Goal: Task Accomplishment & Management: Manage account settings

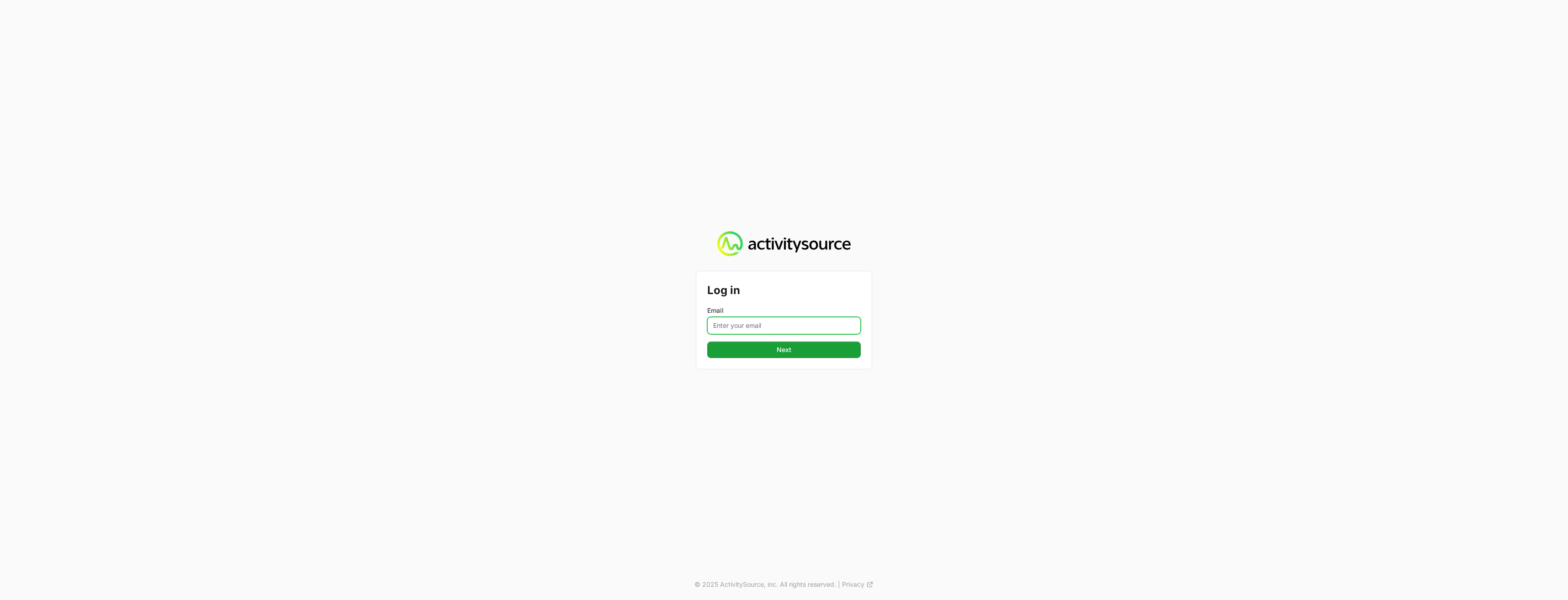
click at [781, 323] on input "Email" at bounding box center [784, 326] width 153 height 18
type input "melissa.griner@arrow.com"
click at [769, 350] on span "Next" at bounding box center [784, 349] width 142 height 11
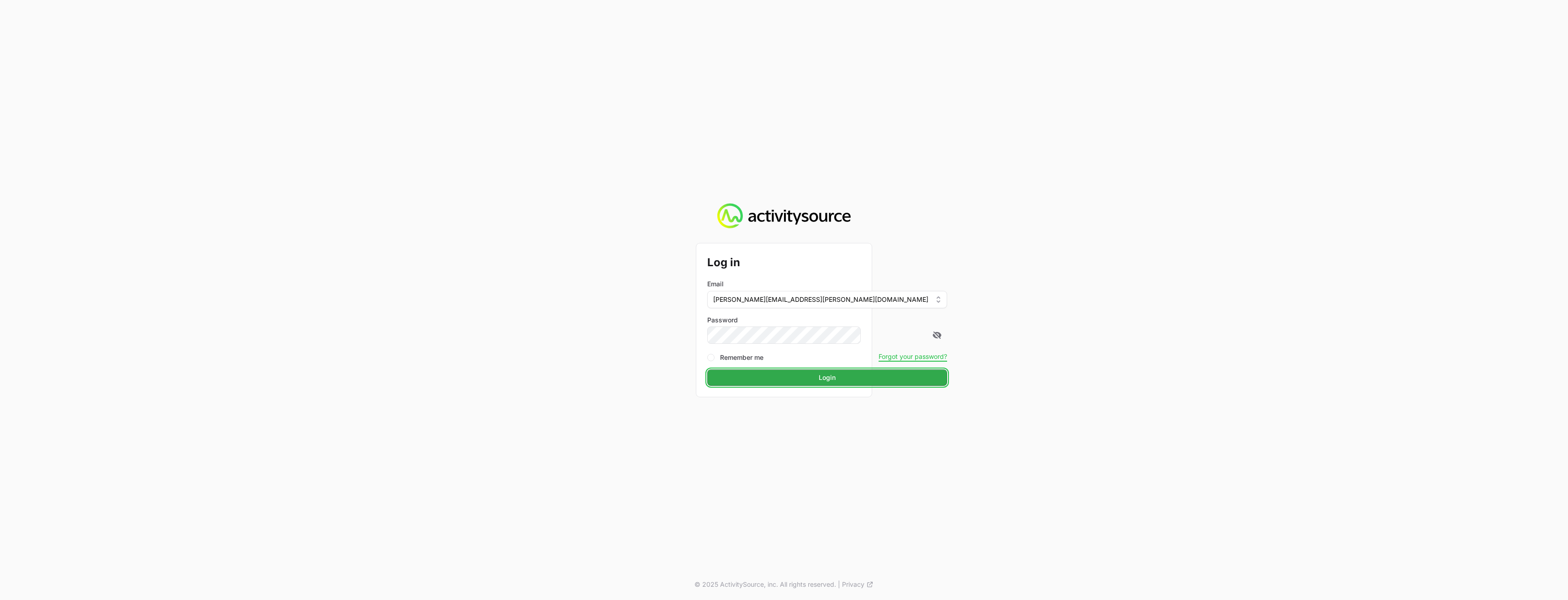
click at [779, 378] on span "Login" at bounding box center [827, 377] width 229 height 11
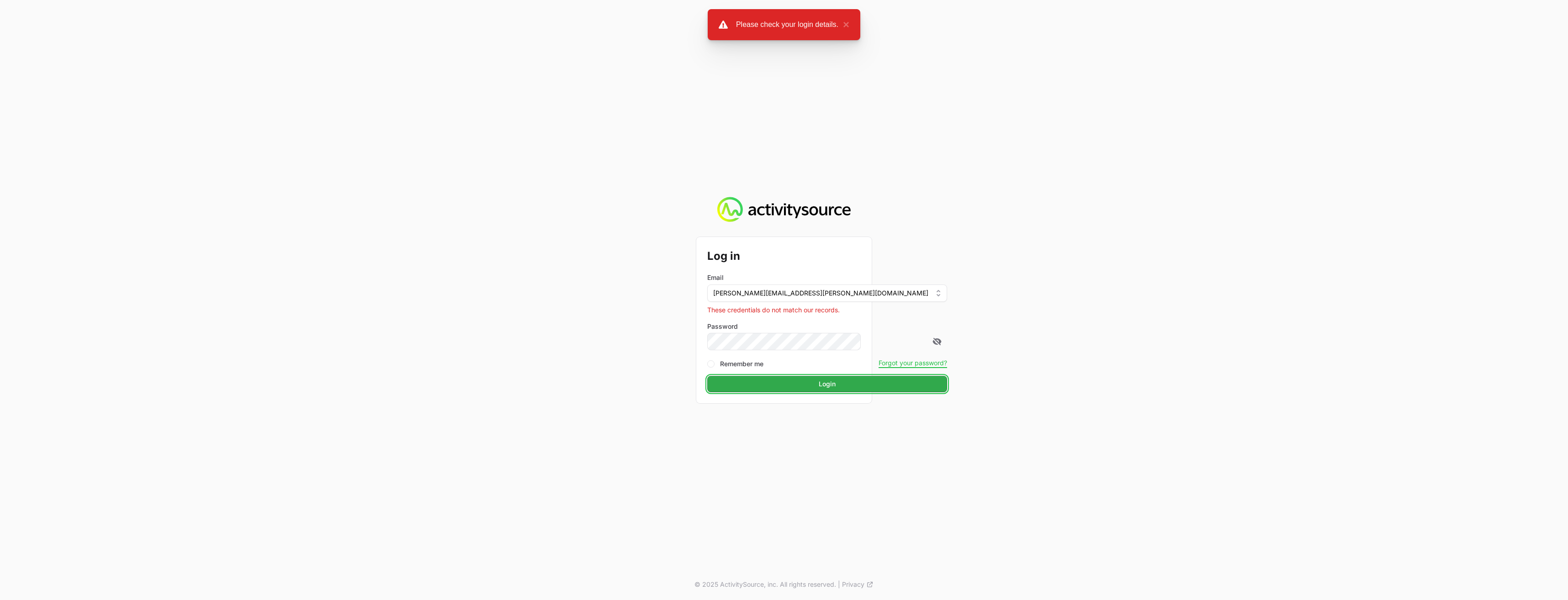
click at [768, 386] on span "Login" at bounding box center [827, 384] width 229 height 11
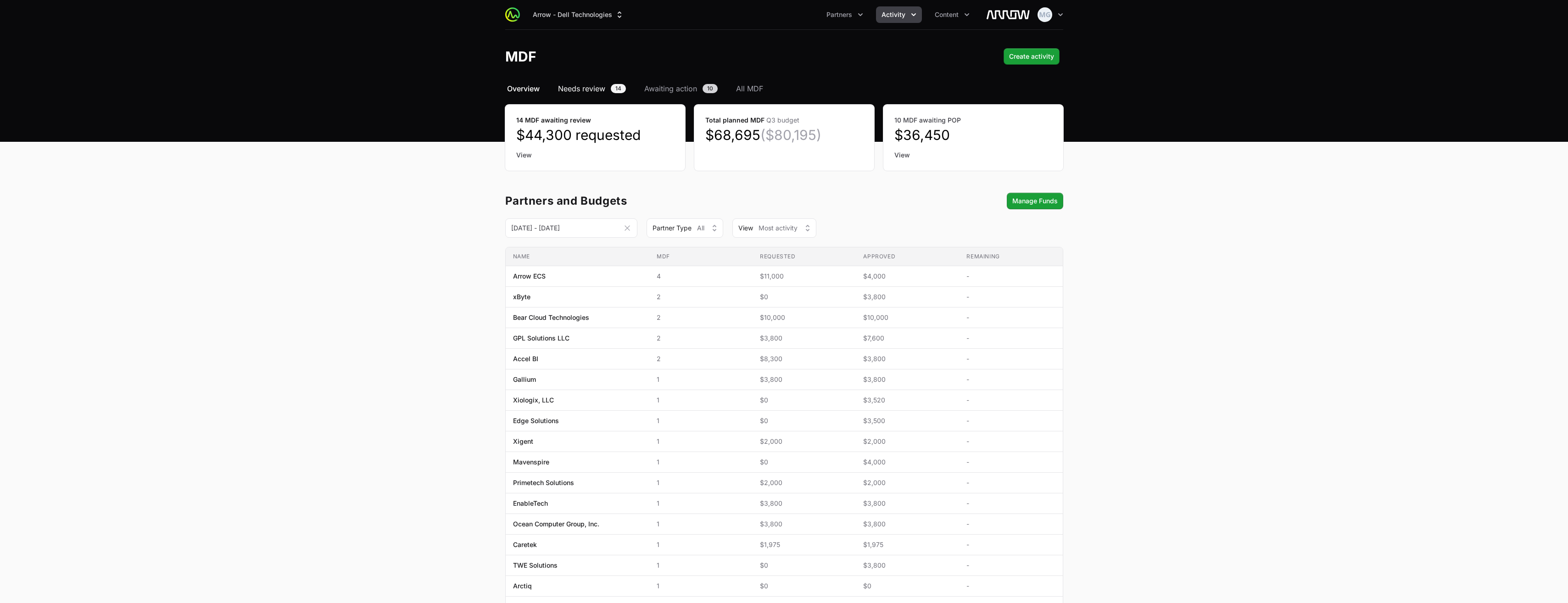
click at [584, 87] on span "Needs review" at bounding box center [582, 88] width 47 height 11
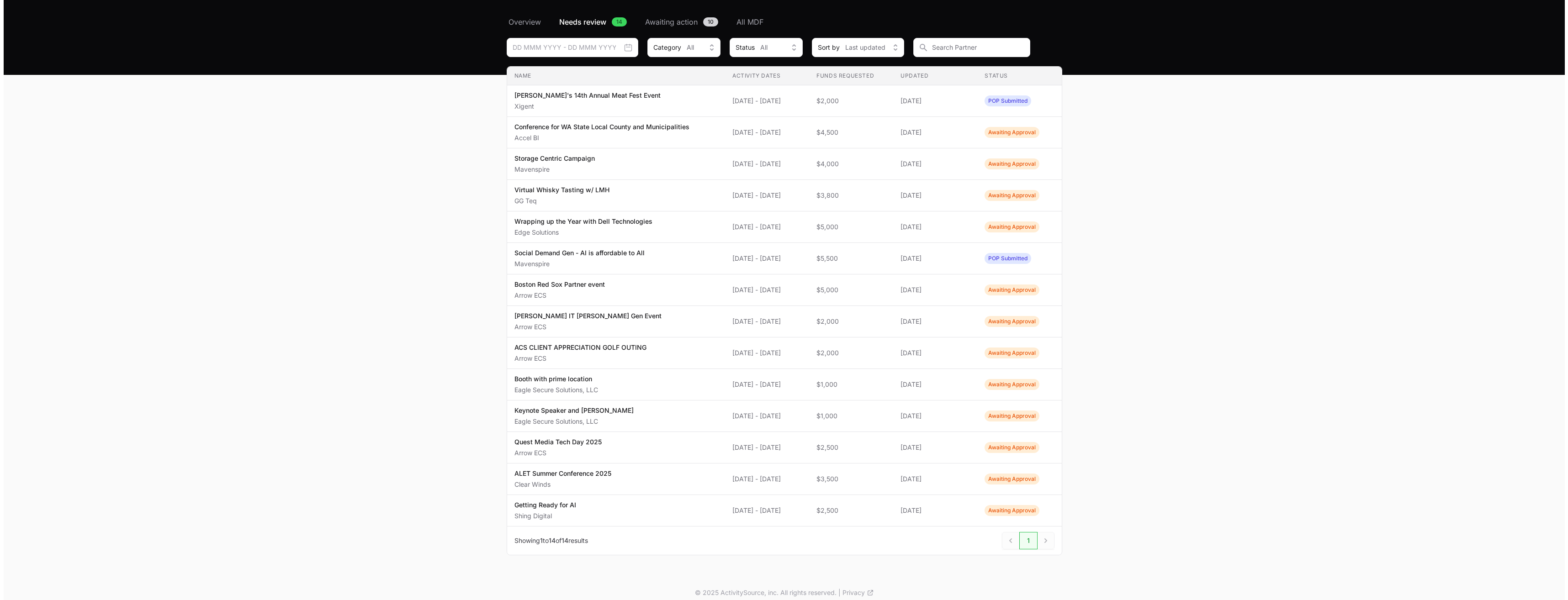
scroll to position [74, 0]
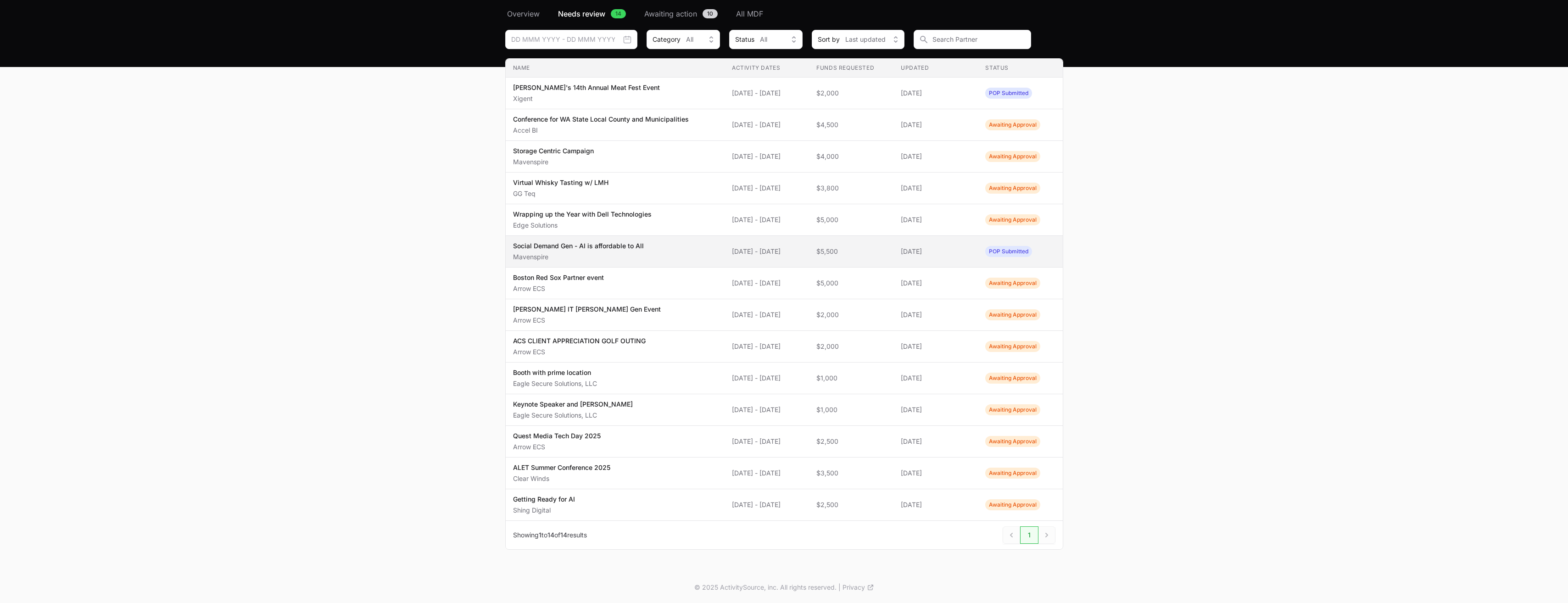
click at [913, 251] on span "[DATE]" at bounding box center [935, 251] width 70 height 9
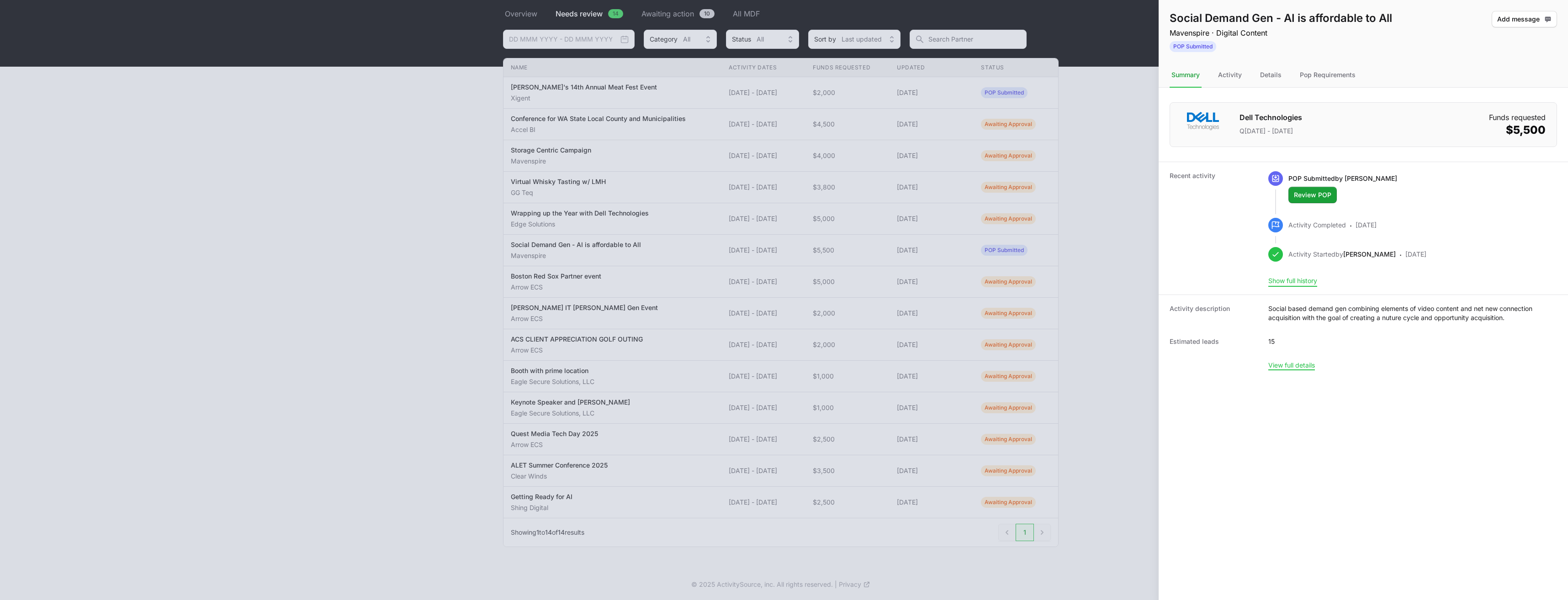
click at [1302, 281] on button "Show full history" at bounding box center [1293, 280] width 49 height 8
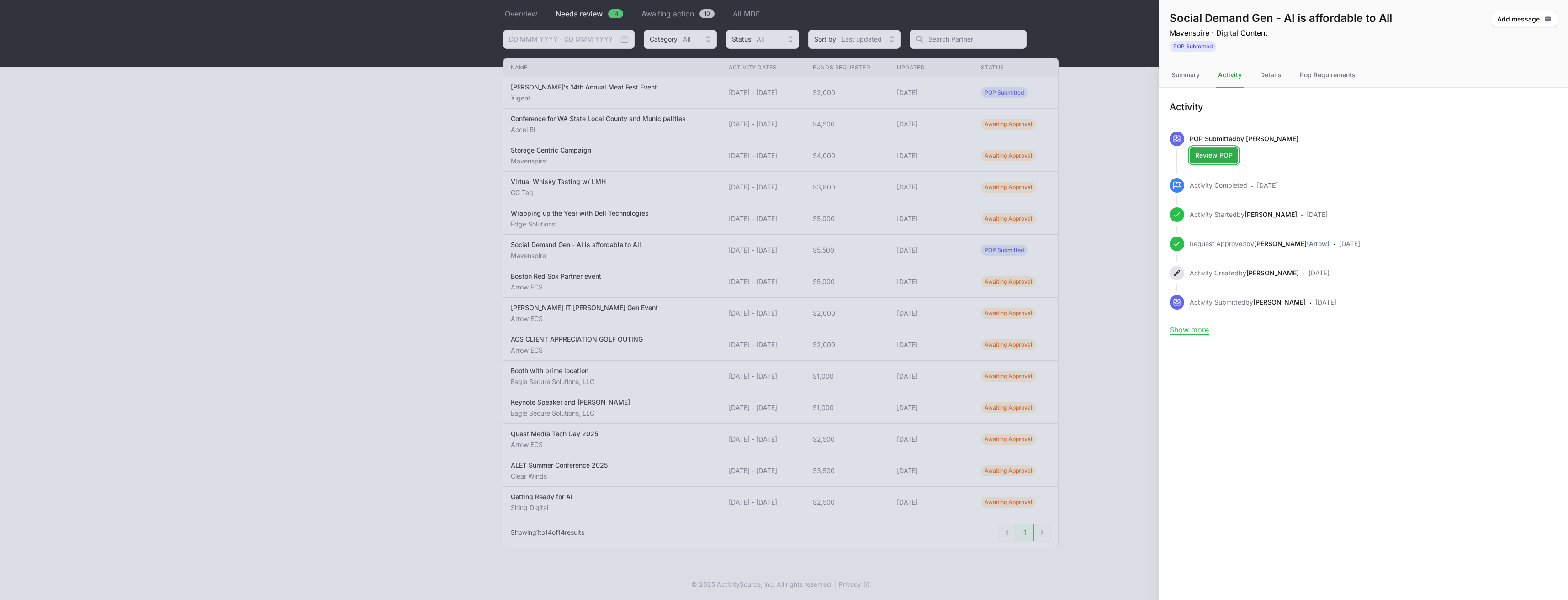
click at [1220, 157] on span "Review POP" at bounding box center [1213, 155] width 37 height 11
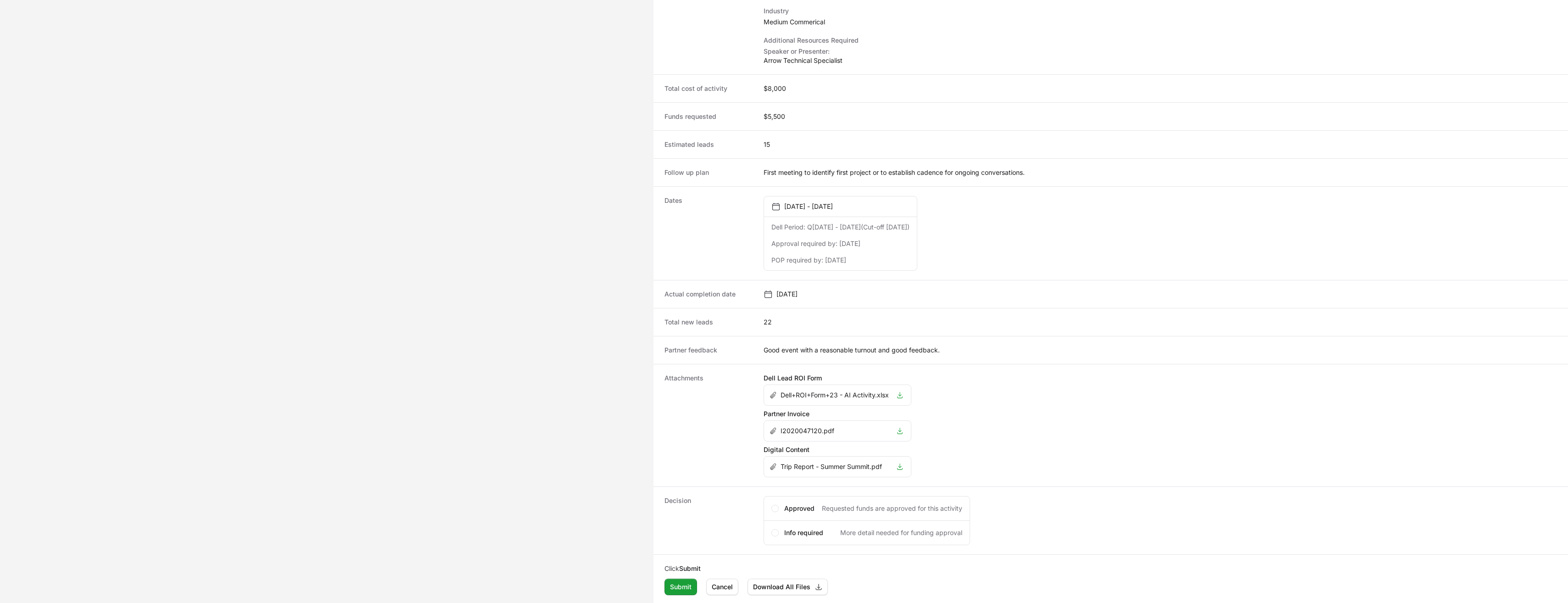
scroll to position [244, 0]
click at [898, 393] on icon "Activity details" at bounding box center [900, 394] width 7 height 7
click at [901, 431] on icon "Activity details" at bounding box center [900, 430] width 7 height 7
click at [901, 469] on li "Trip Report - Summer Summit.pdf" at bounding box center [837, 464] width 147 height 20
click at [899, 466] on icon "Activity details" at bounding box center [900, 465] width 7 height 7
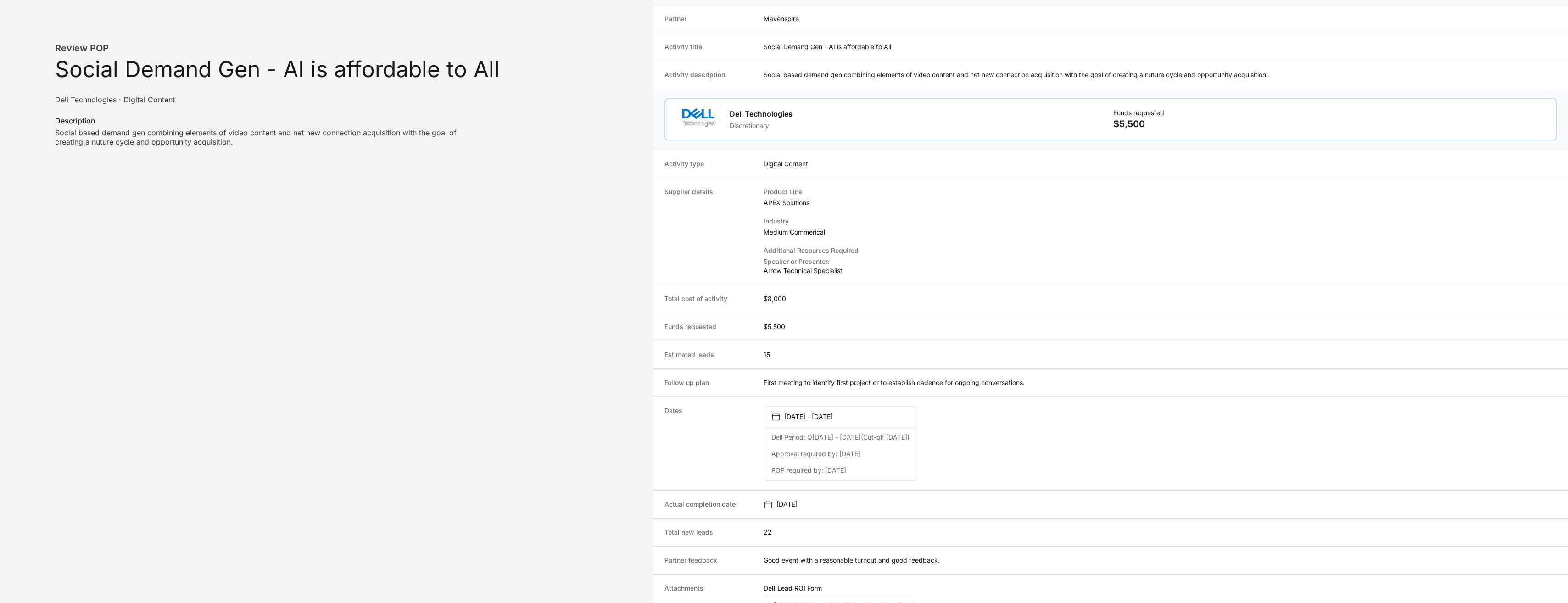
scroll to position [0, 0]
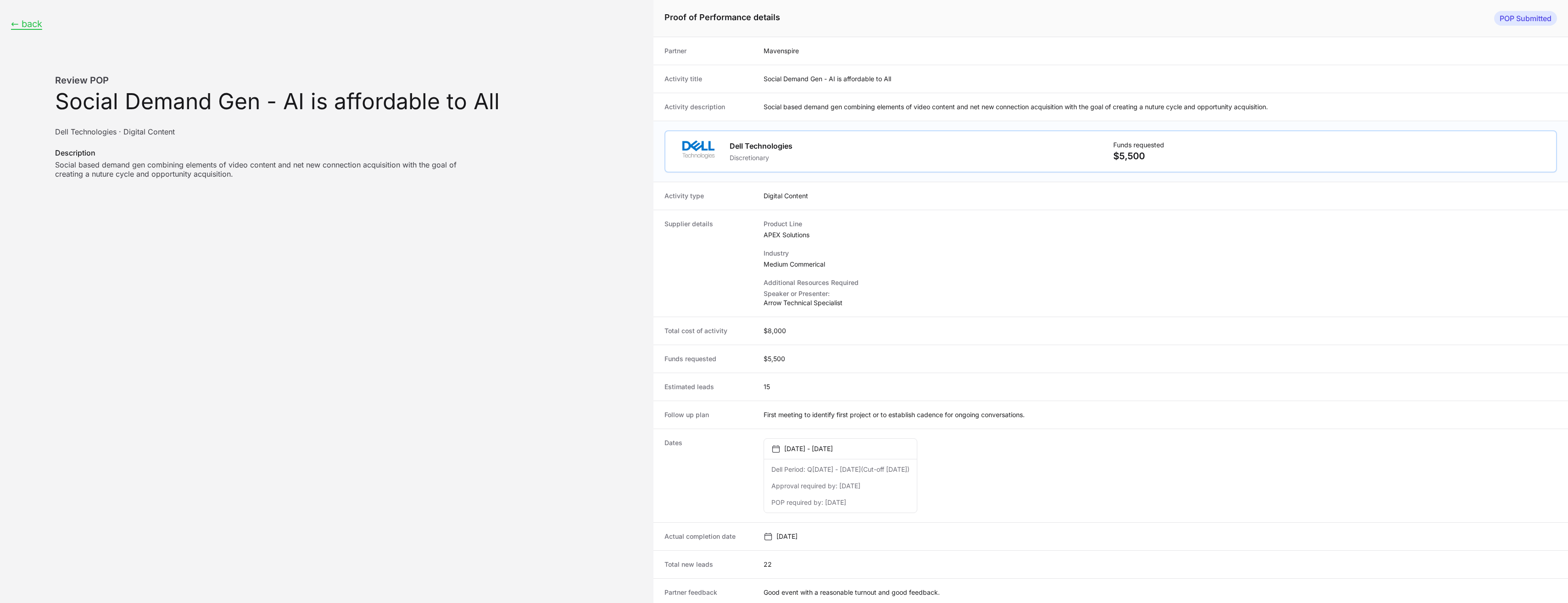
click at [773, 156] on p "Discretionary" at bounding box center [761, 158] width 63 height 9
click at [36, 25] on button "← back" at bounding box center [27, 24] width 31 height 12
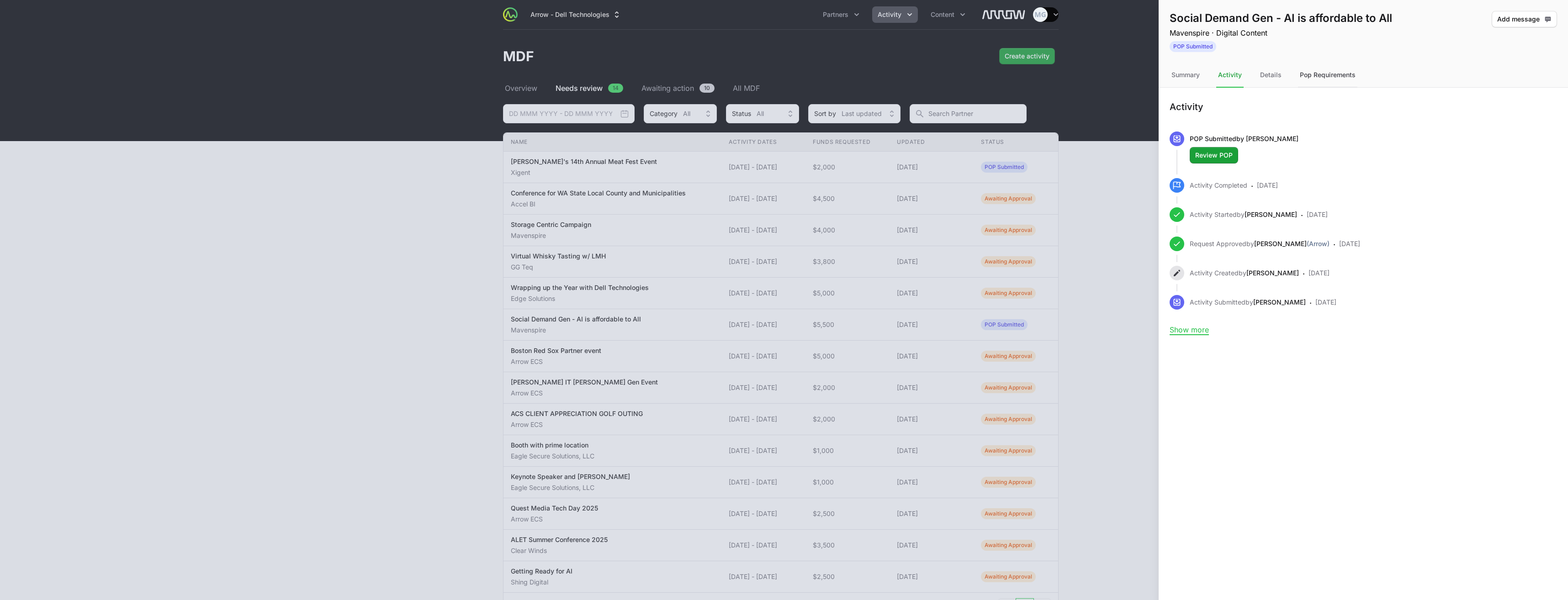
click at [1324, 77] on div "Pop Requirements" at bounding box center [1327, 76] width 59 height 25
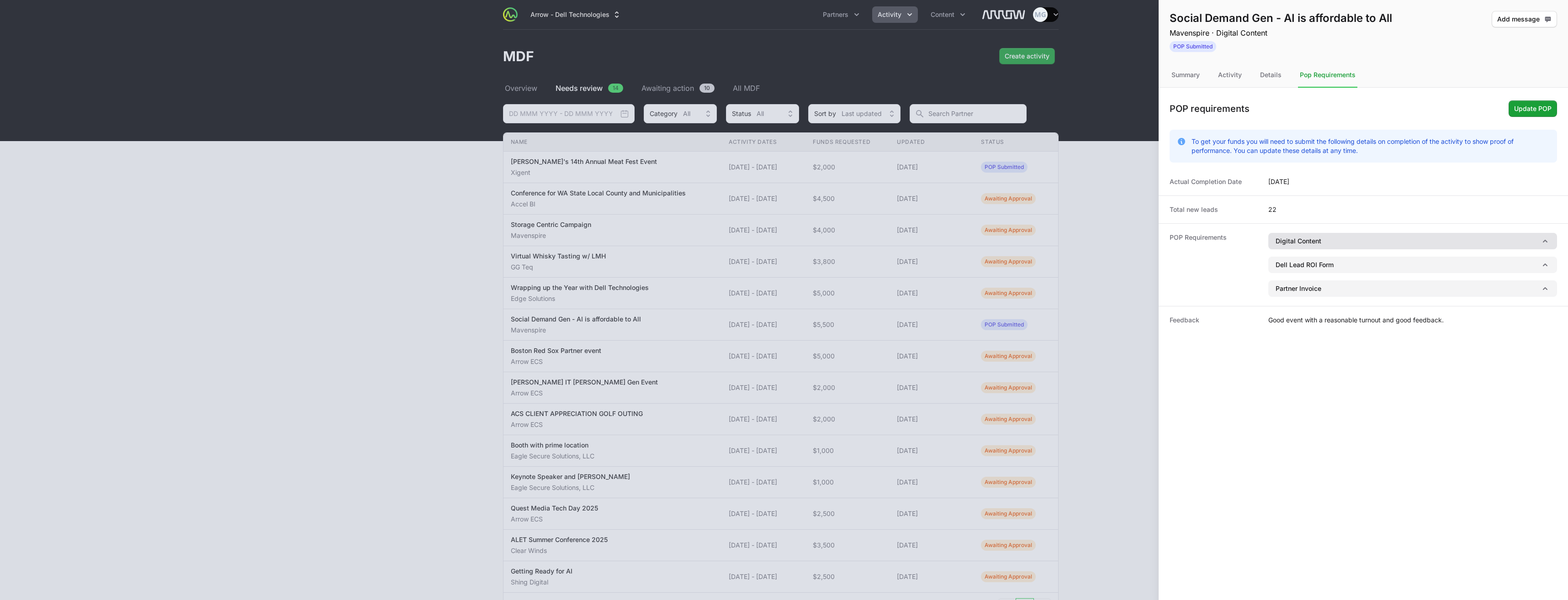
click at [1546, 238] on icon "button" at bounding box center [1545, 241] width 9 height 9
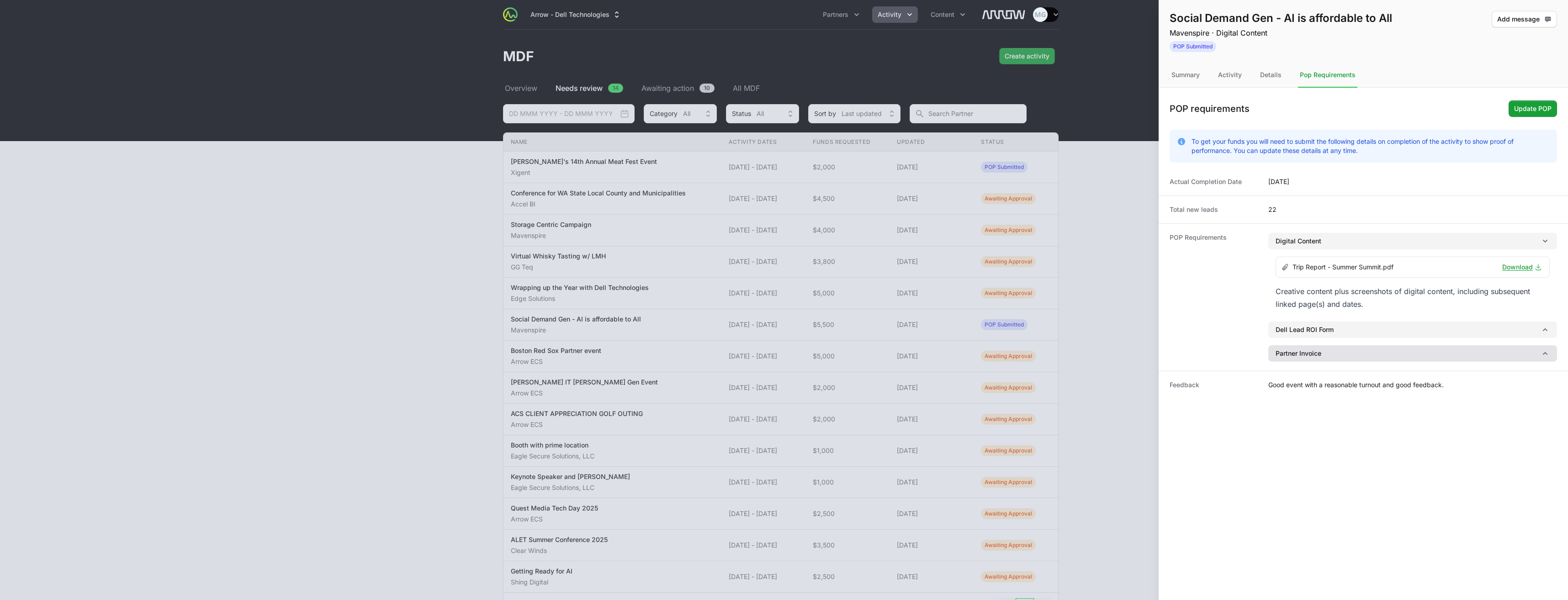
click at [1545, 354] on icon "button" at bounding box center [1545, 354] width 9 height 9
click at [1547, 333] on icon "button" at bounding box center [1545, 329] width 9 height 9
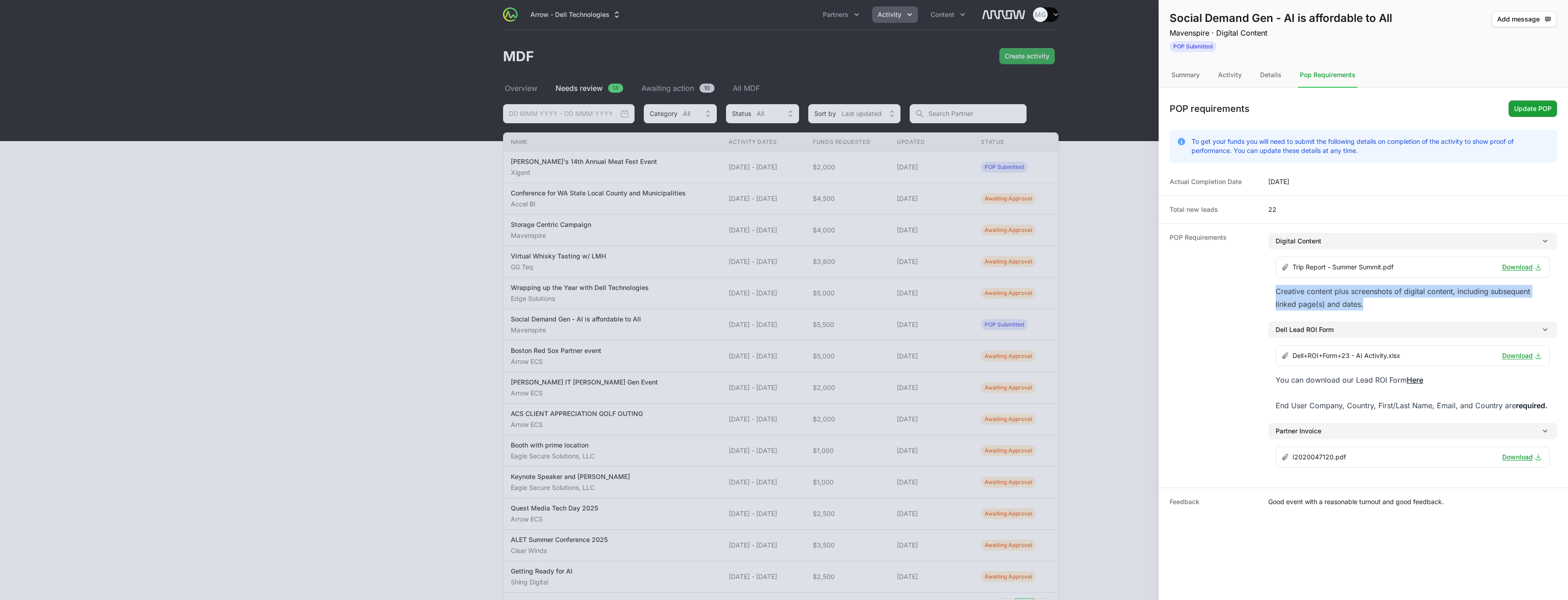
drag, startPoint x: 1365, startPoint y: 305, endPoint x: 1273, endPoint y: 292, distance: 92.9
click at [1273, 292] on div "Trip Report - Summer Summit.pdf Download Creative content plus screenshots of d…" at bounding box center [1412, 282] width 288 height 65
drag, startPoint x: 1273, startPoint y: 292, endPoint x: 1323, endPoint y: 297, distance: 50.2
copy div "Creative content plus screenshots of digital content, including subsequent link…"
click at [1275, 76] on div "Details" at bounding box center [1271, 76] width 25 height 25
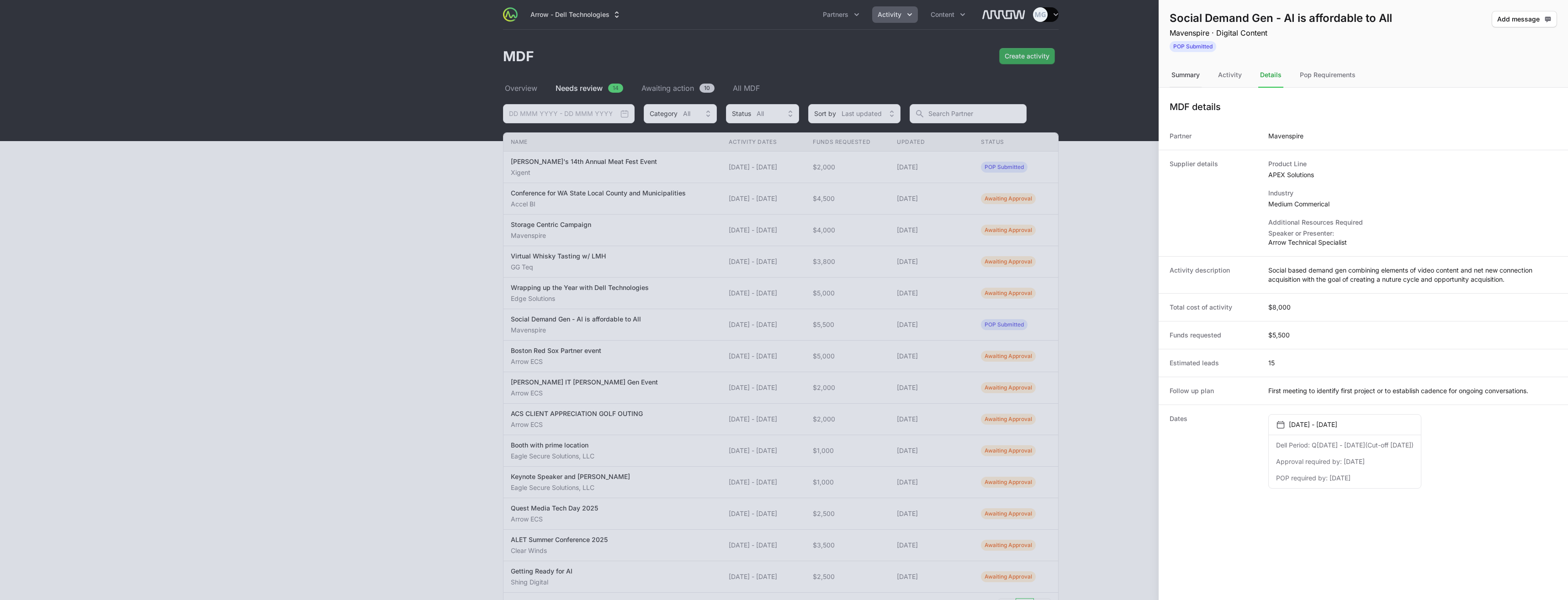
click at [1199, 75] on div "Summary" at bounding box center [1186, 76] width 32 height 25
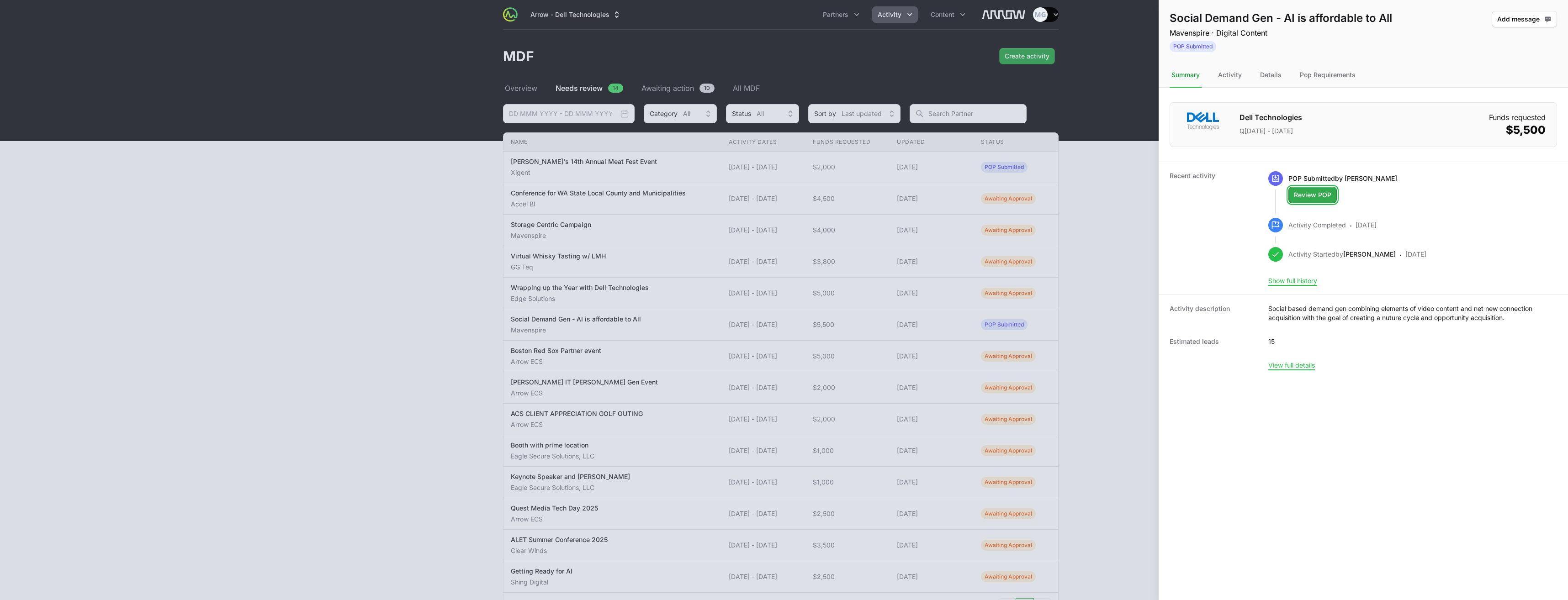
click at [1320, 191] on span "Review POP" at bounding box center [1313, 194] width 37 height 11
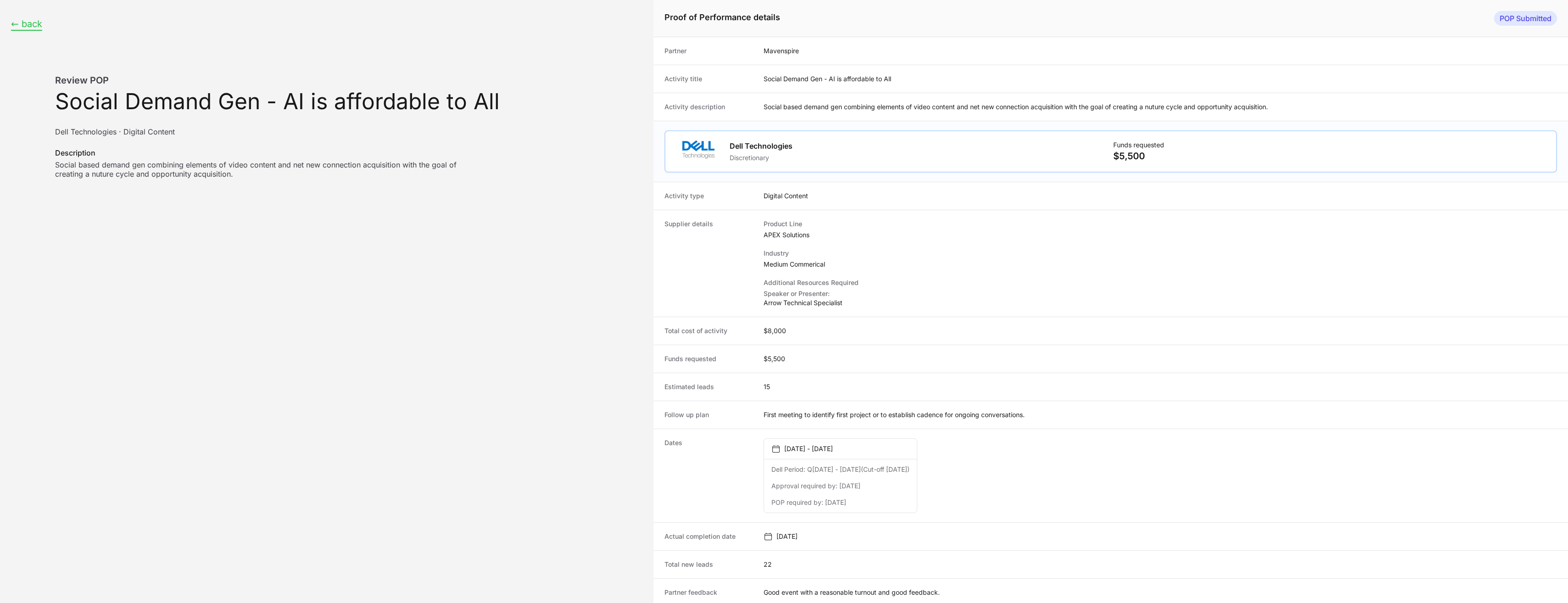
click at [29, 20] on button "← back" at bounding box center [27, 24] width 31 height 12
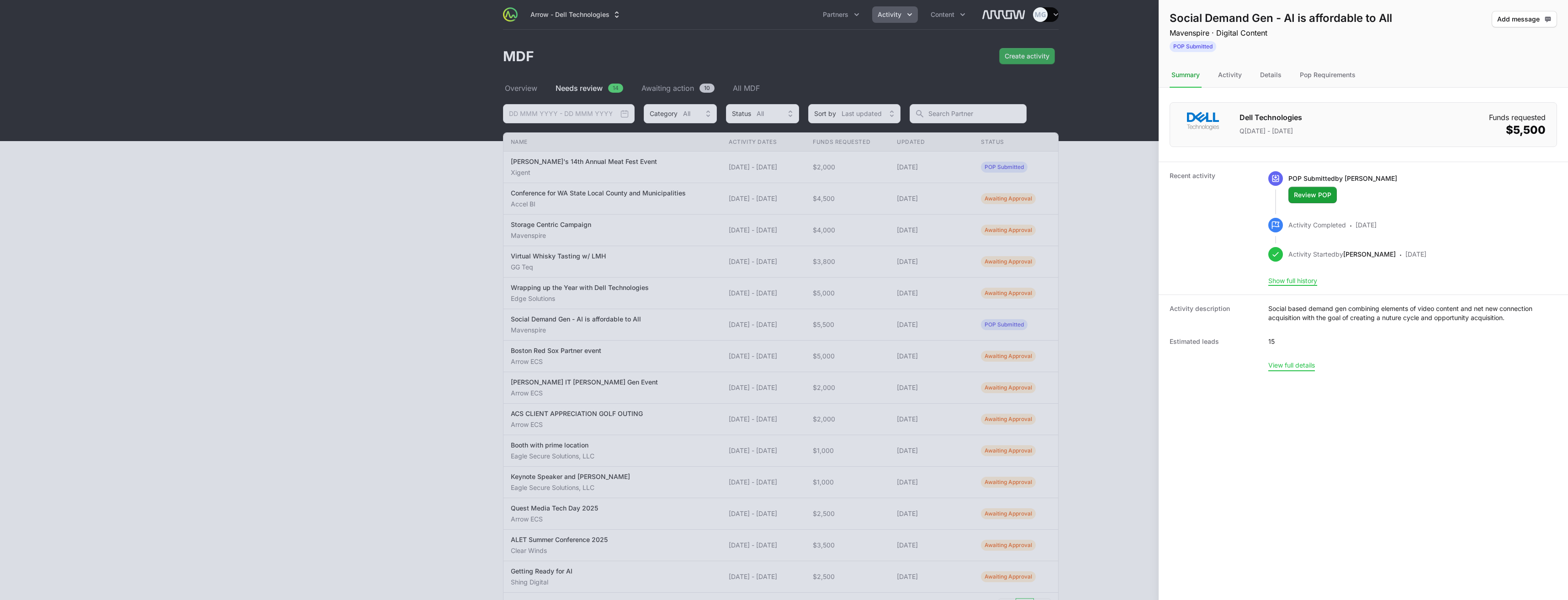
click at [1307, 368] on button "View full details" at bounding box center [1291, 365] width 46 height 8
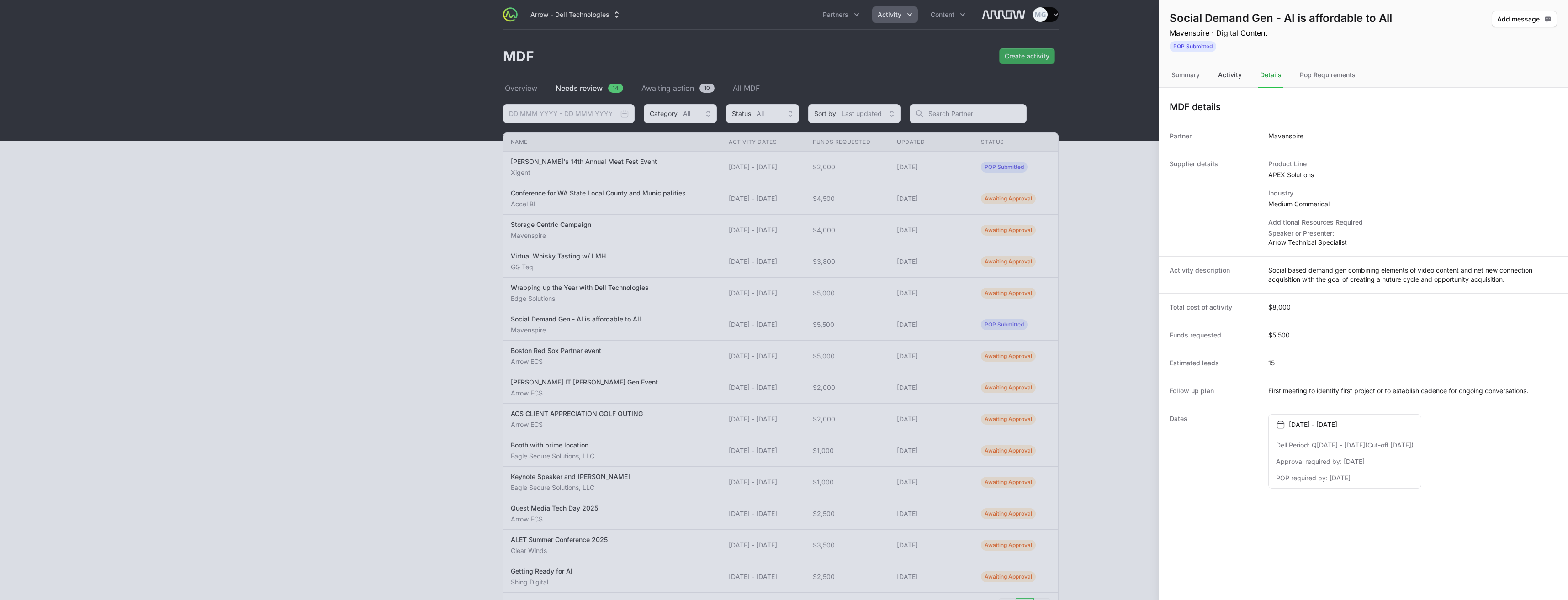
click at [1234, 76] on div "Activity" at bounding box center [1230, 76] width 27 height 25
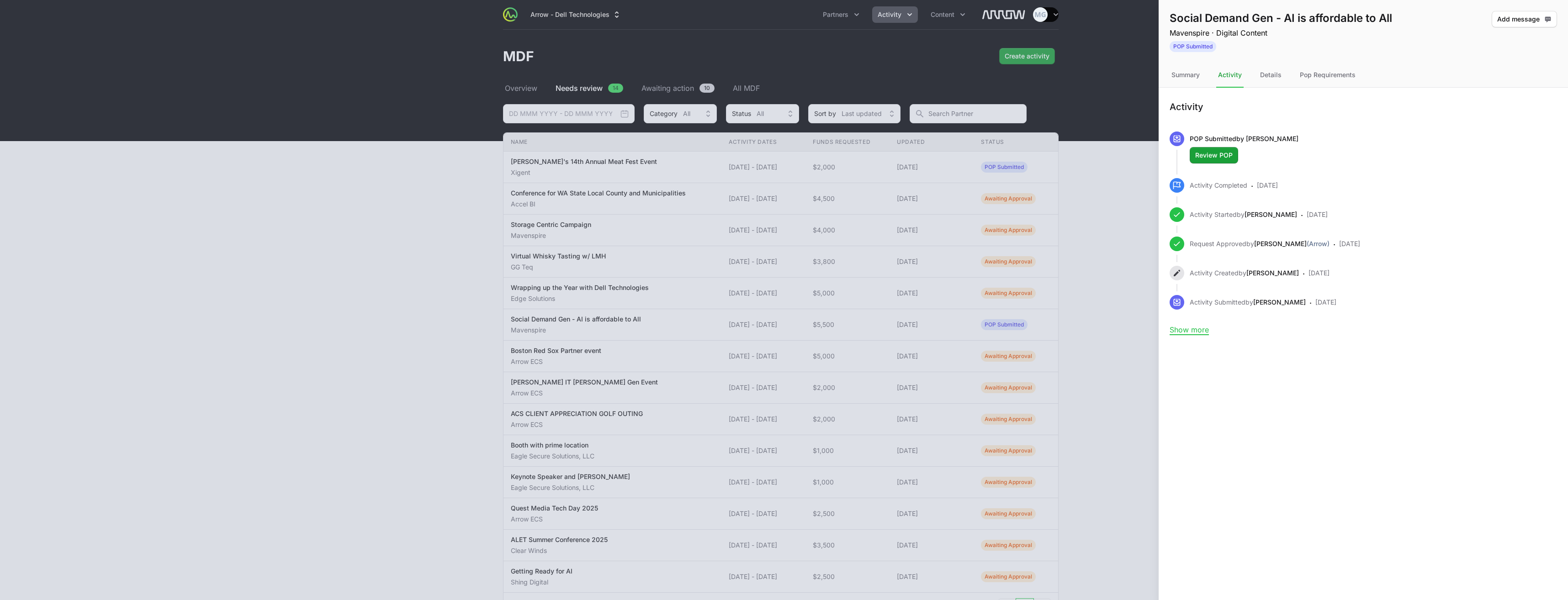
click at [1202, 338] on div "POP Submitted by Lesley Baust Review POP Review POP Activity Completed · 2 mont…" at bounding box center [1363, 233] width 410 height 222
click at [1202, 331] on button "Show more" at bounding box center [1189, 329] width 40 height 9
click at [1197, 73] on div "Summary" at bounding box center [1186, 76] width 32 height 25
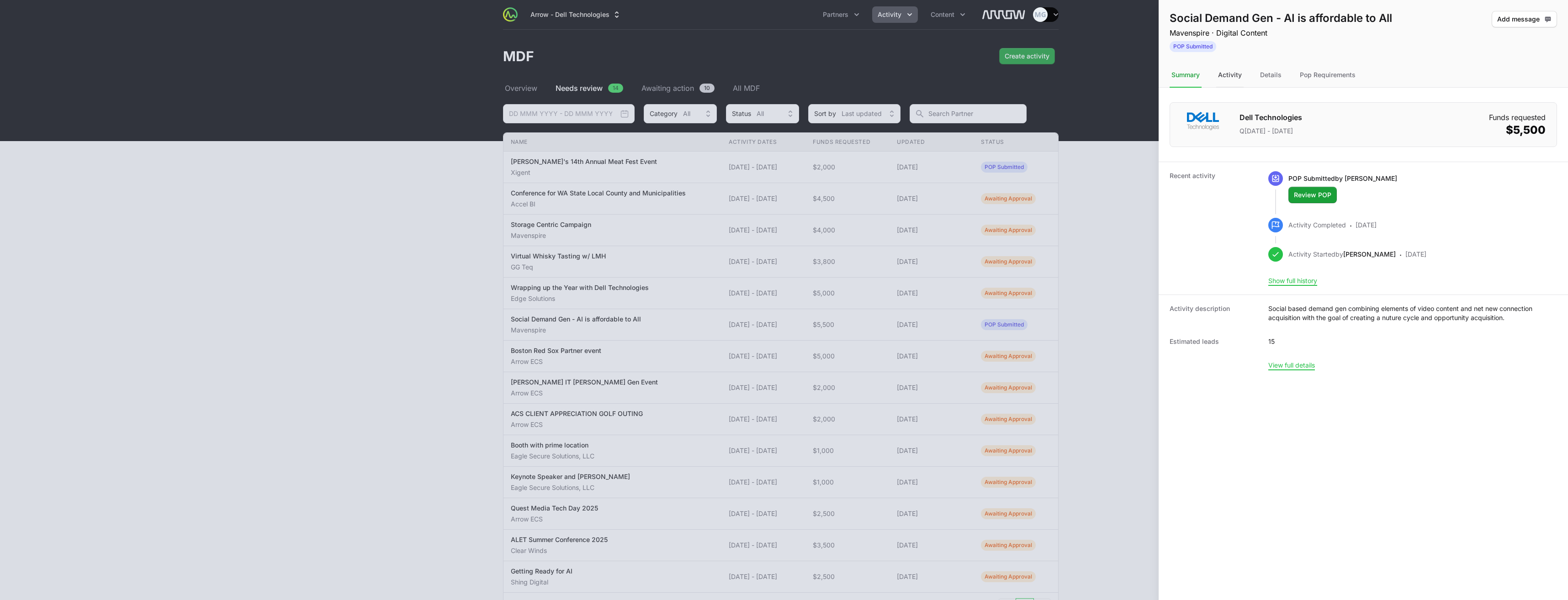
click at [1241, 76] on div "Activity" at bounding box center [1230, 76] width 27 height 25
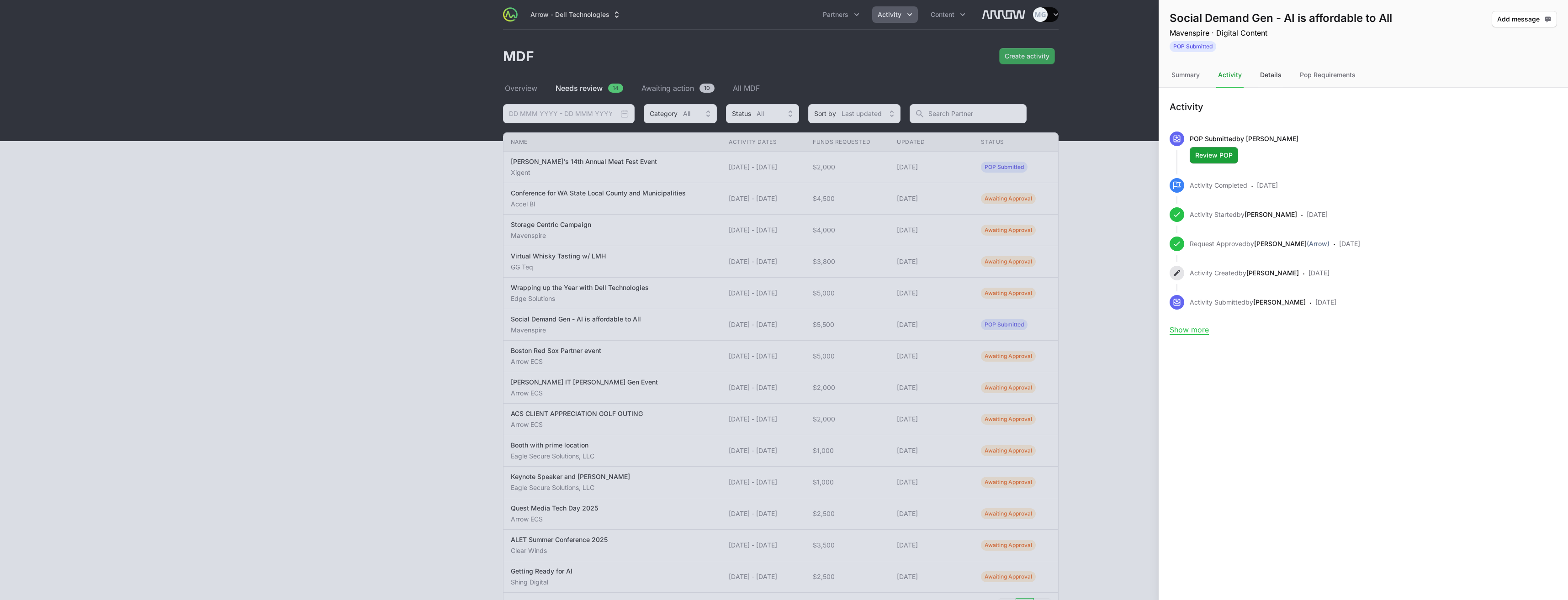
click at [1268, 76] on div "Details" at bounding box center [1271, 76] width 25 height 25
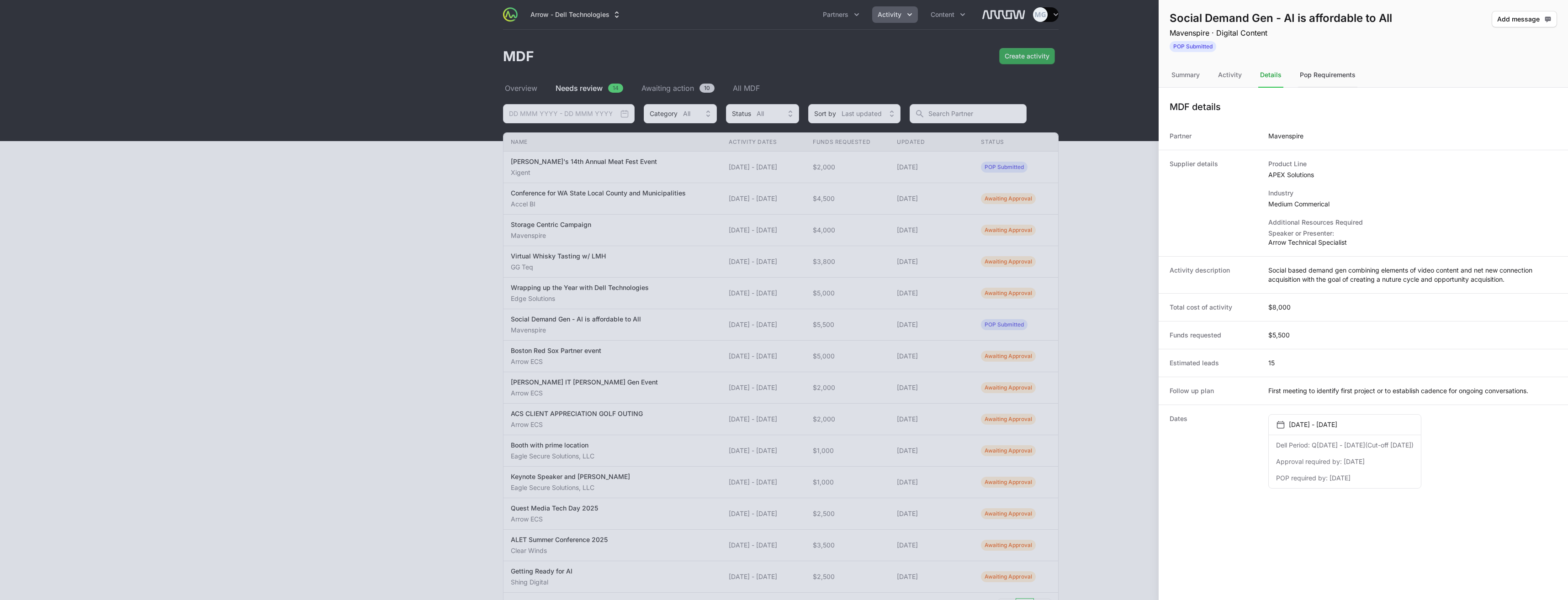
click at [1337, 72] on div "Pop Requirements" at bounding box center [1327, 76] width 59 height 25
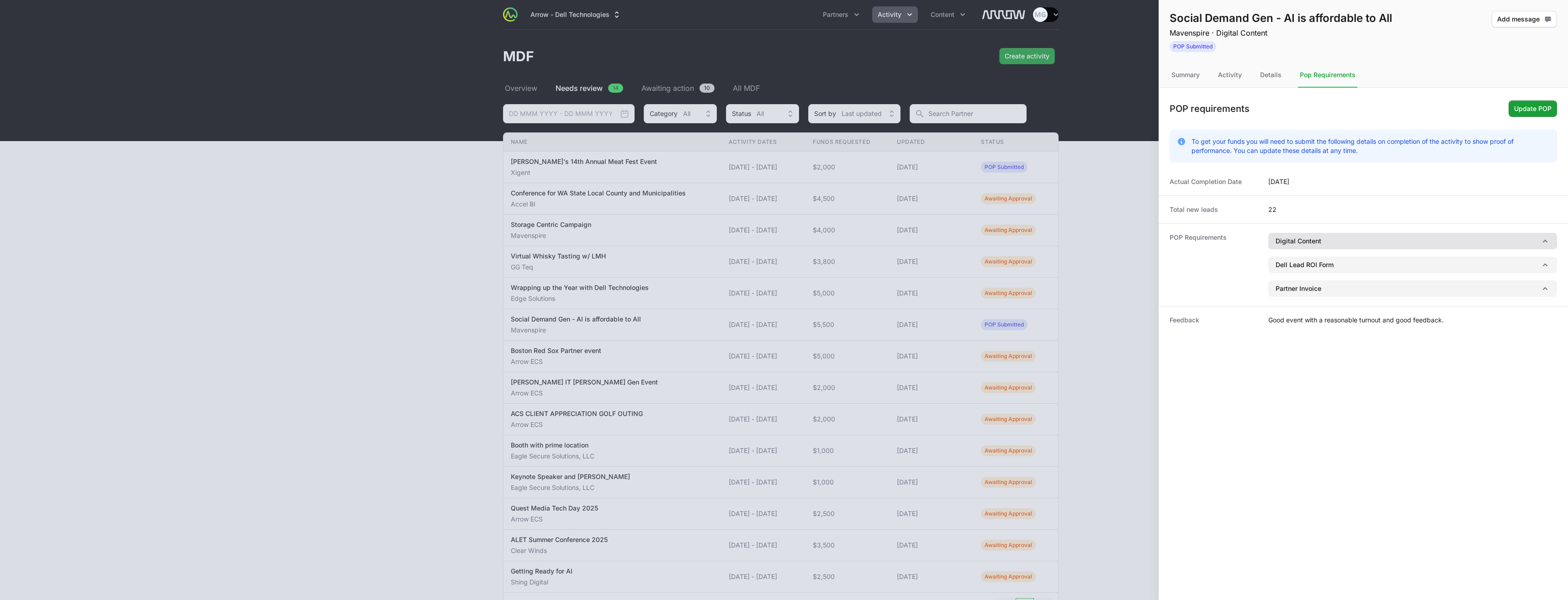
click at [1542, 248] on button "Digital Content" at bounding box center [1412, 241] width 288 height 16
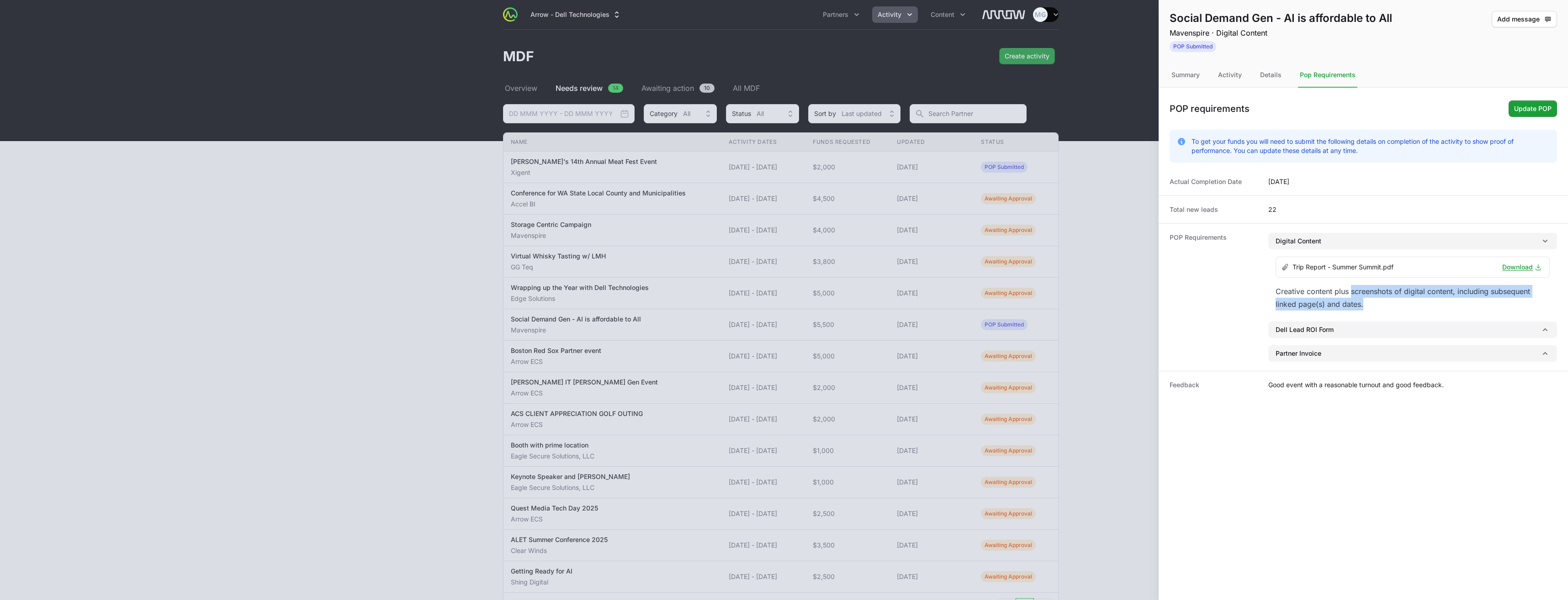
drag, startPoint x: 1366, startPoint y: 308, endPoint x: 1352, endPoint y: 292, distance: 21.3
click at [1352, 292] on div "Creative content plus screenshots of digital content, including subsequent link…" at bounding box center [1412, 297] width 274 height 26
drag, startPoint x: 1352, startPoint y: 292, endPoint x: 1357, endPoint y: 296, distance: 6.4
copy div "screenshots of digital content, including subsequent linked page(s) and dates."
click at [1529, 110] on span "Update POP" at bounding box center [1533, 109] width 37 height 11
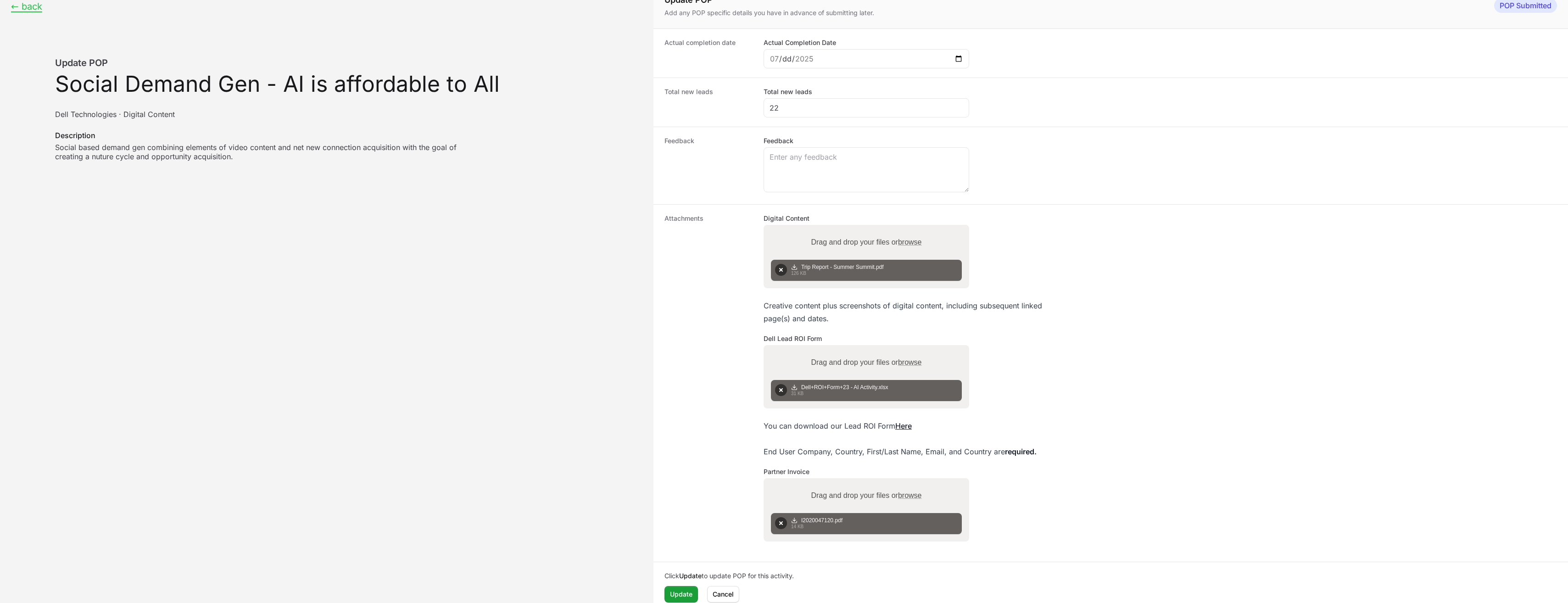
scroll to position [26, 0]
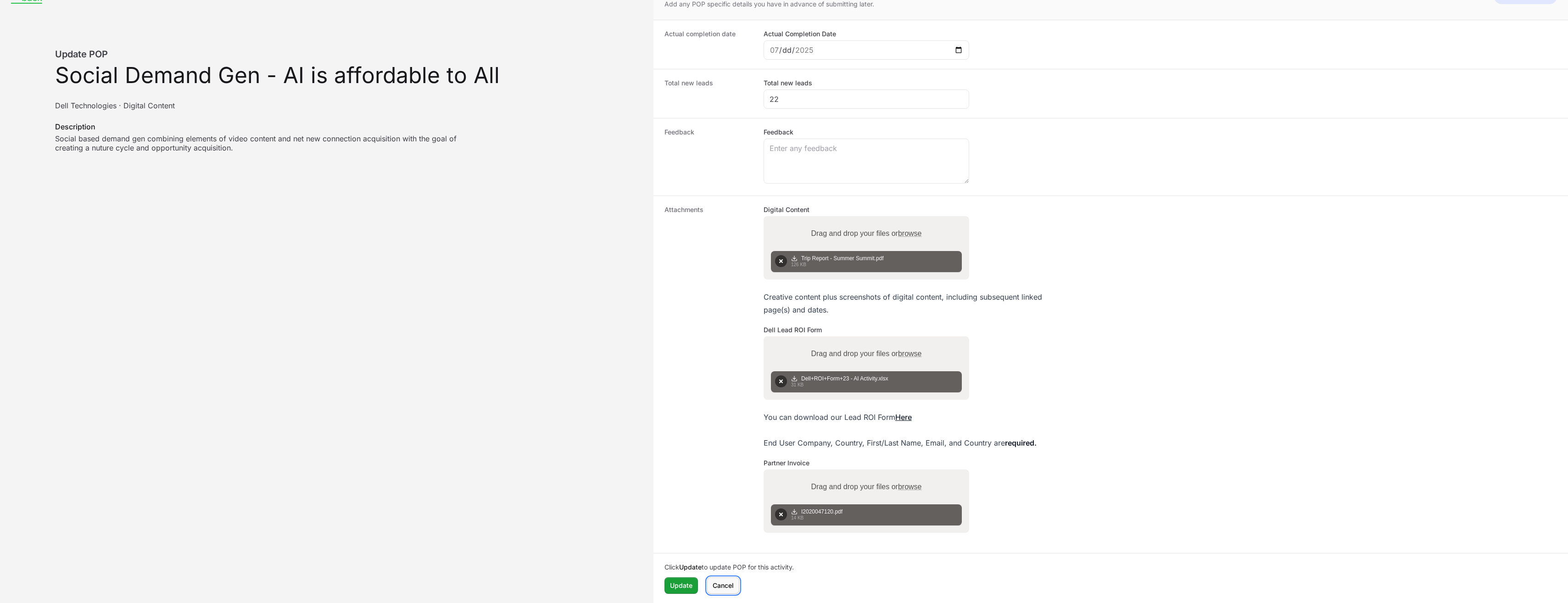
click at [727, 590] on span "Cancel" at bounding box center [723, 585] width 21 height 11
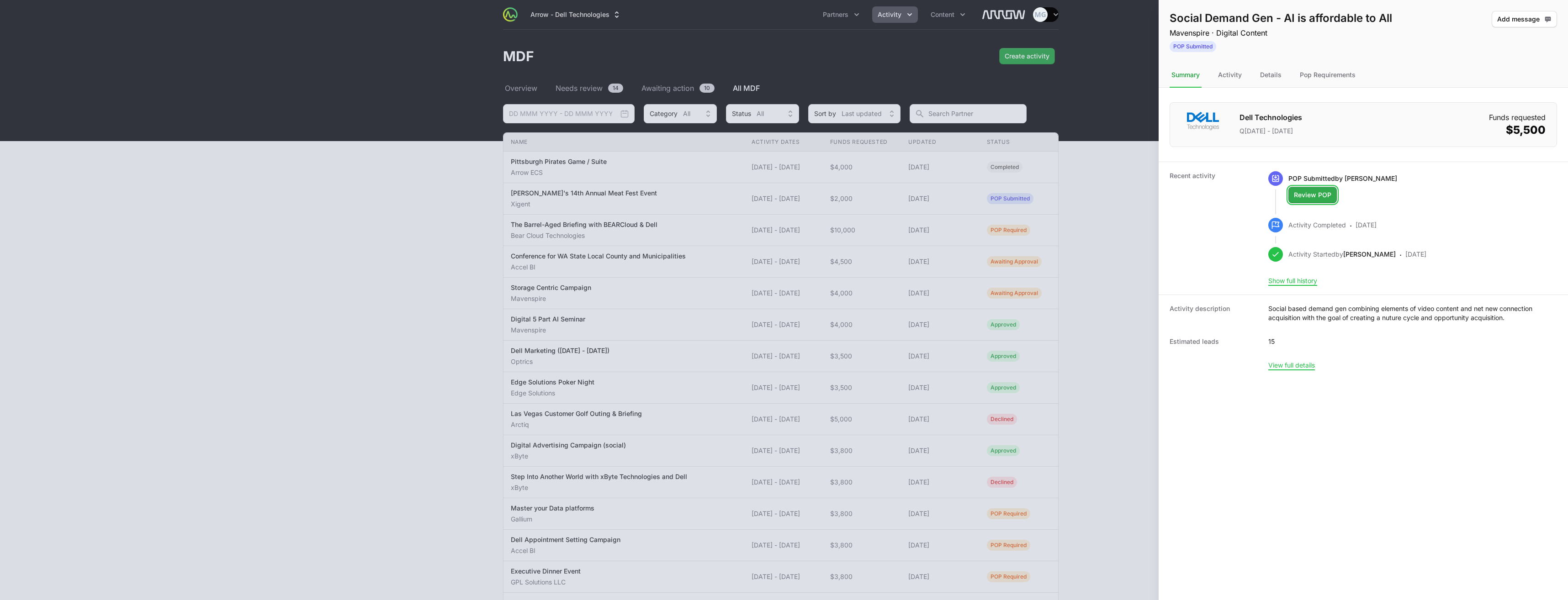
click at [1315, 194] on span "Review POP" at bounding box center [1313, 194] width 37 height 11
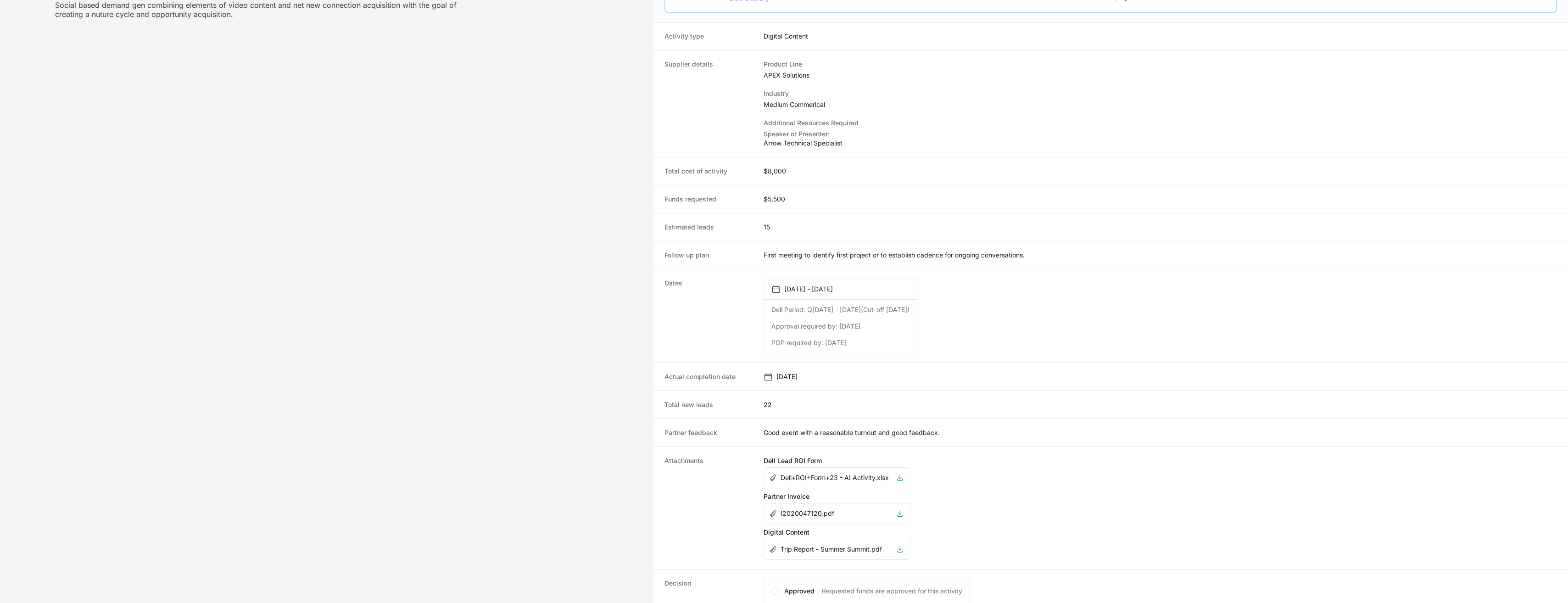
scroll to position [244, 0]
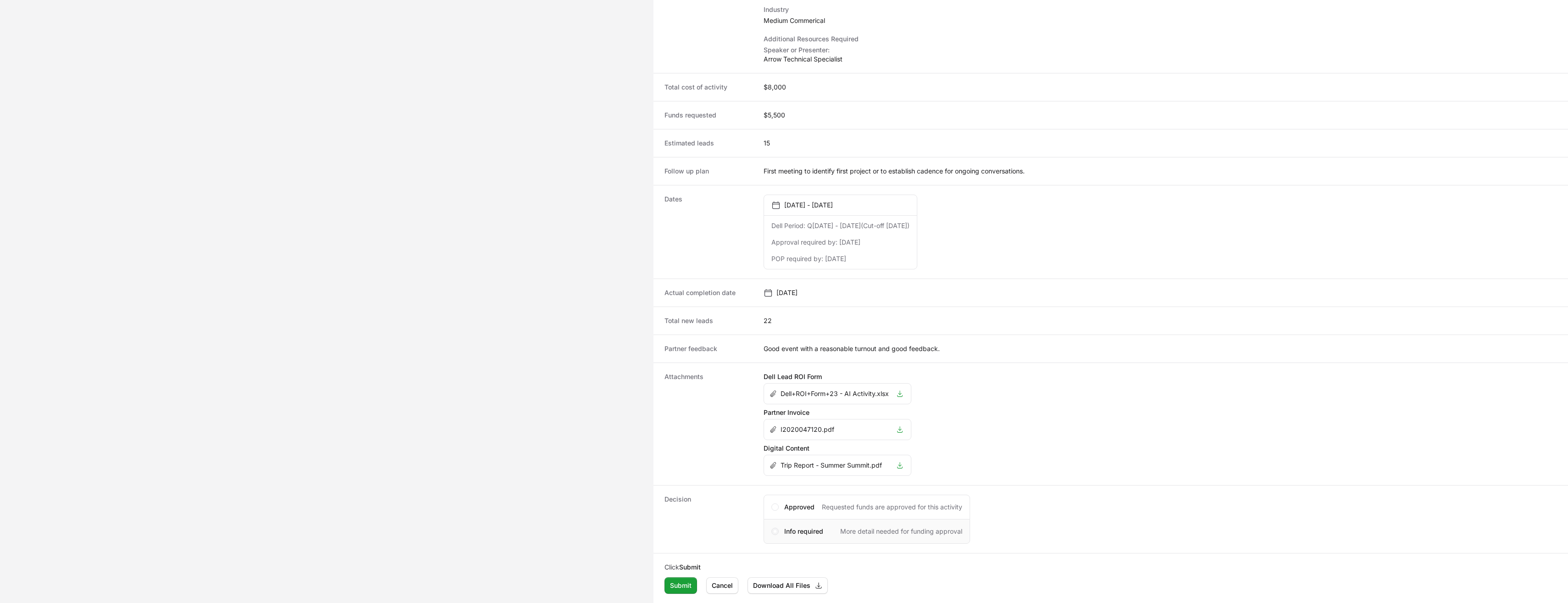
click at [776, 531] on span "Activity details" at bounding box center [775, 531] width 3 height 3
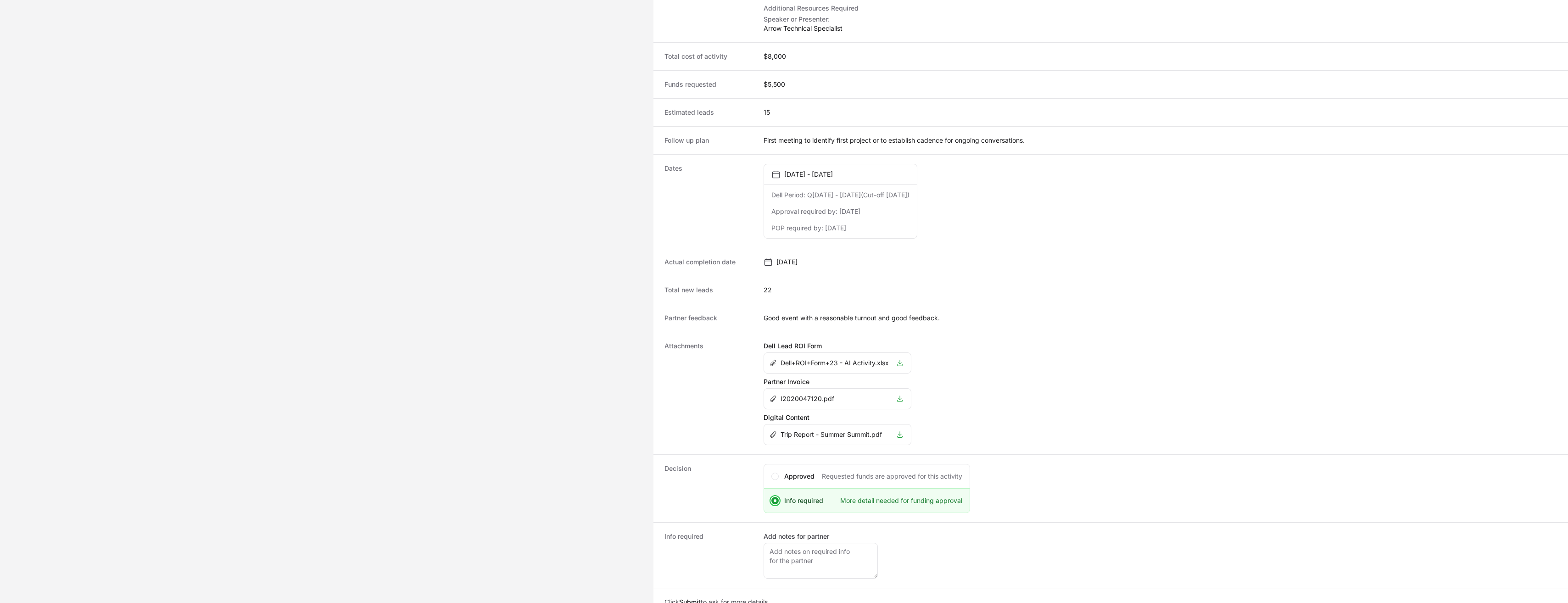
scroll to position [310, 0]
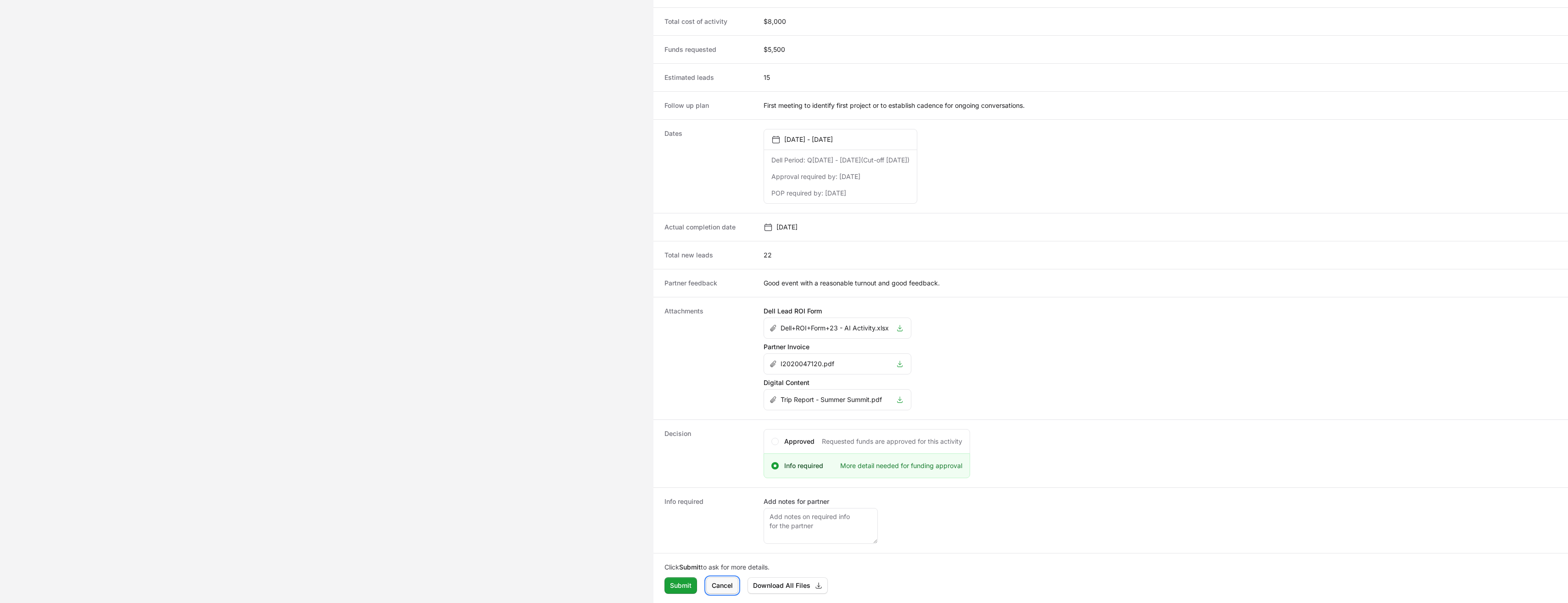
click at [726, 587] on span "Cancel" at bounding box center [722, 585] width 21 height 11
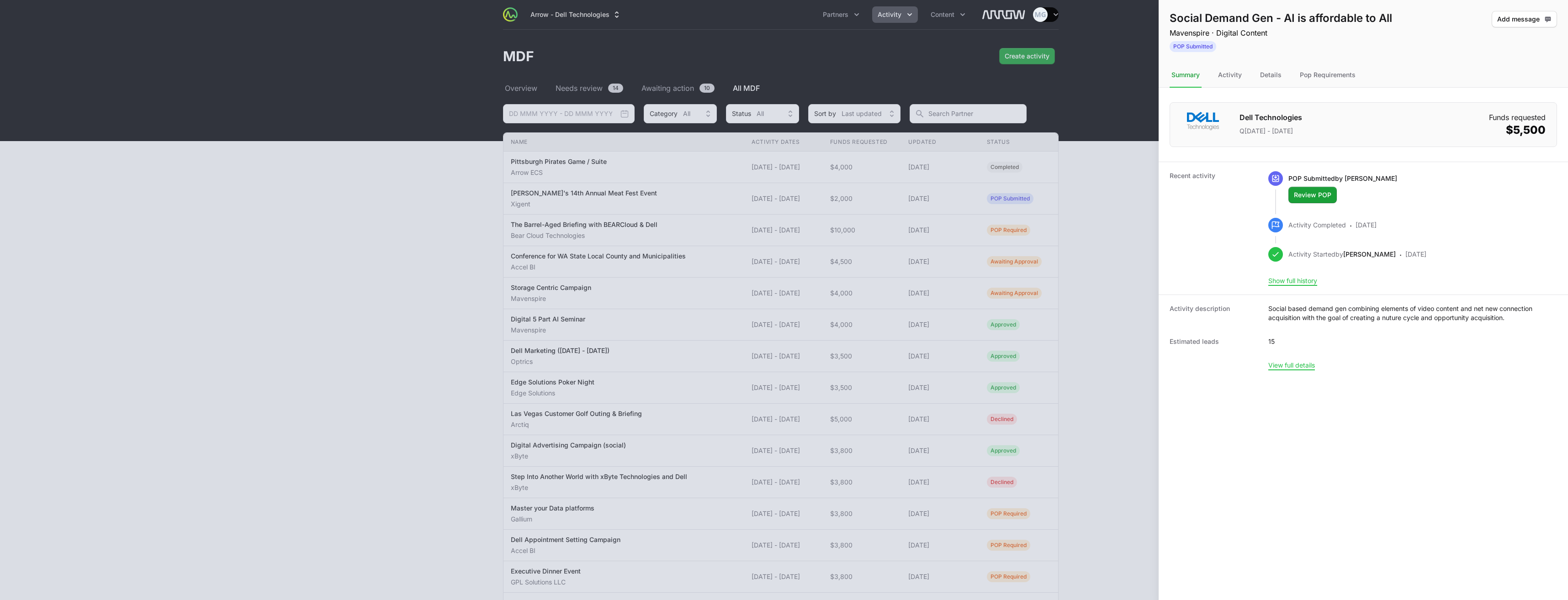
click at [1110, 288] on div at bounding box center [784, 300] width 1568 height 600
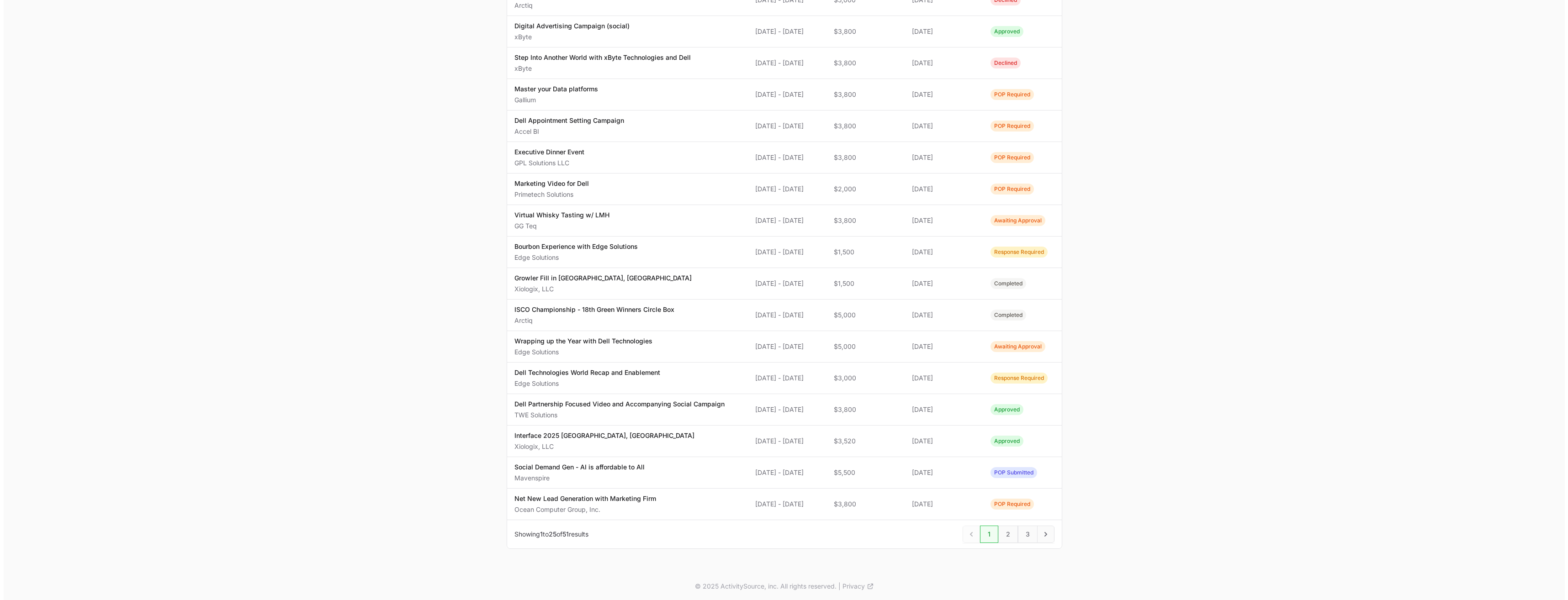
scroll to position [421, 0]
click at [951, 477] on td "Updated 05 Sep 2025" at bounding box center [940, 471] width 79 height 32
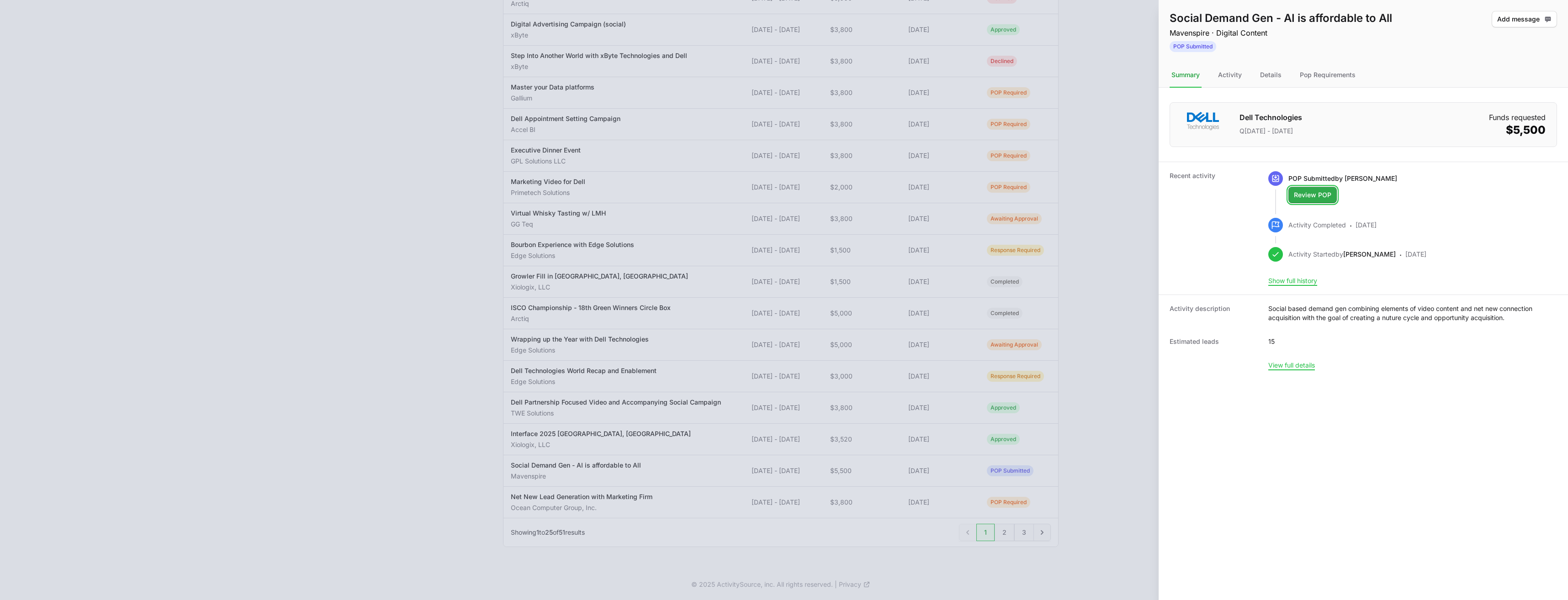
click at [1305, 193] on span "Review POP" at bounding box center [1313, 194] width 37 height 11
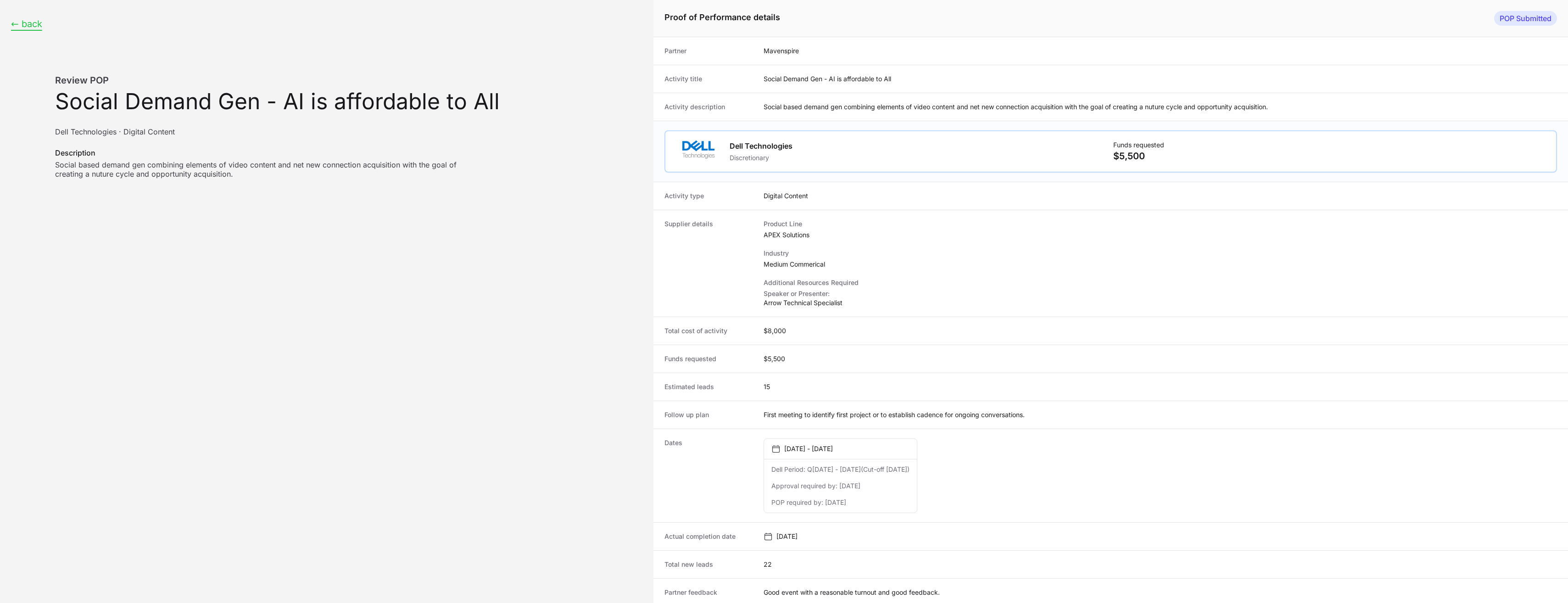
click at [26, 21] on button "← back" at bounding box center [27, 24] width 31 height 12
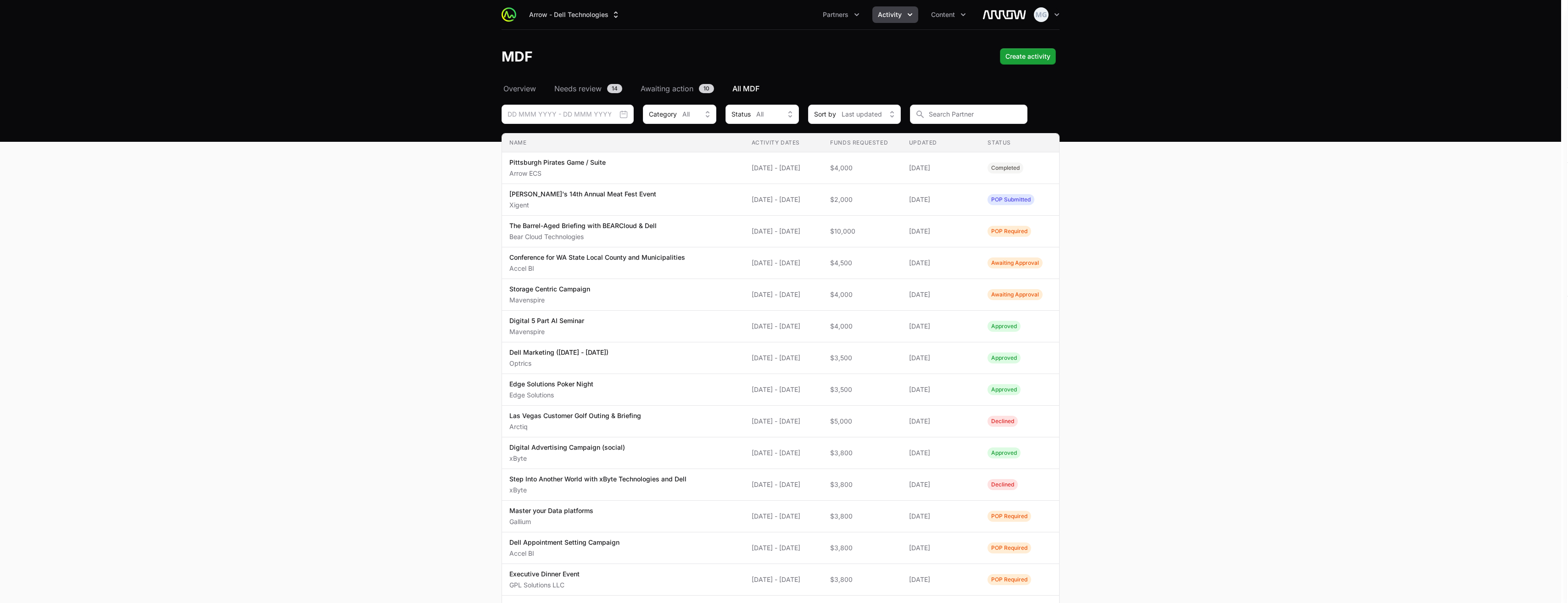
scroll to position [423, 0]
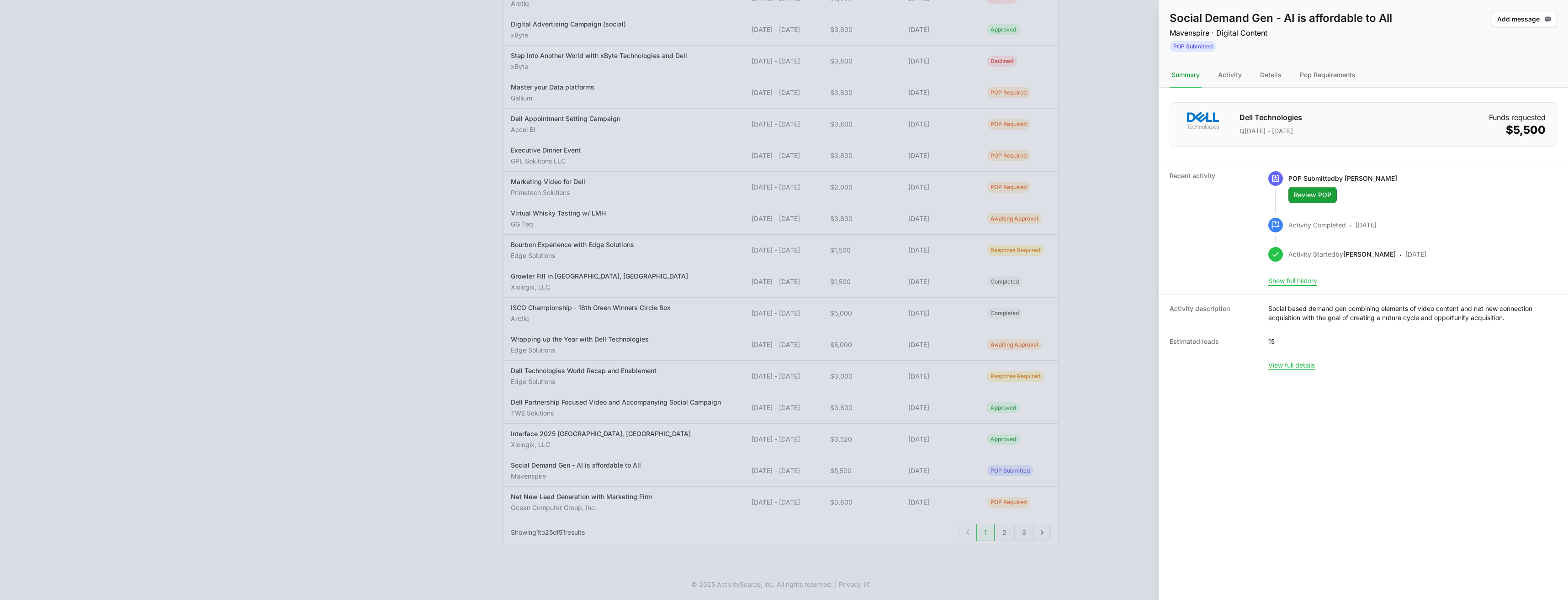
click at [1108, 339] on div at bounding box center [784, 300] width 1568 height 600
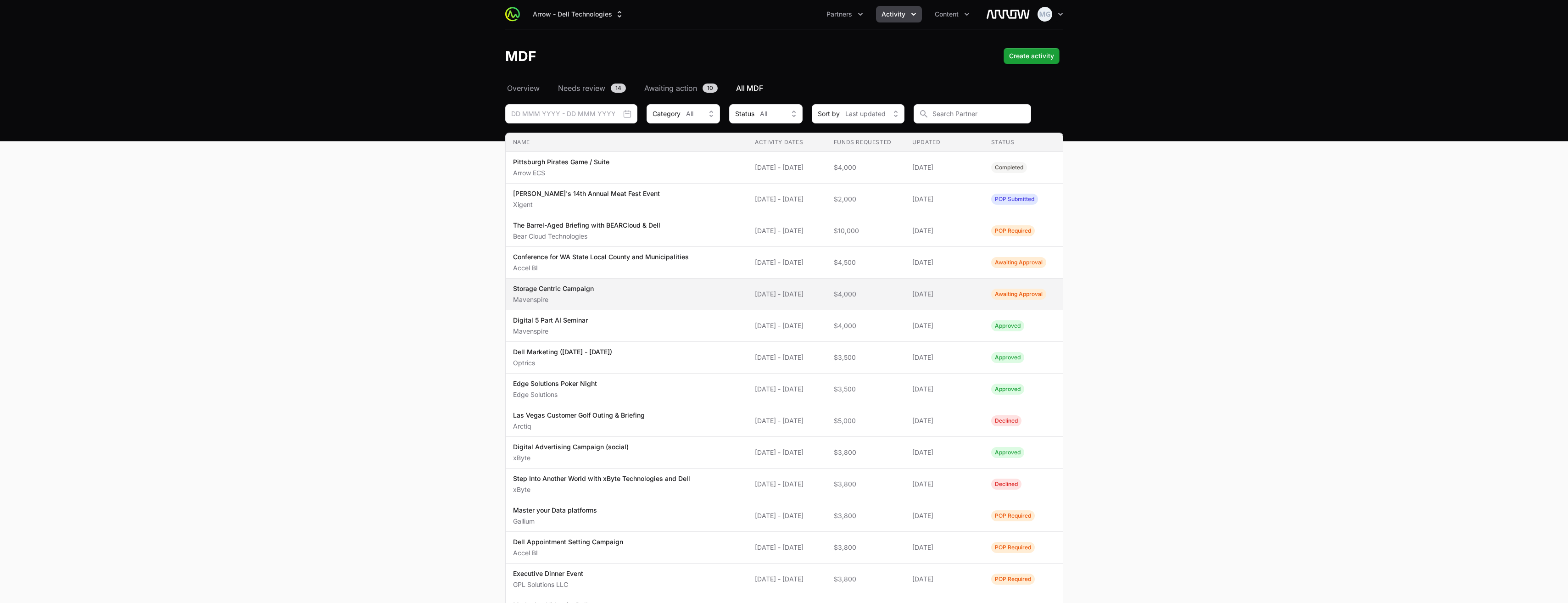
scroll to position [0, 0]
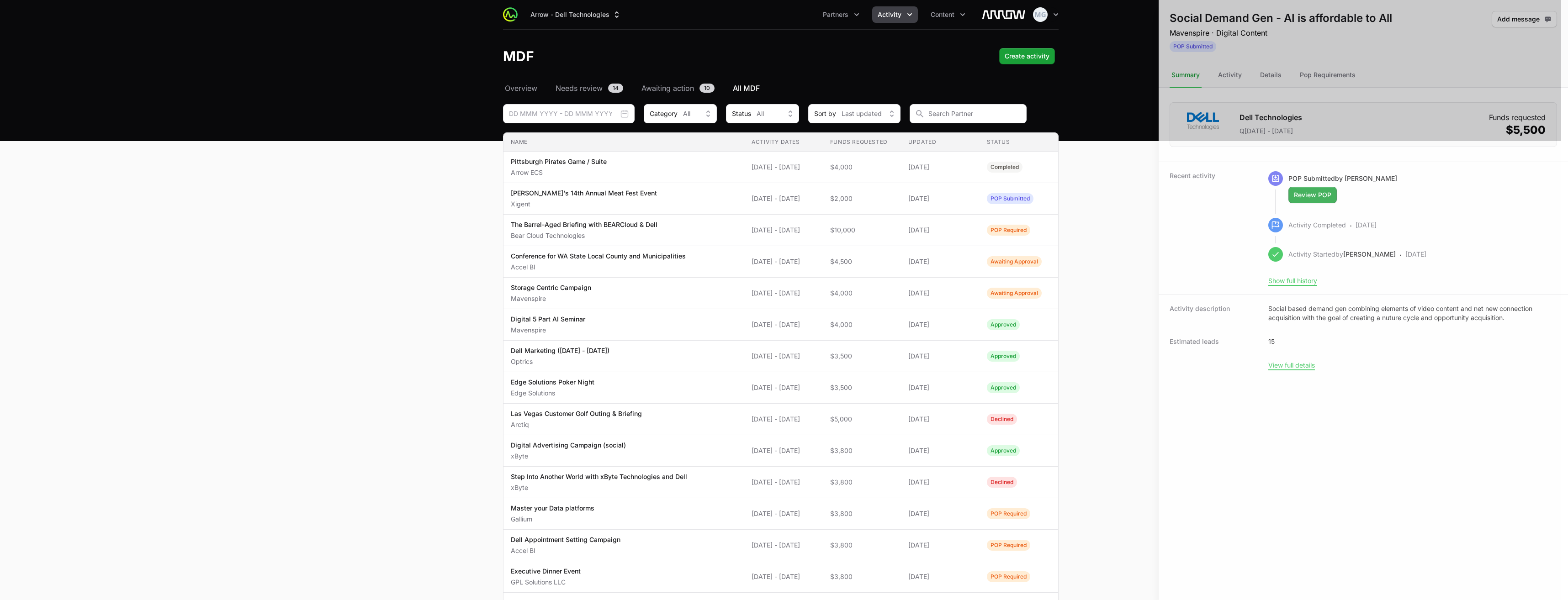
click at [452, 89] on div at bounding box center [784, 300] width 1568 height 600
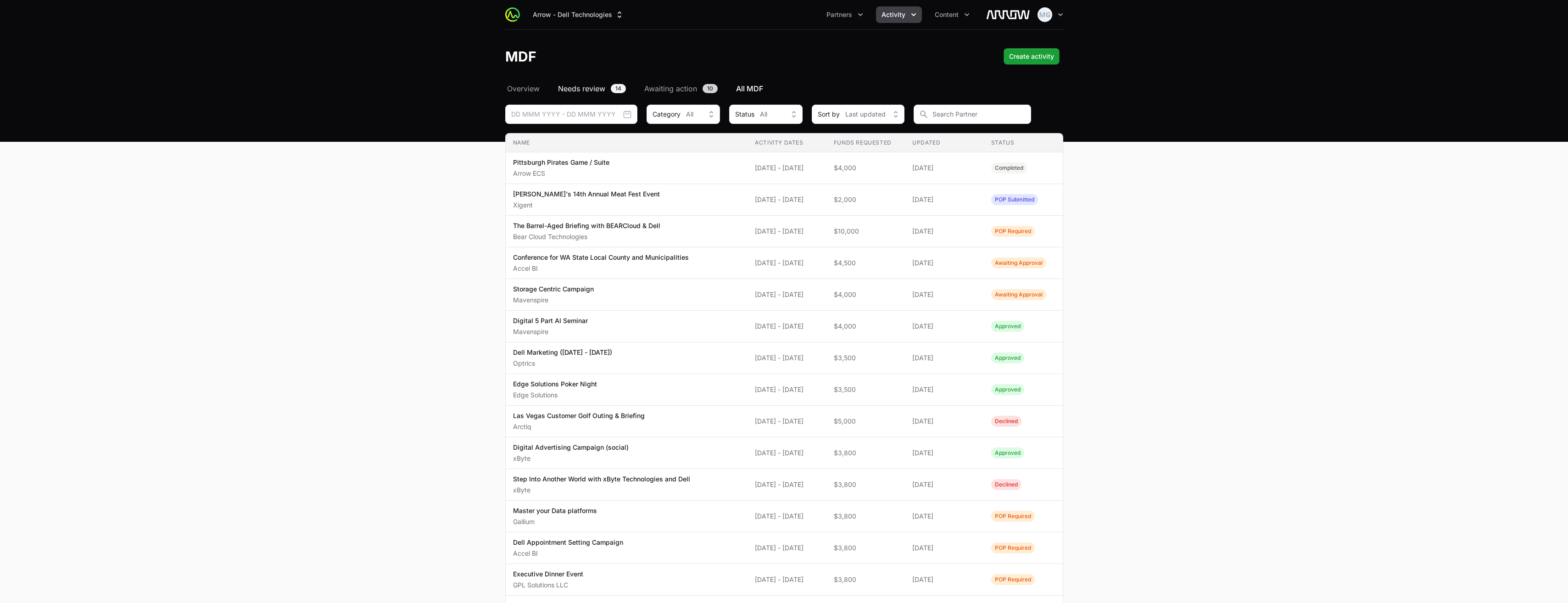
click at [578, 88] on span "Needs review" at bounding box center [582, 88] width 47 height 11
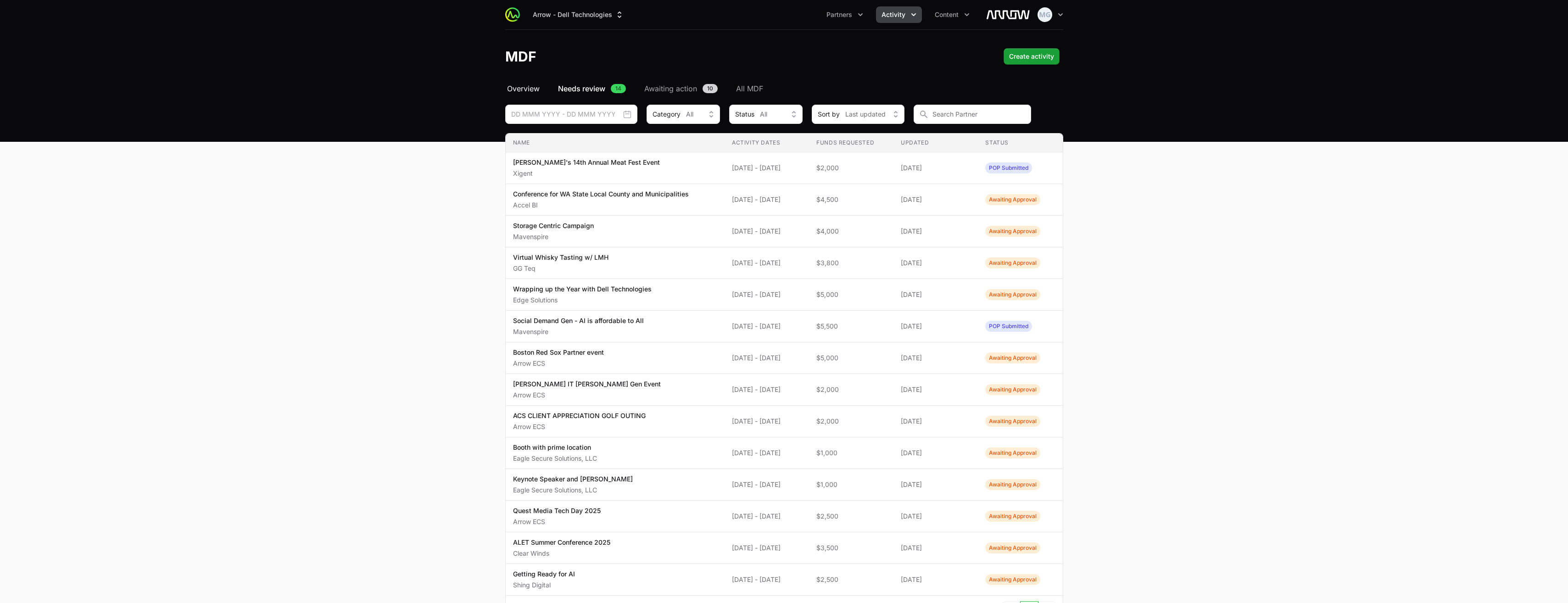
click at [529, 91] on span "Overview" at bounding box center [523, 88] width 32 height 11
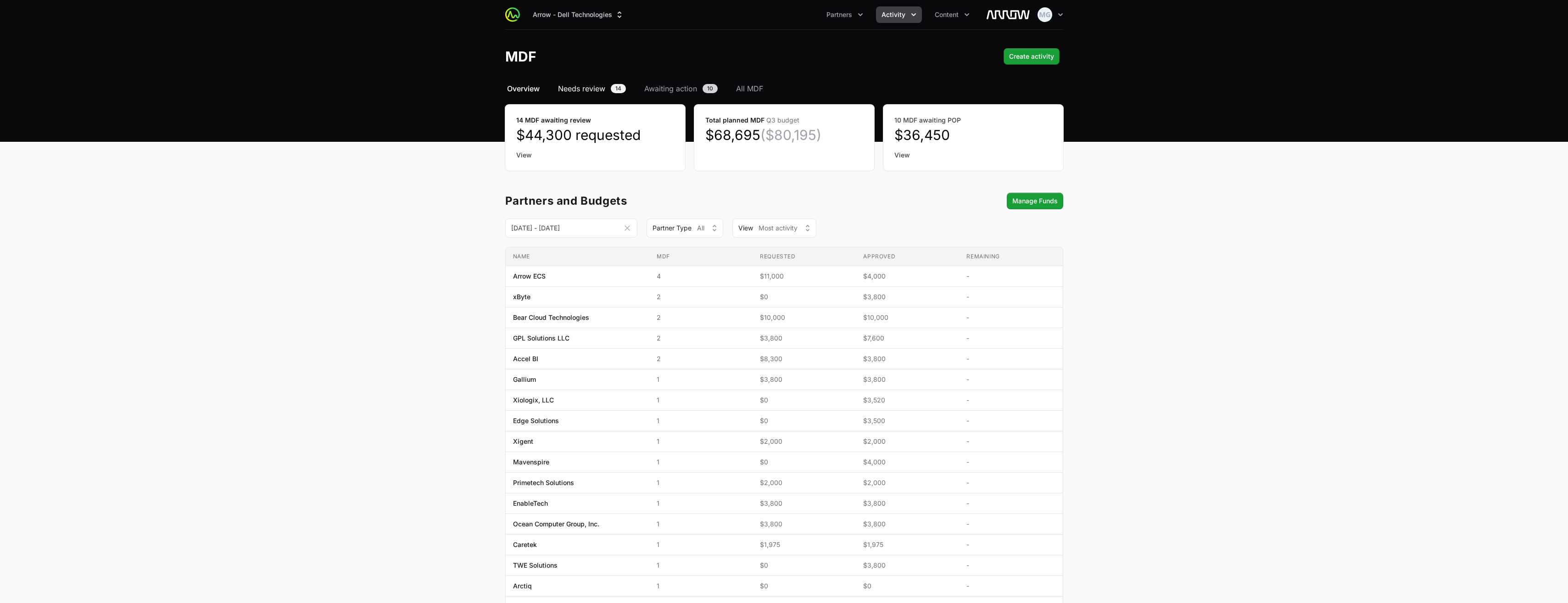
click at [579, 88] on span "Needs review" at bounding box center [582, 88] width 47 height 11
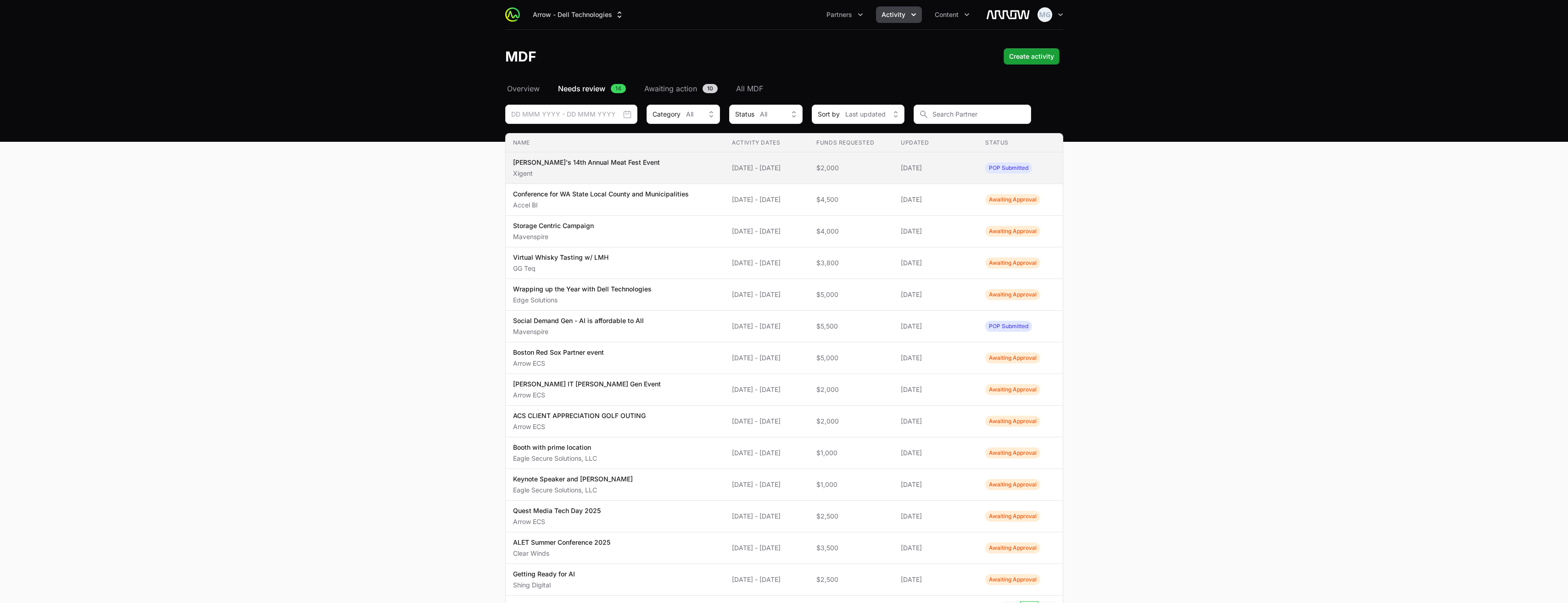
click at [770, 173] on td "Activity Dates [DATE] - [DATE]" at bounding box center [767, 168] width 85 height 32
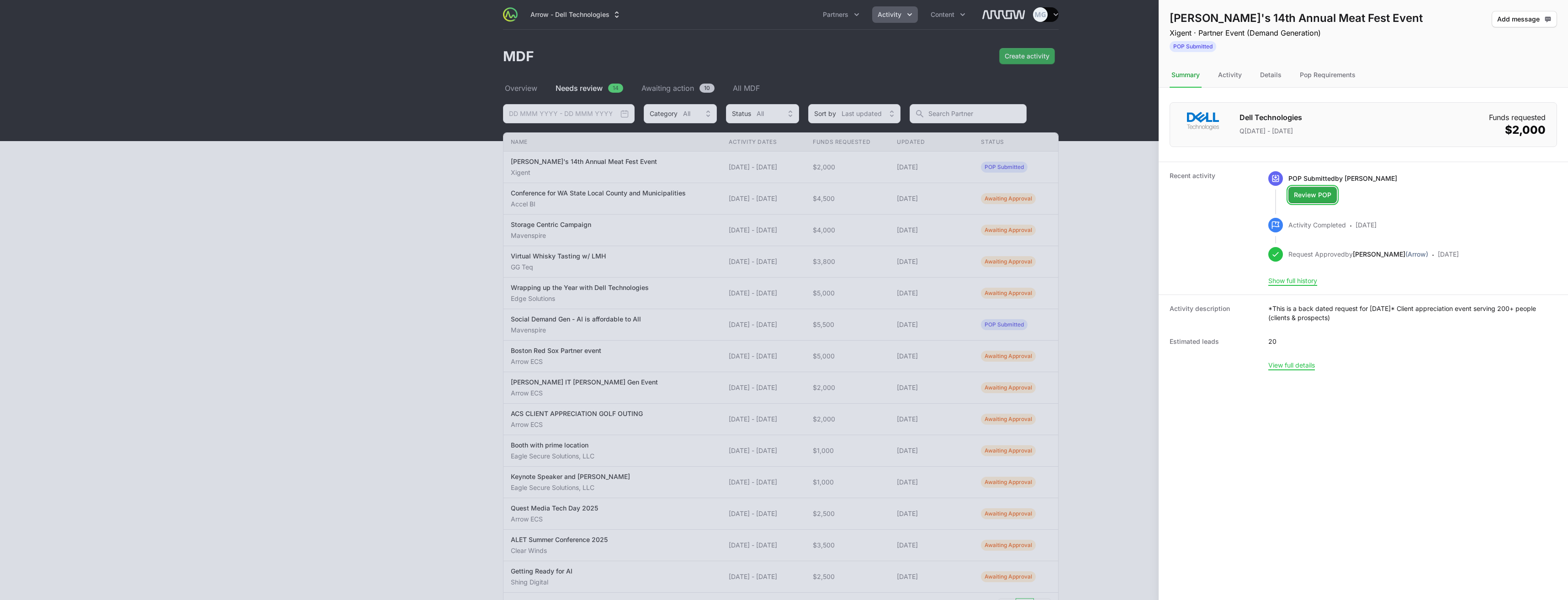
click at [1321, 198] on span "Review POP" at bounding box center [1313, 194] width 37 height 11
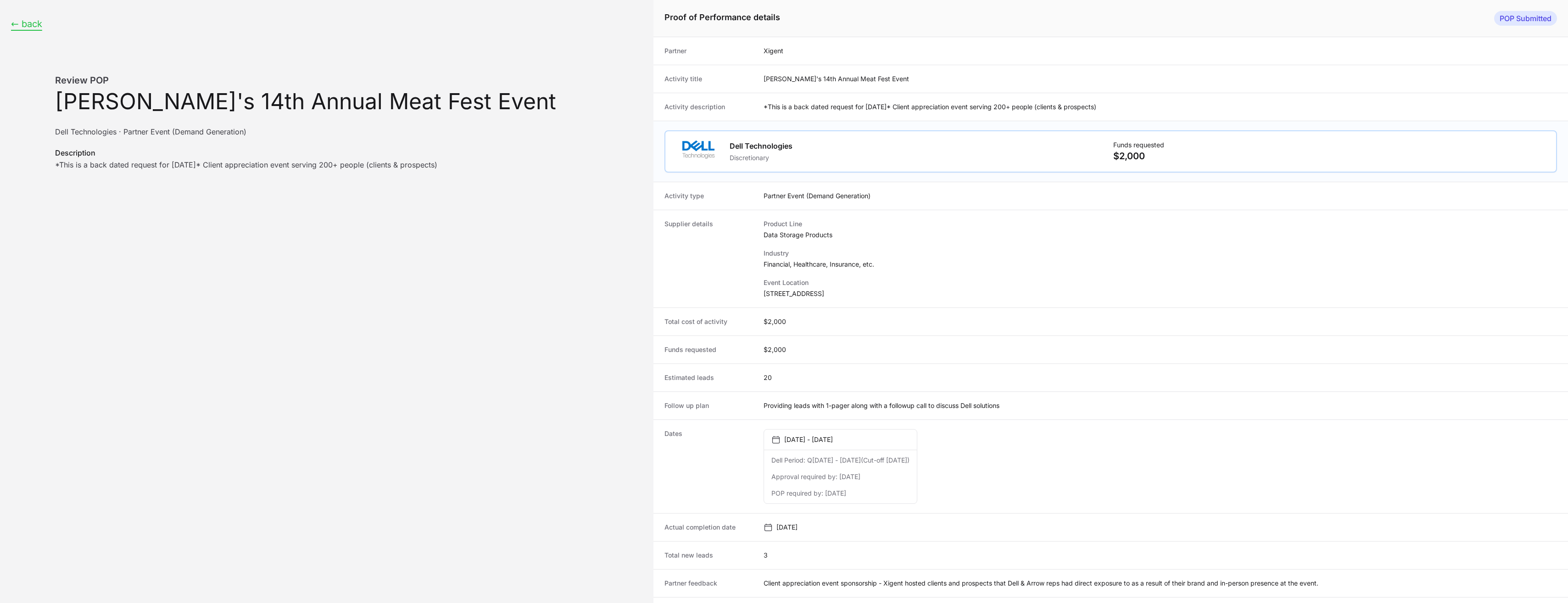
click at [30, 22] on button "← back" at bounding box center [27, 24] width 31 height 12
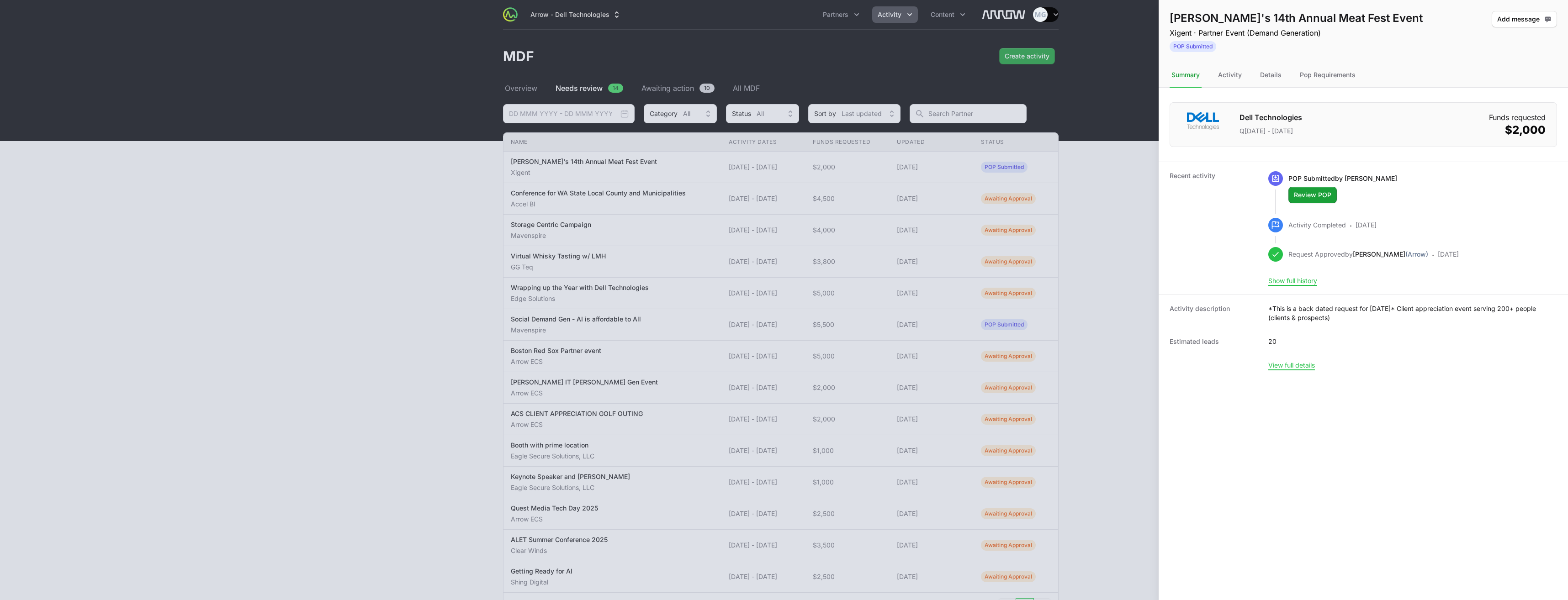
click at [227, 228] on div at bounding box center [784, 300] width 1568 height 600
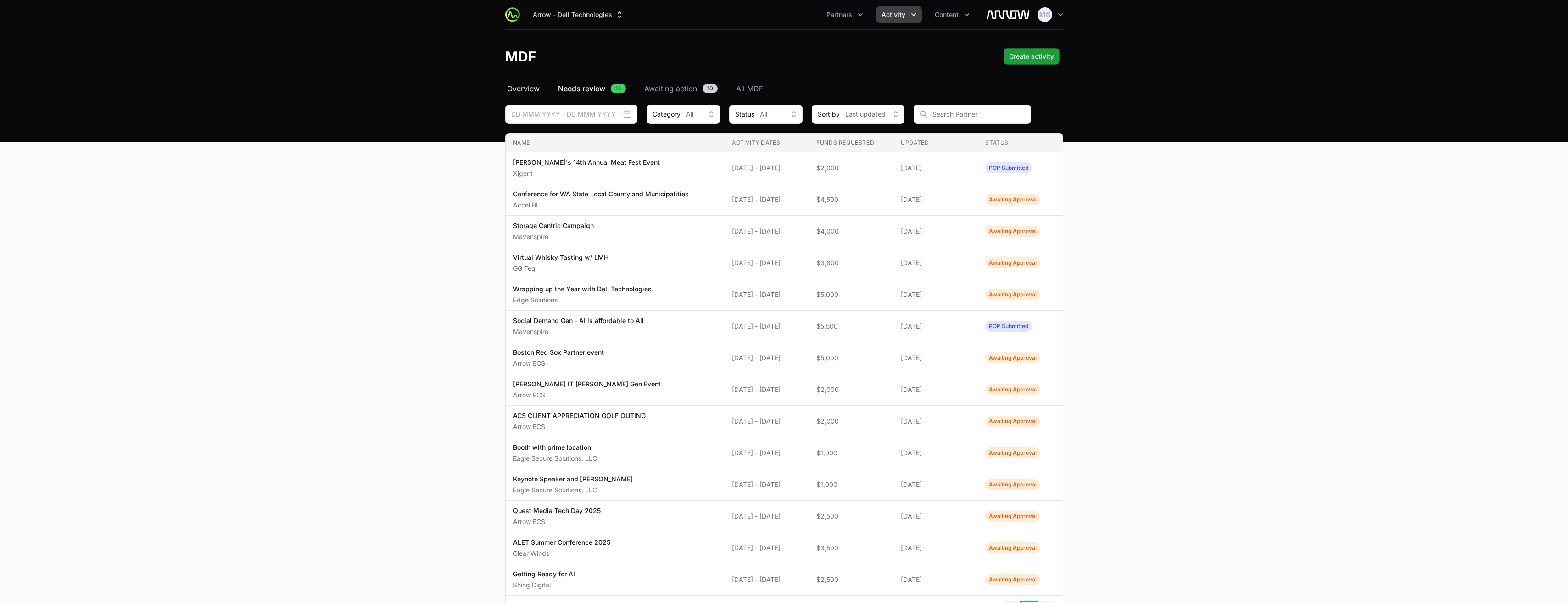
click at [524, 87] on span "Overview" at bounding box center [523, 88] width 32 height 11
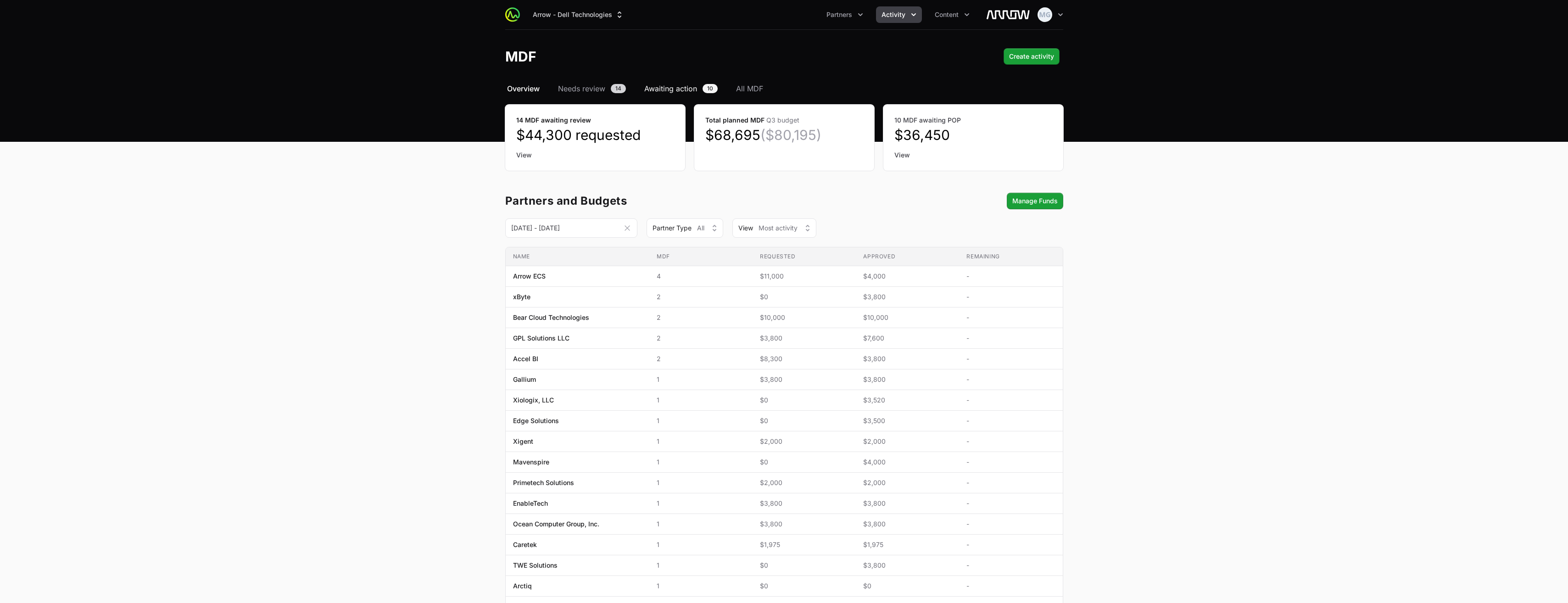
click at [675, 88] on span "Awaiting action" at bounding box center [671, 88] width 53 height 11
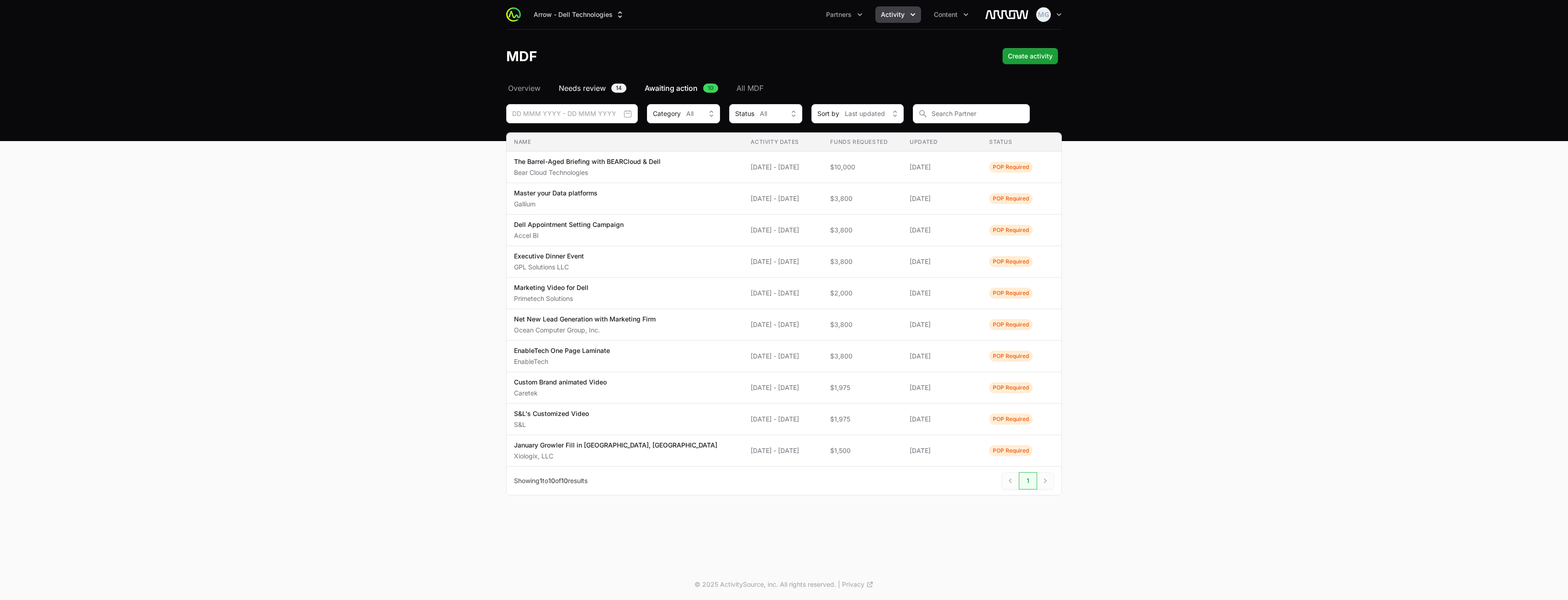
click at [585, 89] on span "Needs review" at bounding box center [582, 88] width 47 height 11
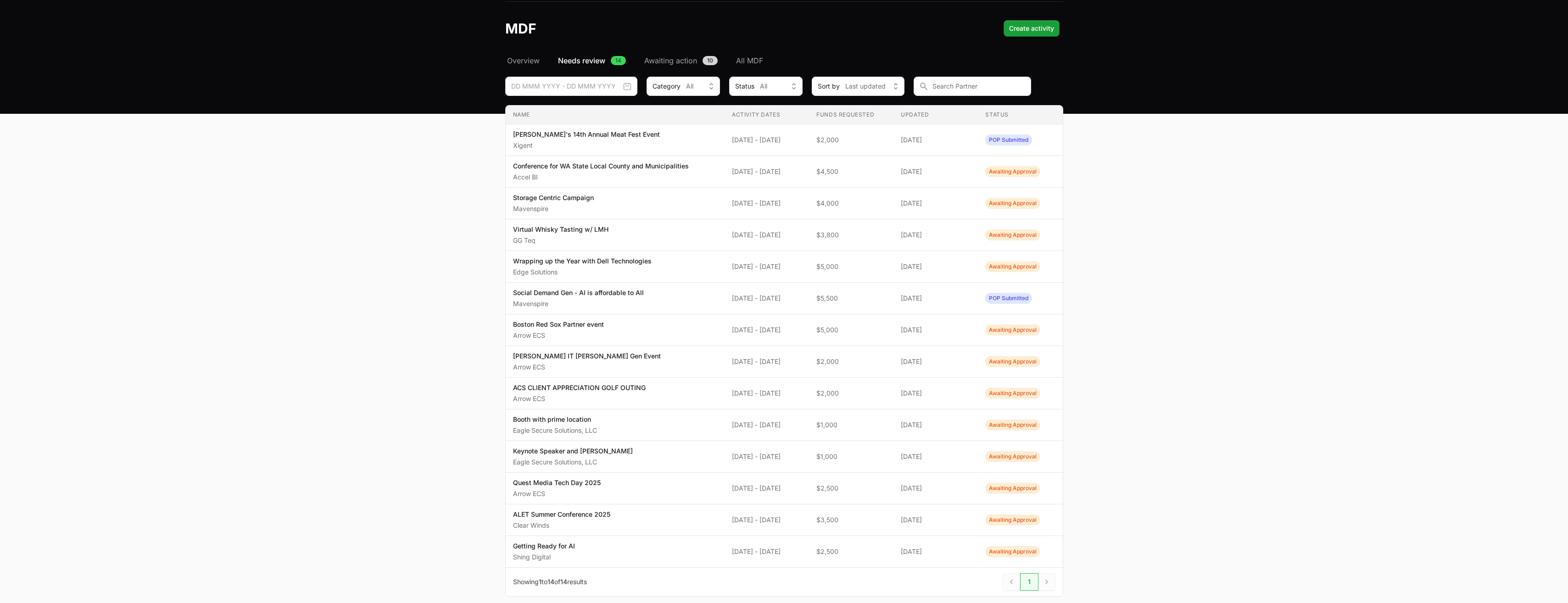
scroll to position [74, 0]
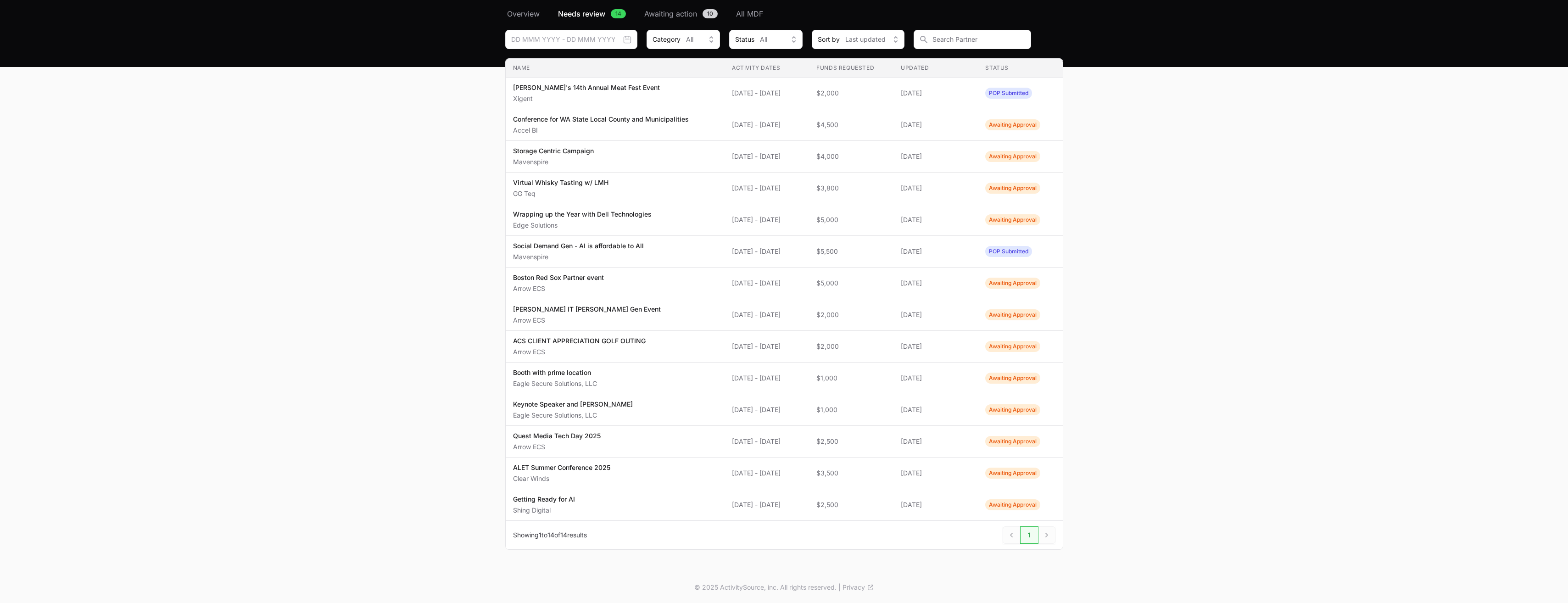
click at [1048, 541] on div "Next" at bounding box center [1047, 535] width 17 height 18
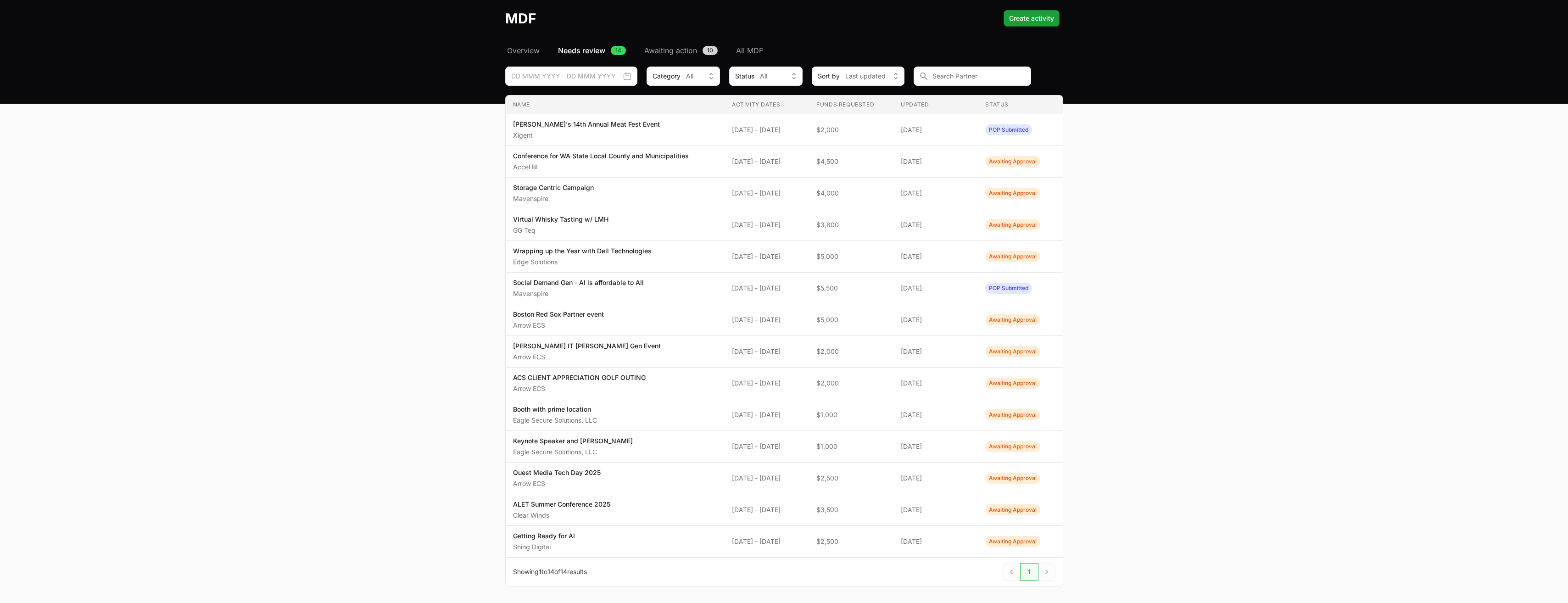
scroll to position [0, 0]
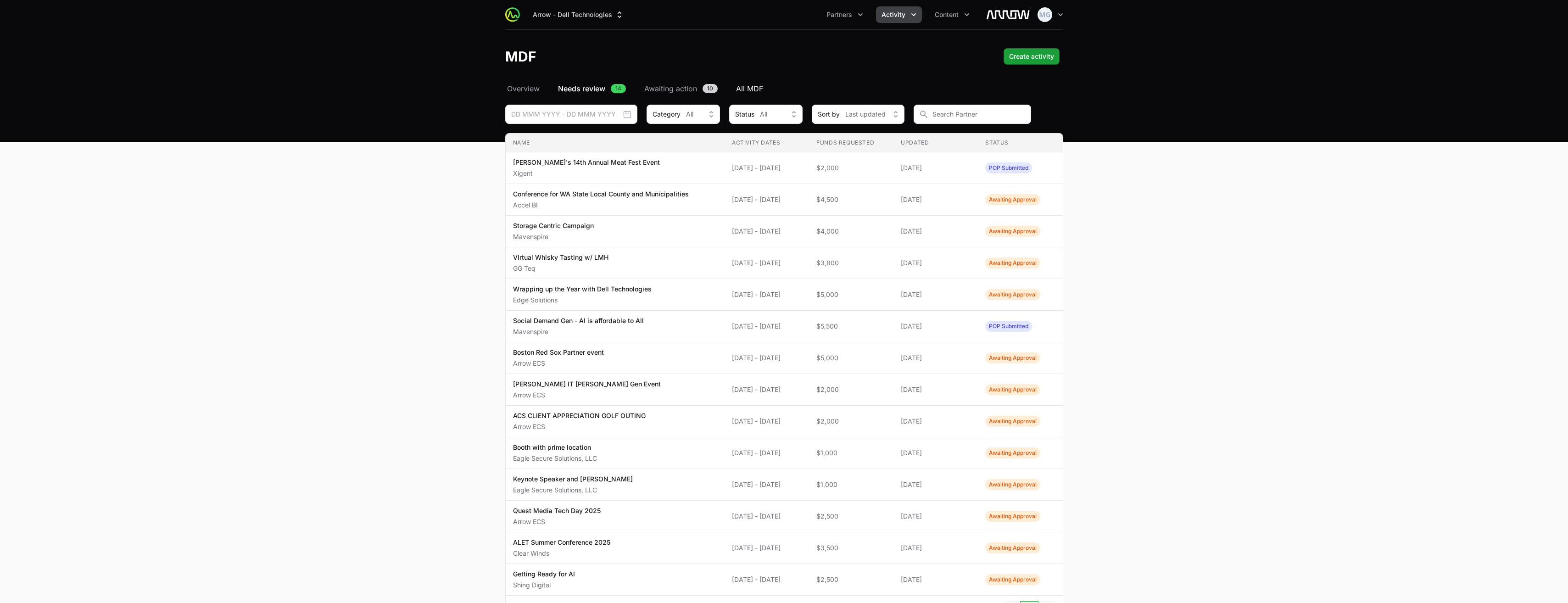
click at [760, 86] on span "All MDF" at bounding box center [749, 88] width 27 height 11
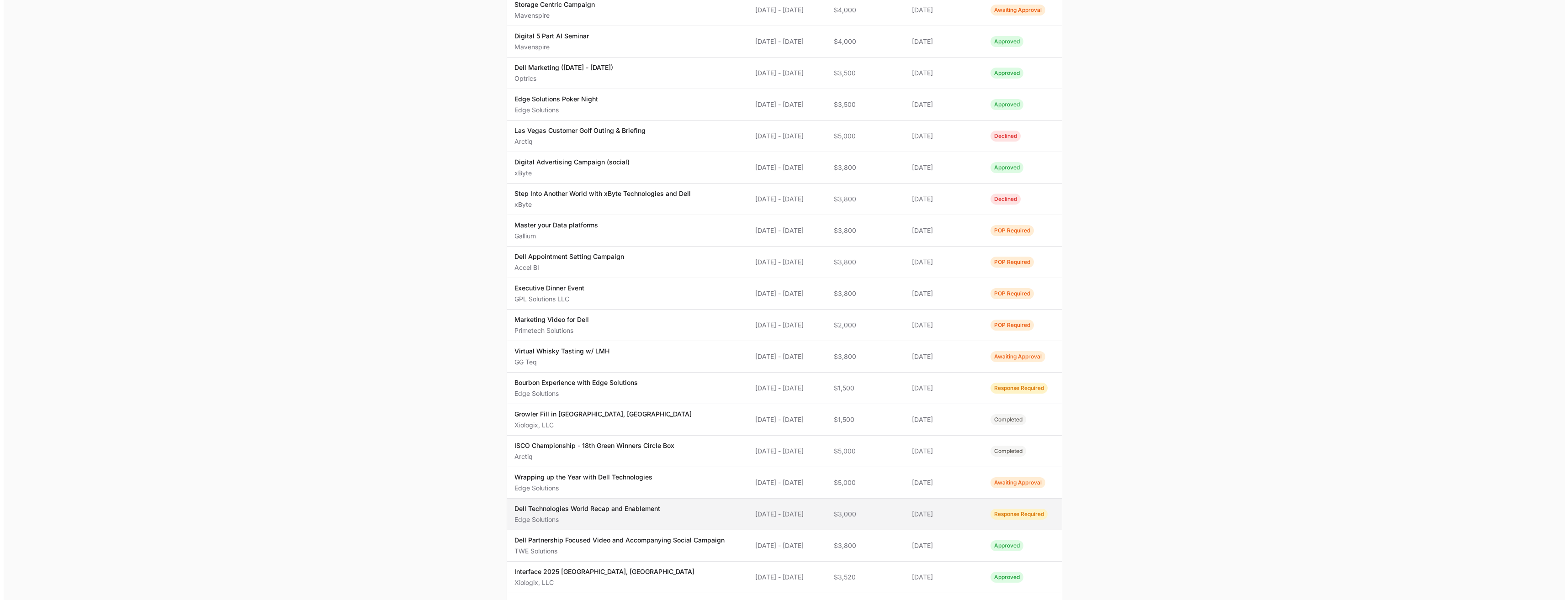
scroll to position [284, 0]
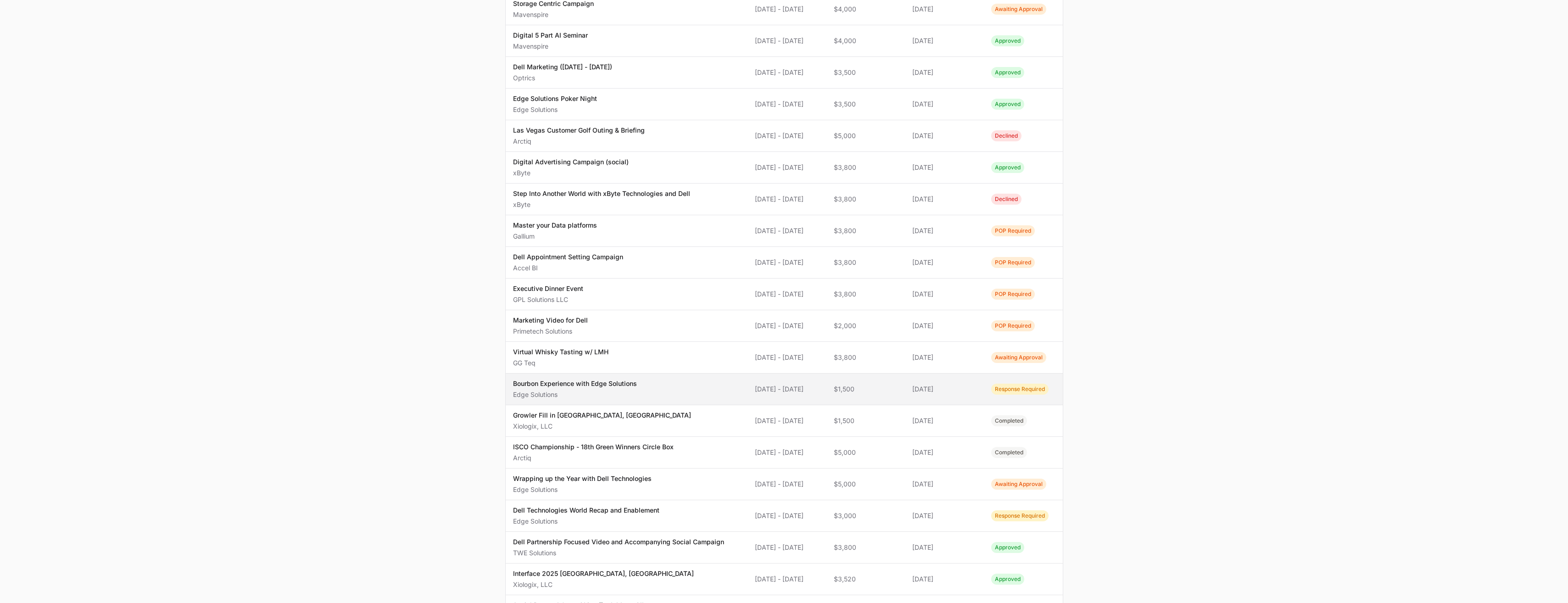
click at [689, 392] on span "Bourbon Experience with Edge Solutions Edge Solutions" at bounding box center [627, 388] width 228 height 20
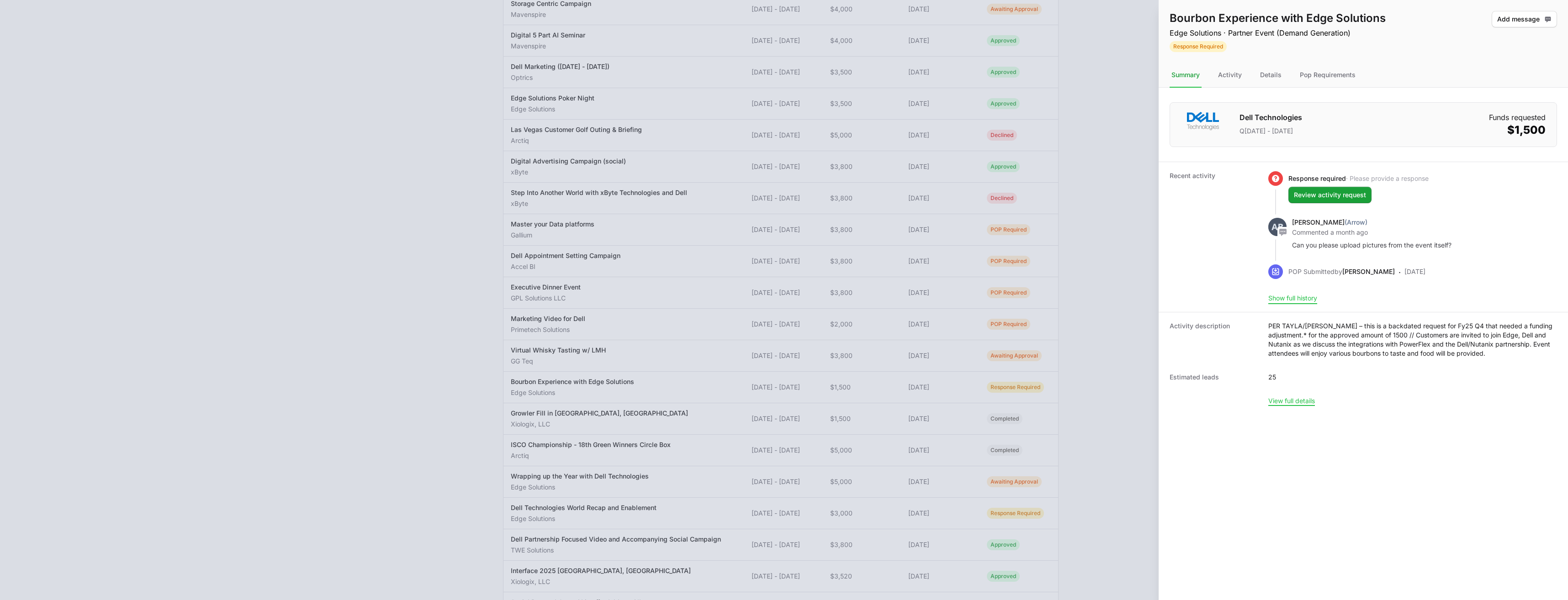
click at [1299, 300] on button "Show full history" at bounding box center [1293, 298] width 49 height 8
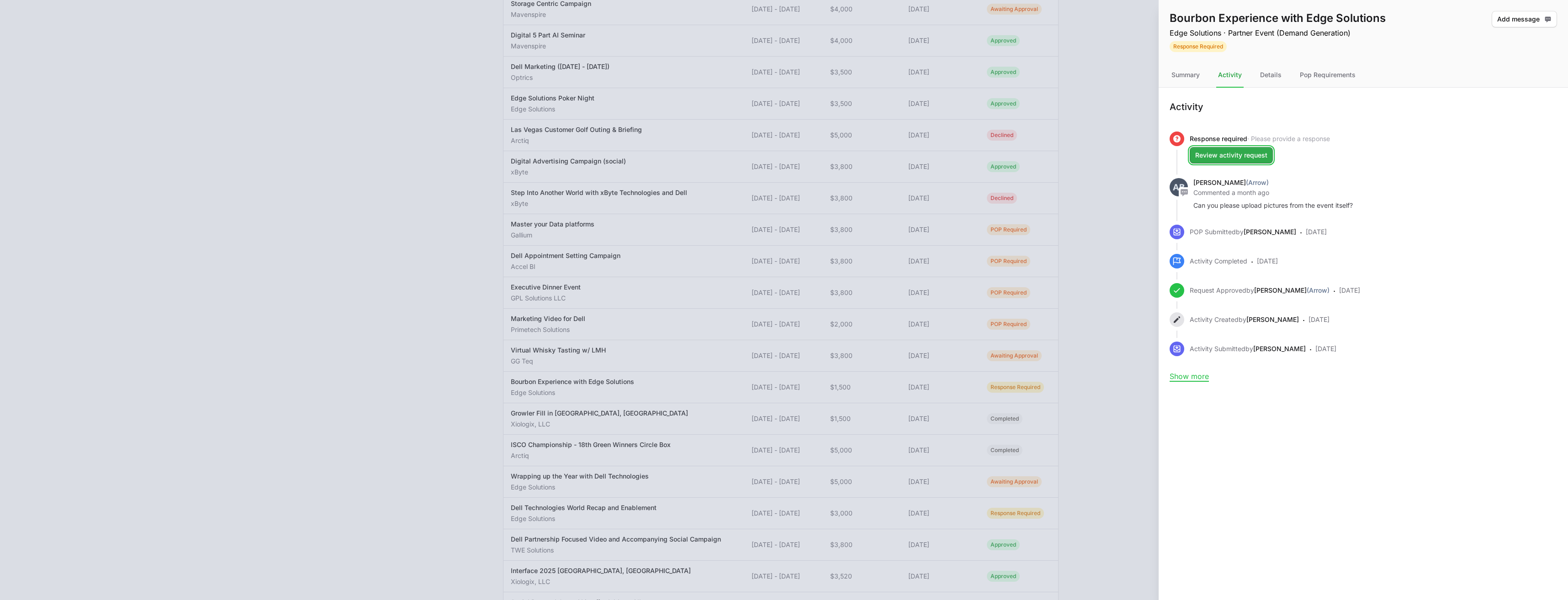
click at [1255, 158] on span "Review activity request" at bounding box center [1231, 155] width 72 height 11
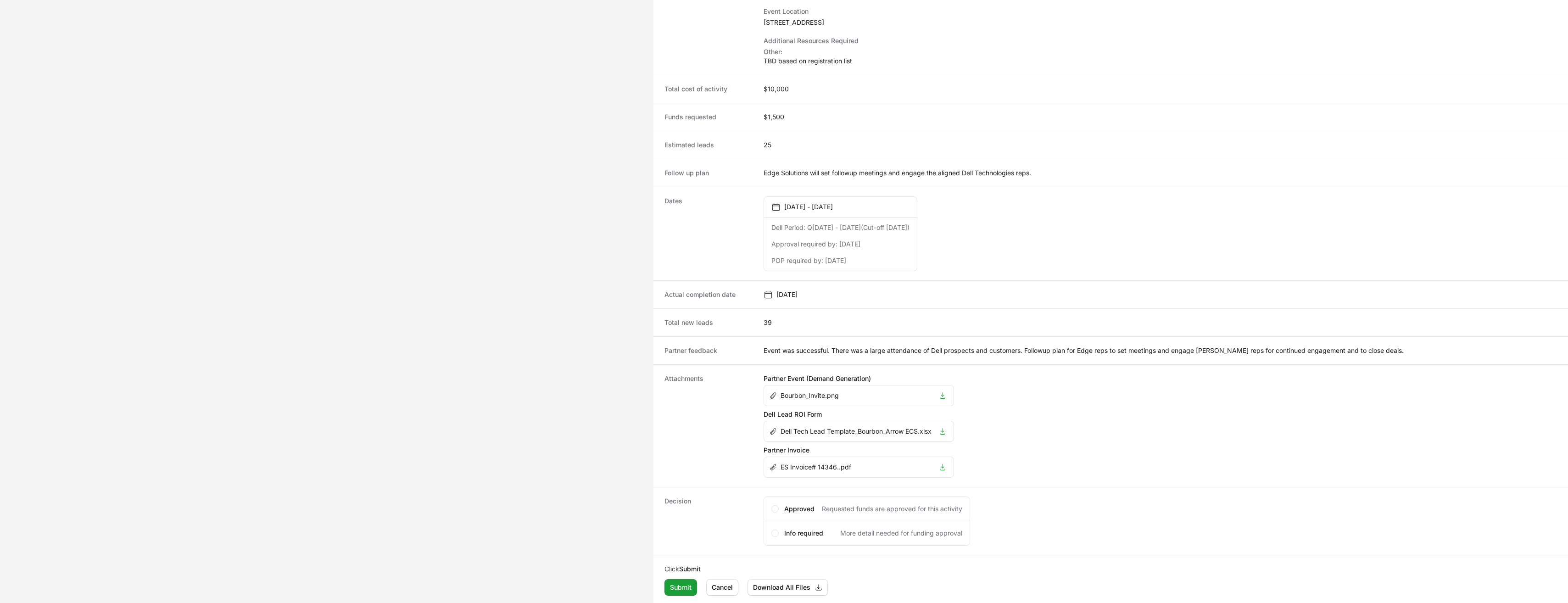
scroll to position [282, 0]
click at [812, 391] on p "Bourbon_Invite.png" at bounding box center [809, 394] width 58 height 9
click at [946, 394] on icon "Activity details" at bounding box center [943, 394] width 7 height 7
click at [946, 430] on icon "Activity details" at bounding box center [943, 430] width 7 height 7
click at [944, 469] on li "ES Invoice# 14346..pdf" at bounding box center [858, 464] width 189 height 20
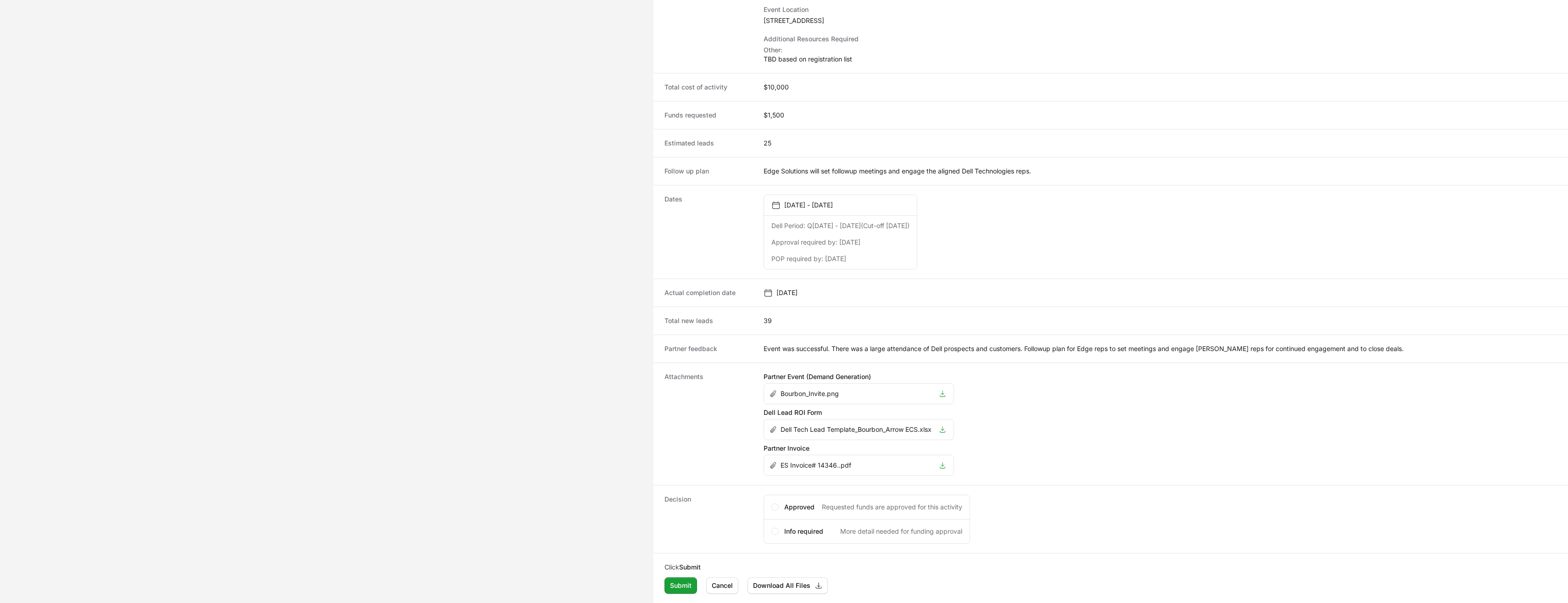
click at [944, 467] on icon "Activity details" at bounding box center [943, 465] width 7 height 7
click at [725, 586] on span "Cancel" at bounding box center [722, 585] width 21 height 11
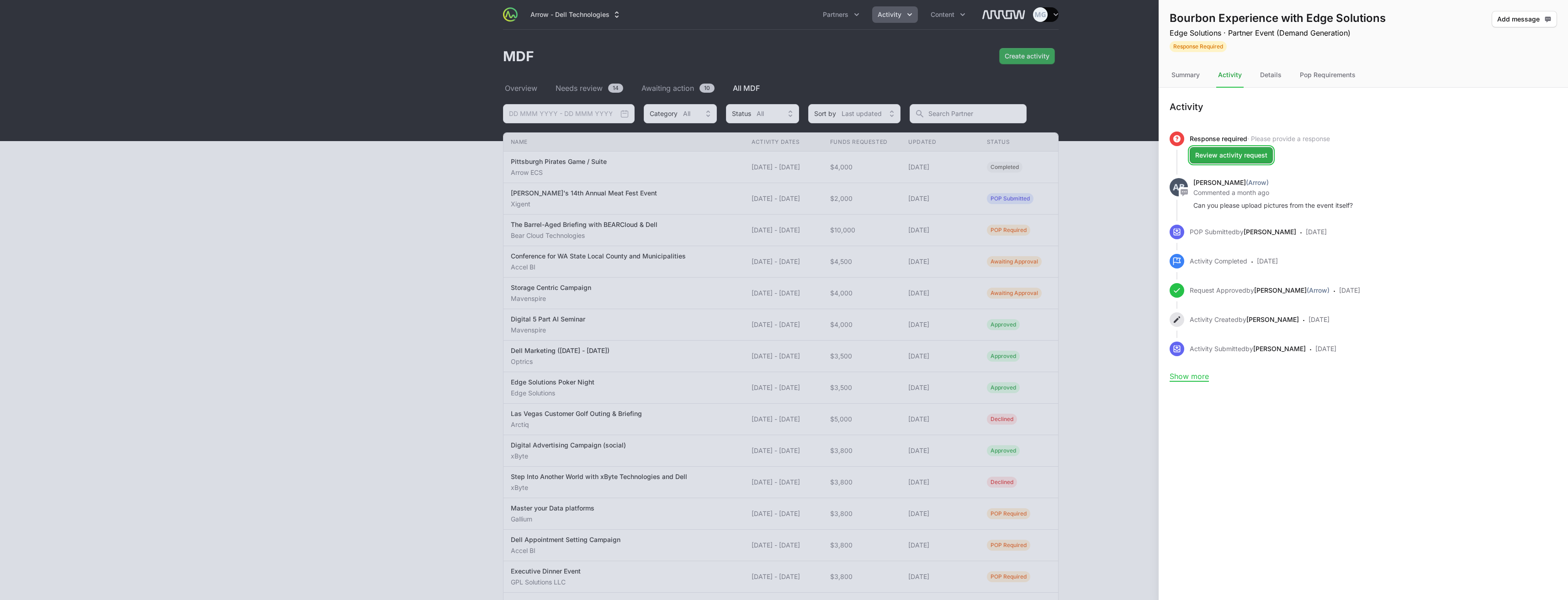
click at [1246, 153] on span "Review activity request" at bounding box center [1231, 155] width 72 height 11
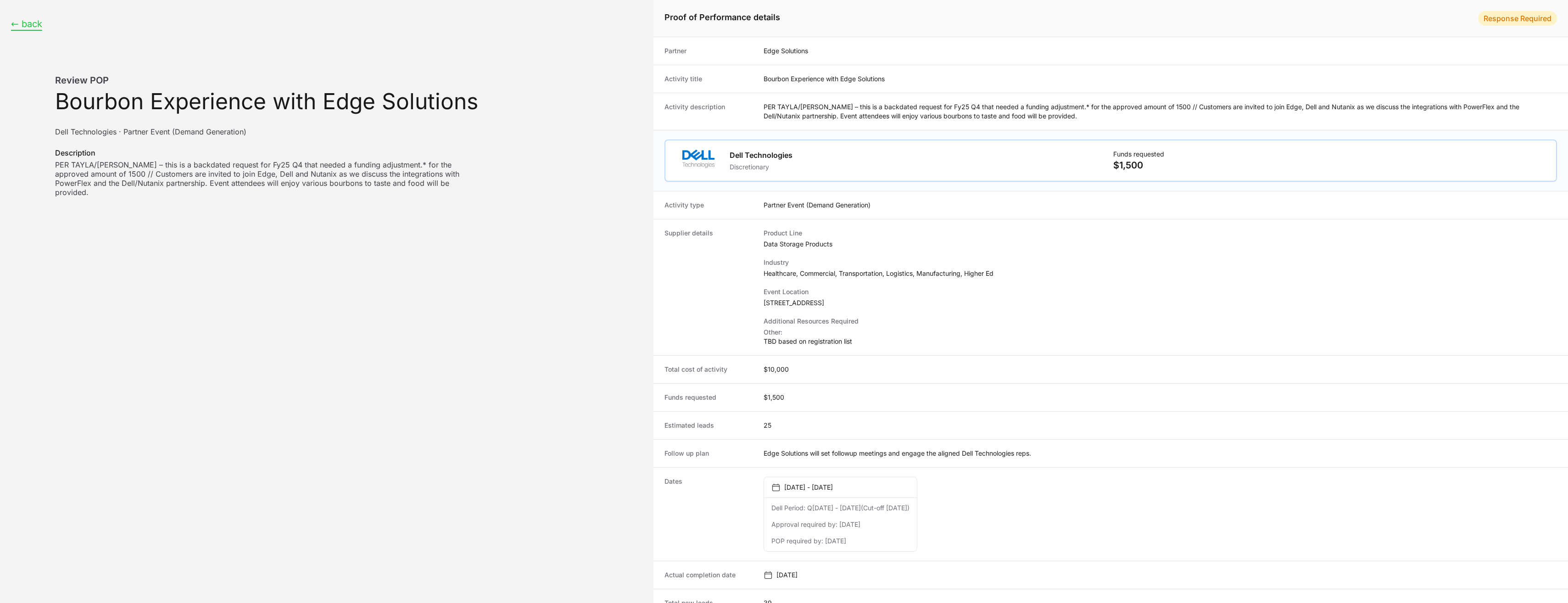
click at [29, 20] on button "← back" at bounding box center [27, 24] width 31 height 12
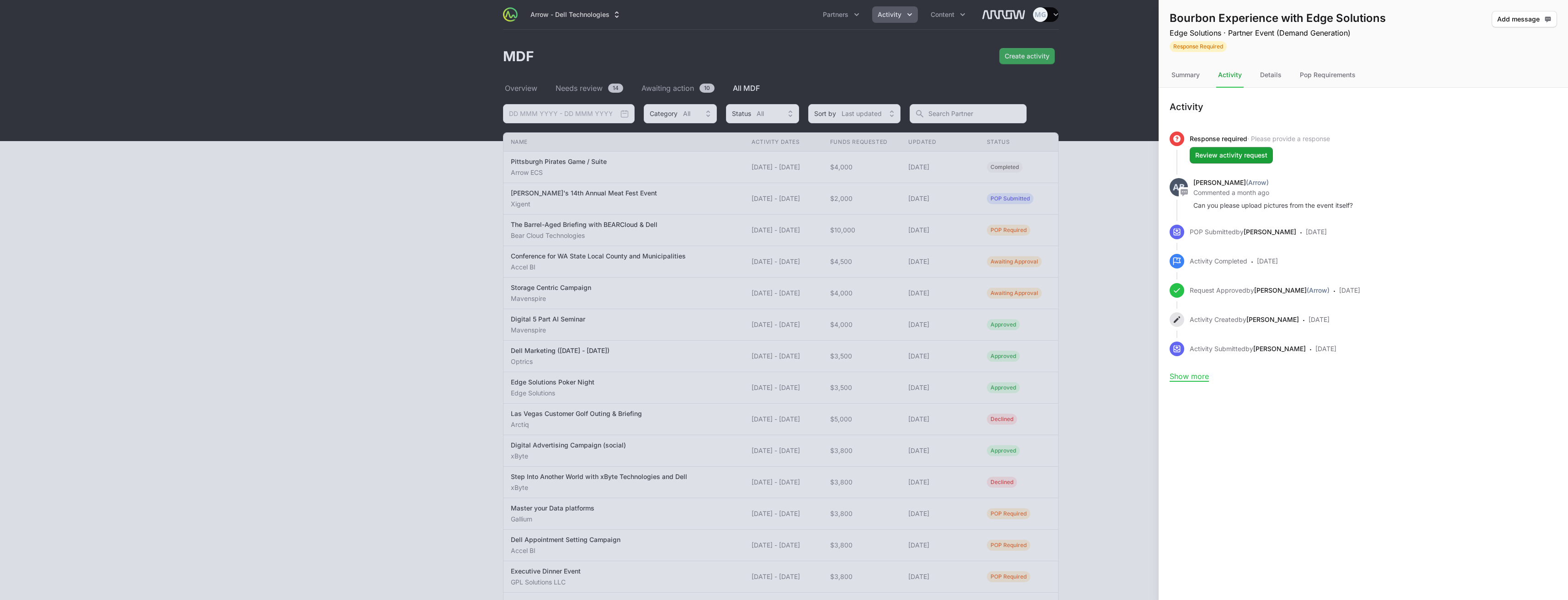
click at [22, 268] on div at bounding box center [784, 300] width 1568 height 600
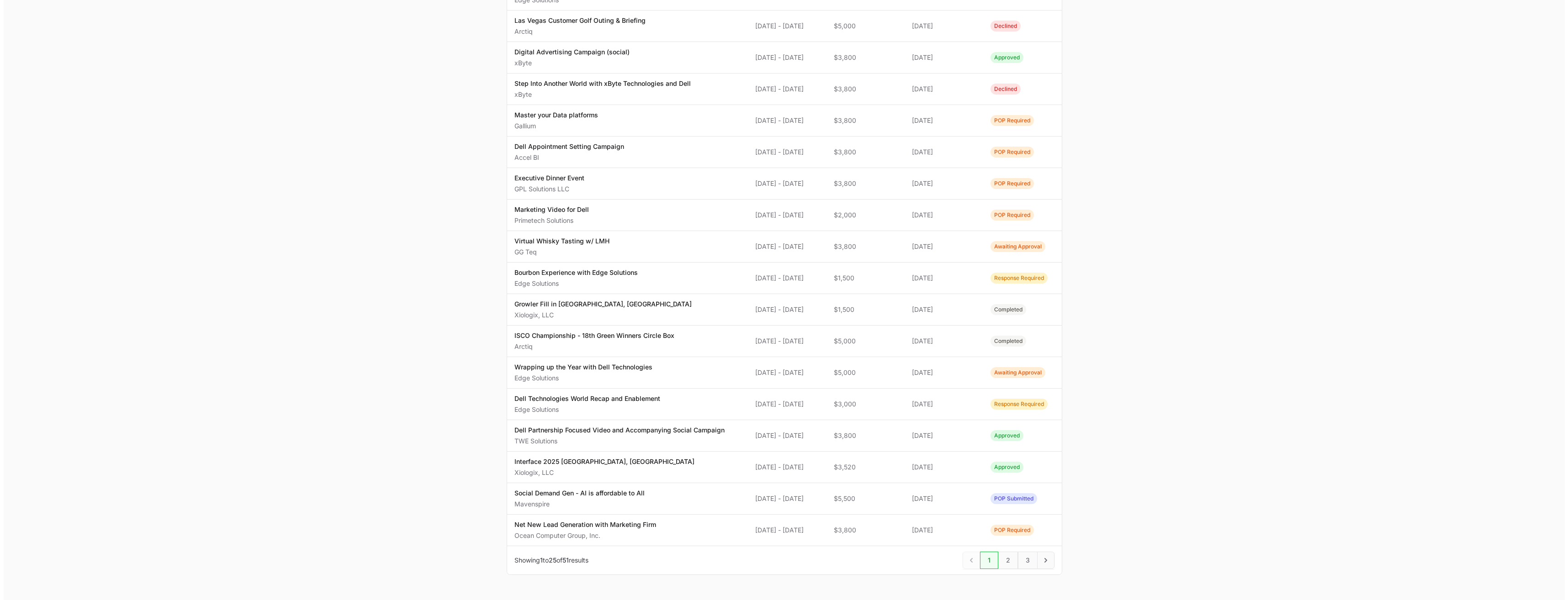
scroll to position [421, 0]
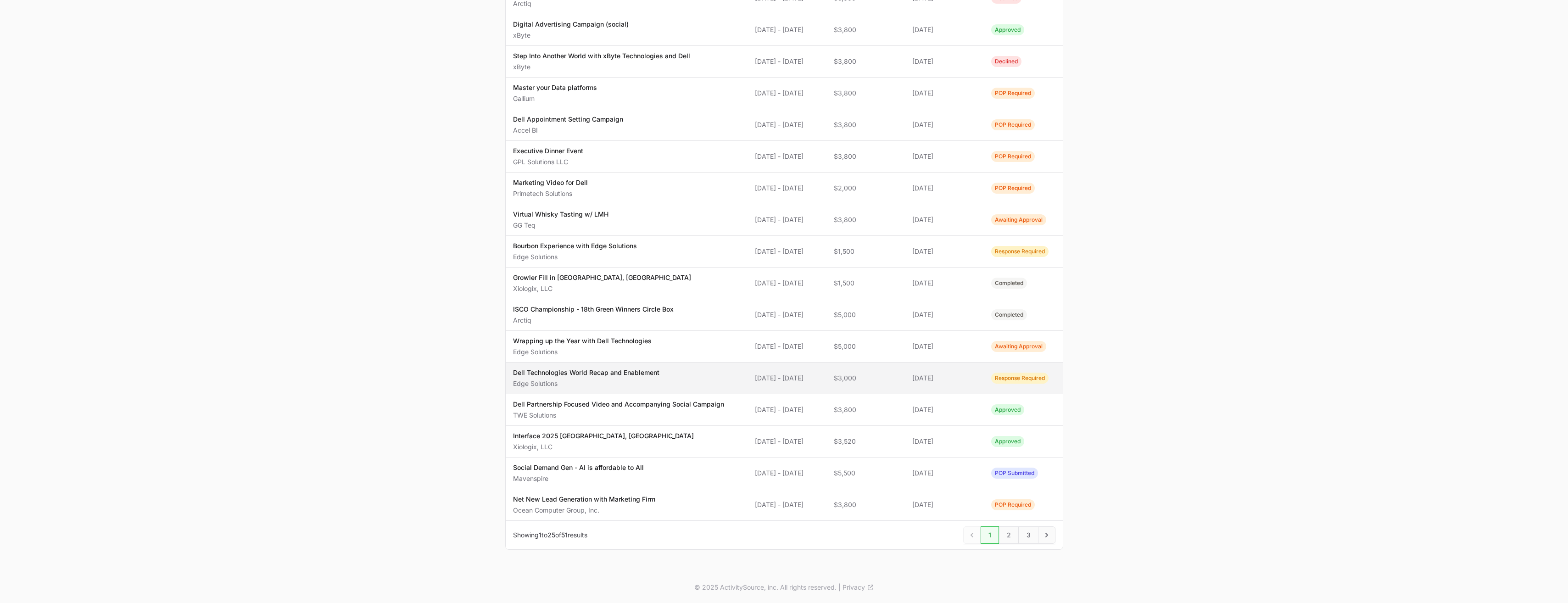
click at [681, 376] on span "Dell Technologies World Recap and Enablement Edge Solutions" at bounding box center [627, 377] width 228 height 20
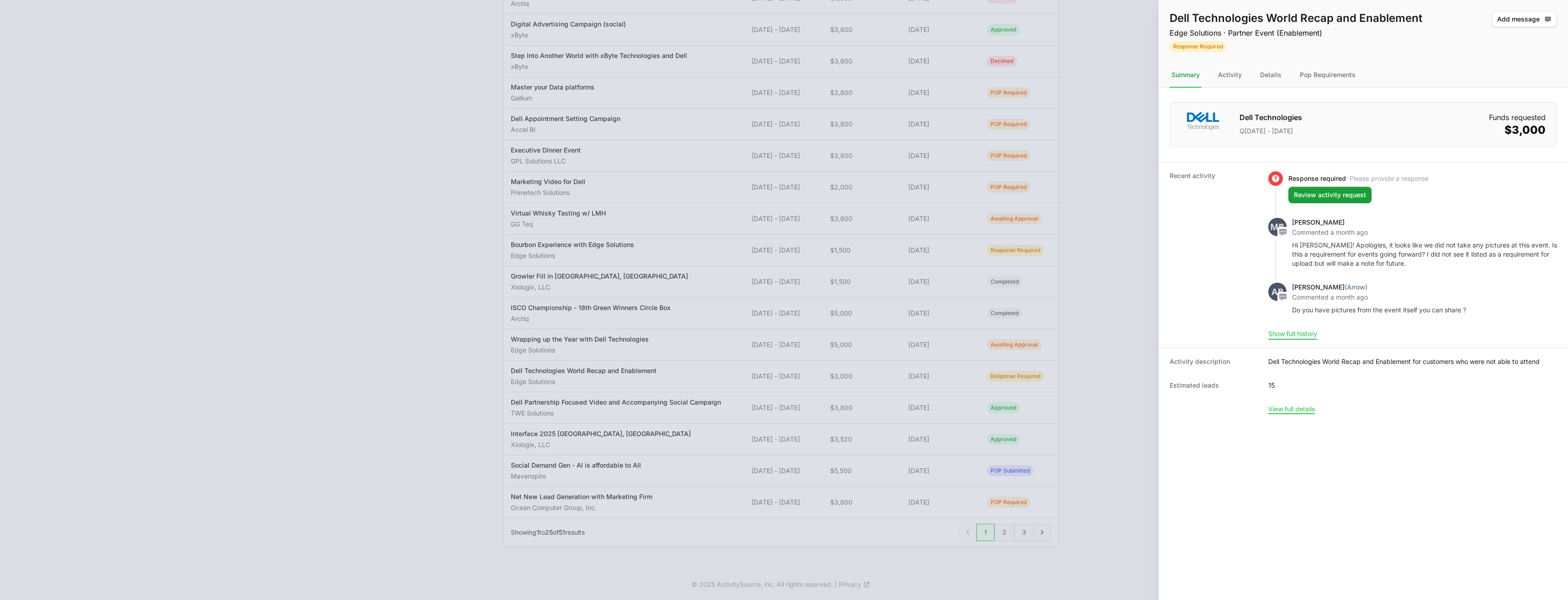
click at [1287, 331] on button "Show full history" at bounding box center [1293, 333] width 49 height 8
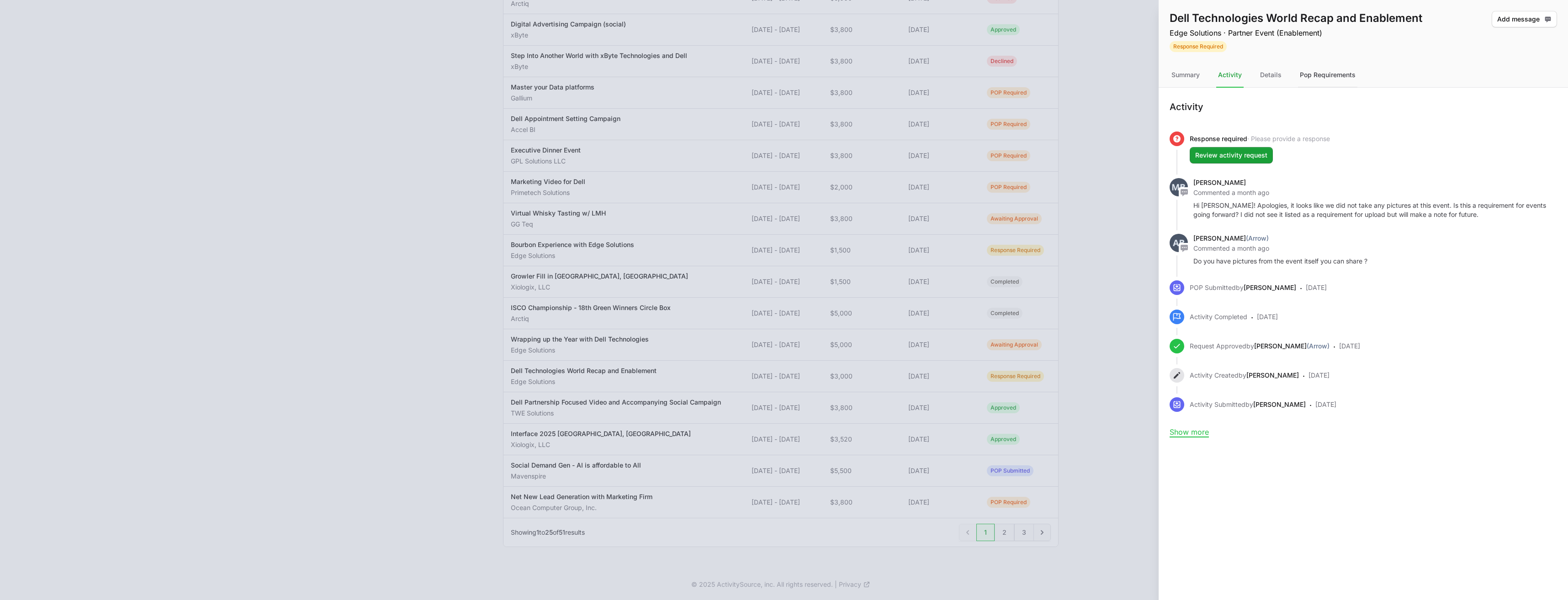
click at [1337, 74] on div "Pop Requirements" at bounding box center [1327, 76] width 59 height 25
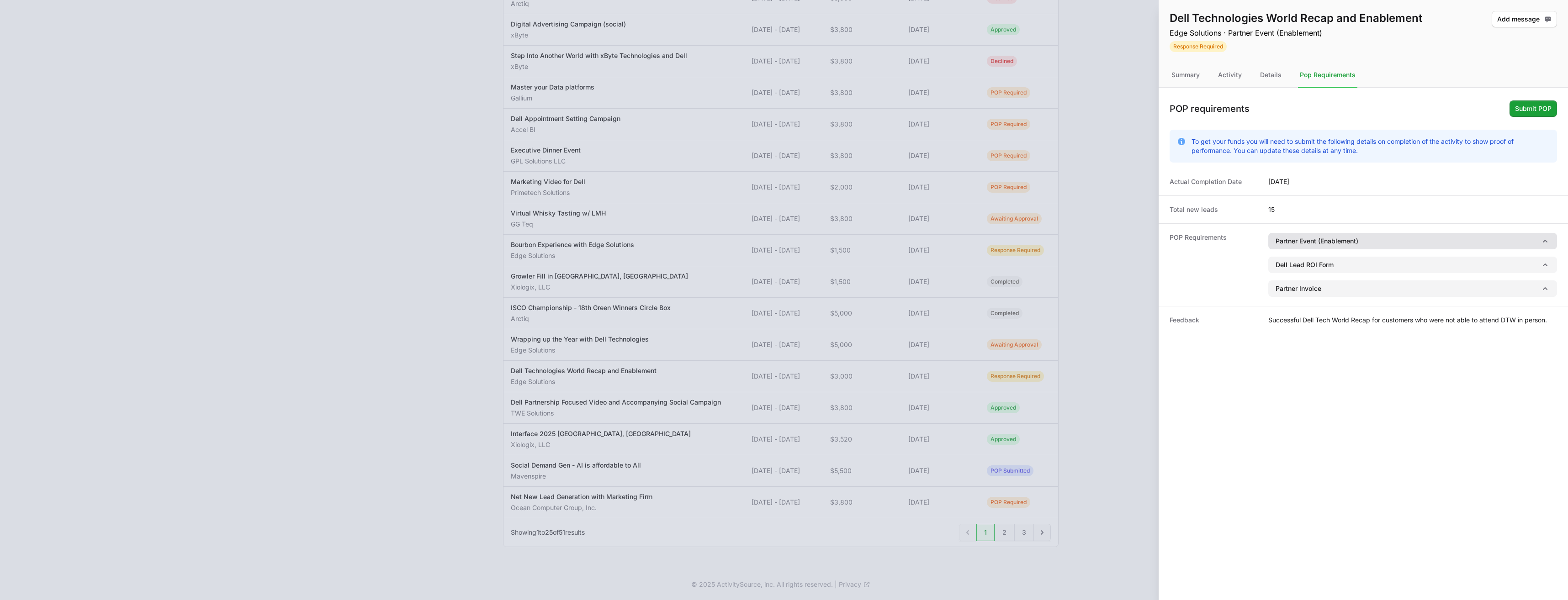
click at [1393, 239] on button "Partner Event (Enablement)" at bounding box center [1412, 241] width 288 height 16
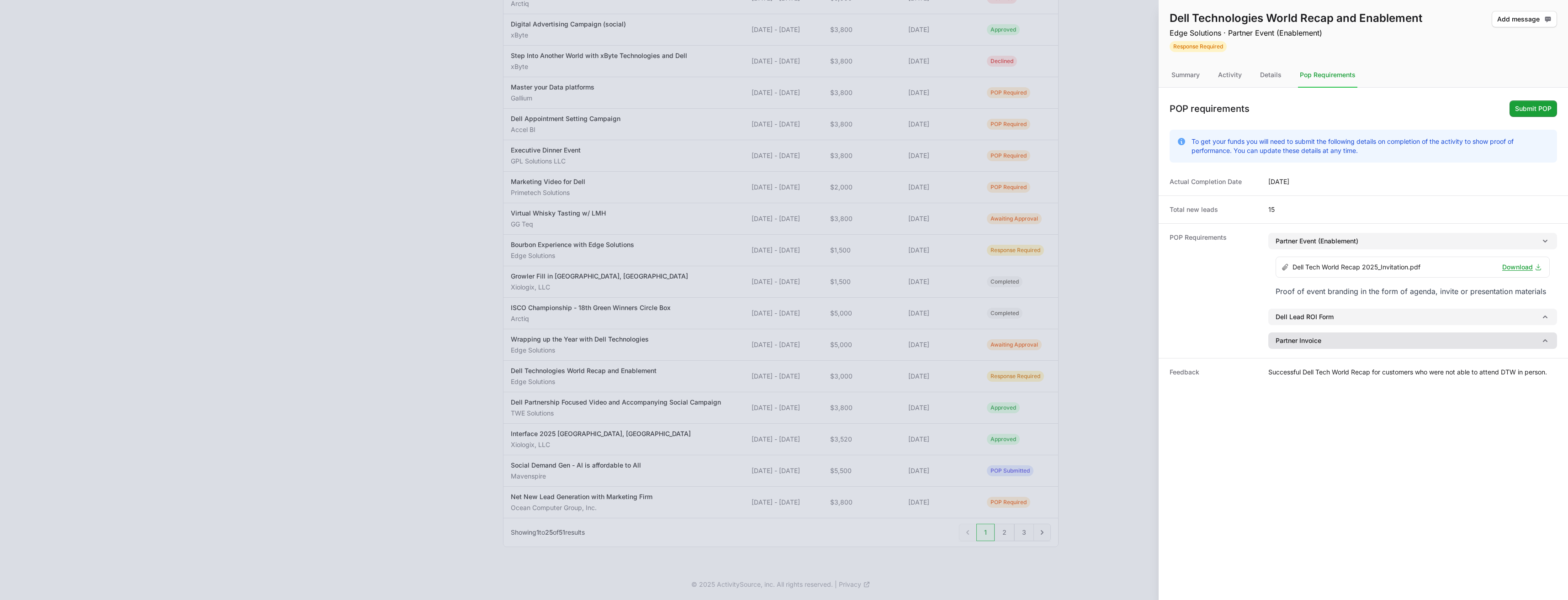
click at [1335, 340] on button "Partner Invoice" at bounding box center [1412, 340] width 288 height 16
click at [1332, 320] on button "Dell Lead ROI Form" at bounding box center [1412, 317] width 288 height 16
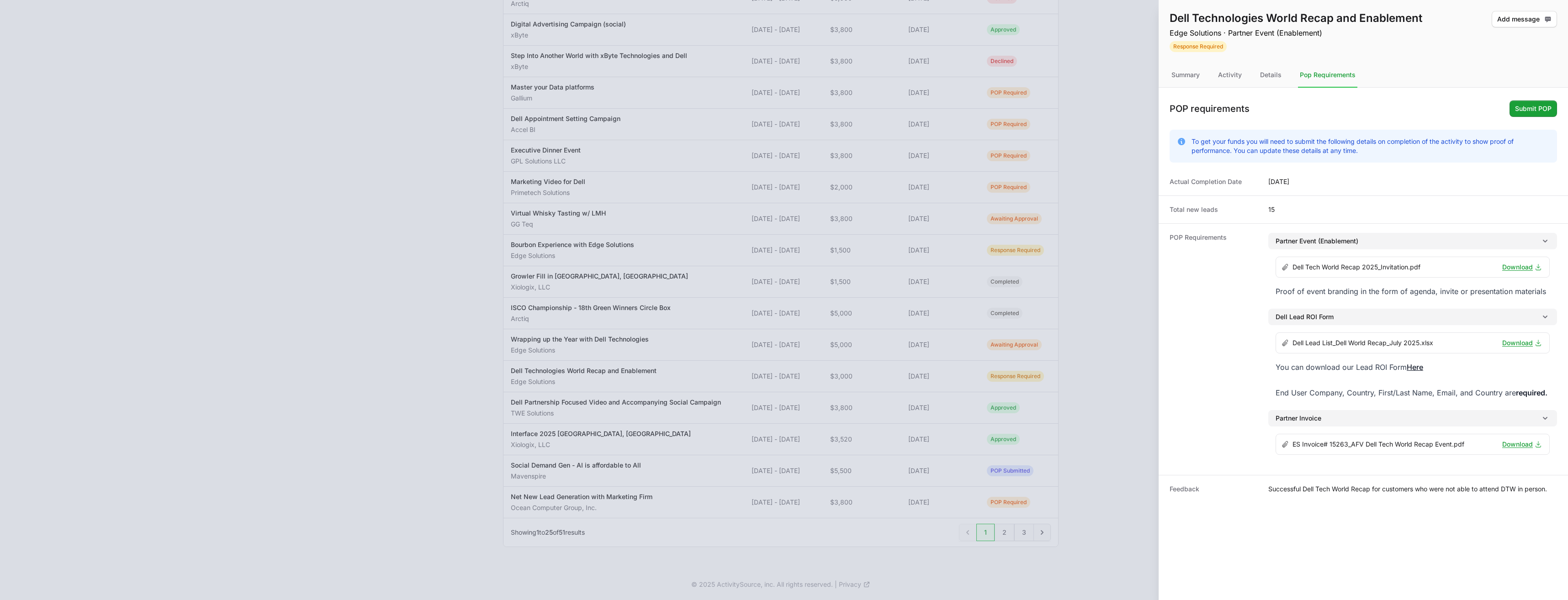
drag, startPoint x: 1547, startPoint y: 292, endPoint x: 1276, endPoint y: 297, distance: 271.0
click at [1276, 297] on div "Proof of event branding in the form of agenda, invite or presentation materials" at bounding box center [1412, 290] width 274 height 12
drag, startPoint x: 1276, startPoint y: 297, endPoint x: 1280, endPoint y: 292, distance: 6.4
copy div "Proof of event branding in the form of agenda, invite or presentation materials"
click at [1518, 264] on link "Download" at bounding box center [1522, 267] width 40 height 9
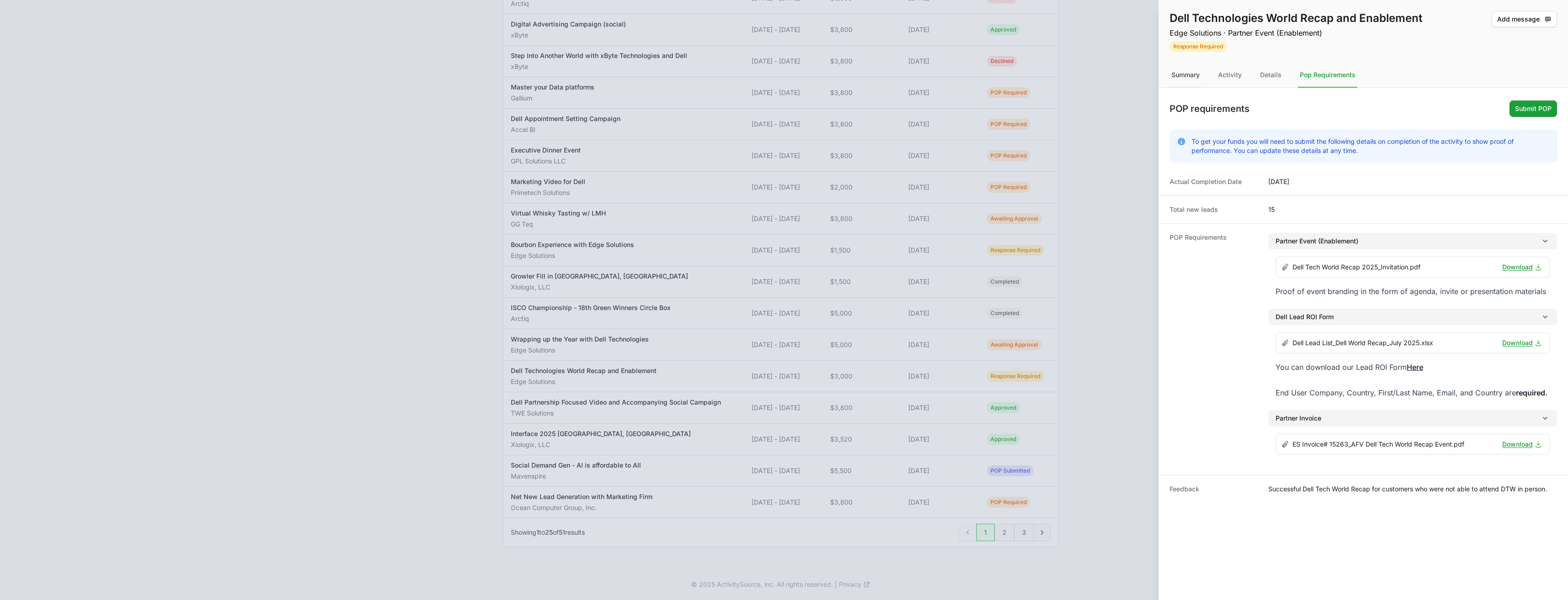
click at [1187, 71] on div "Summary" at bounding box center [1186, 76] width 32 height 25
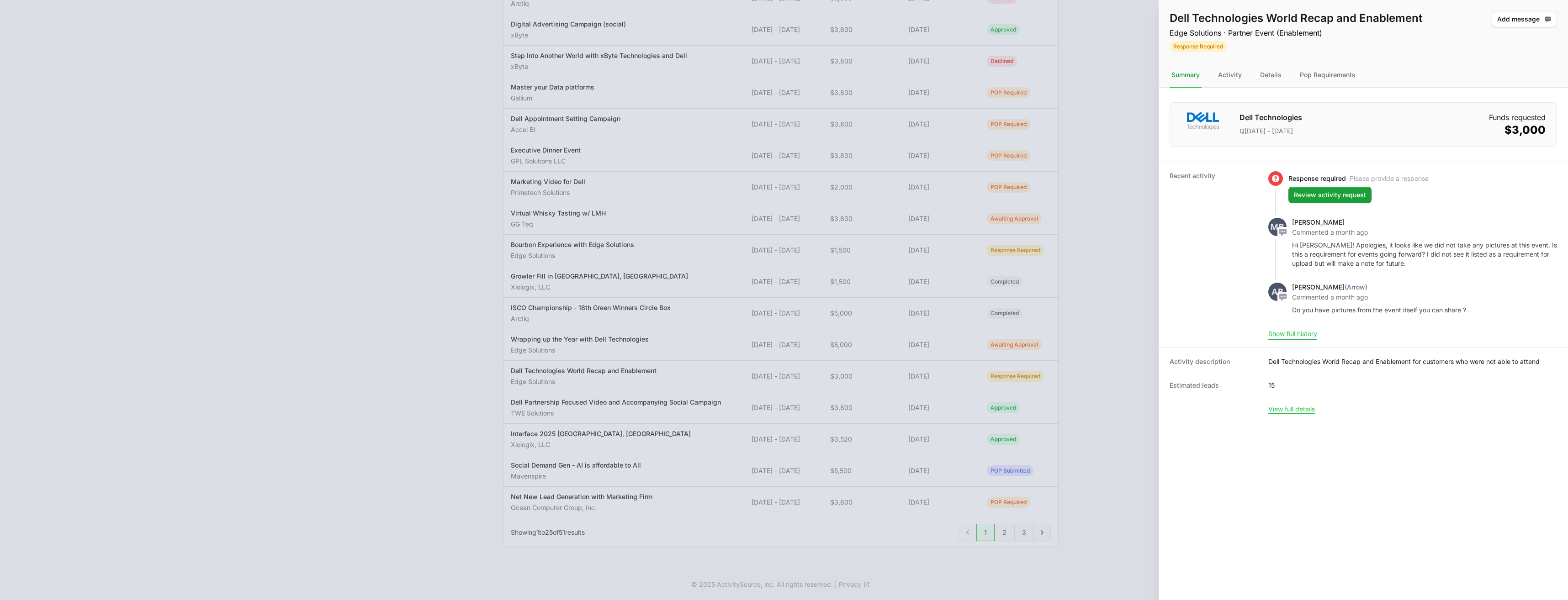
click at [1303, 335] on button "Show full history" at bounding box center [1293, 333] width 49 height 8
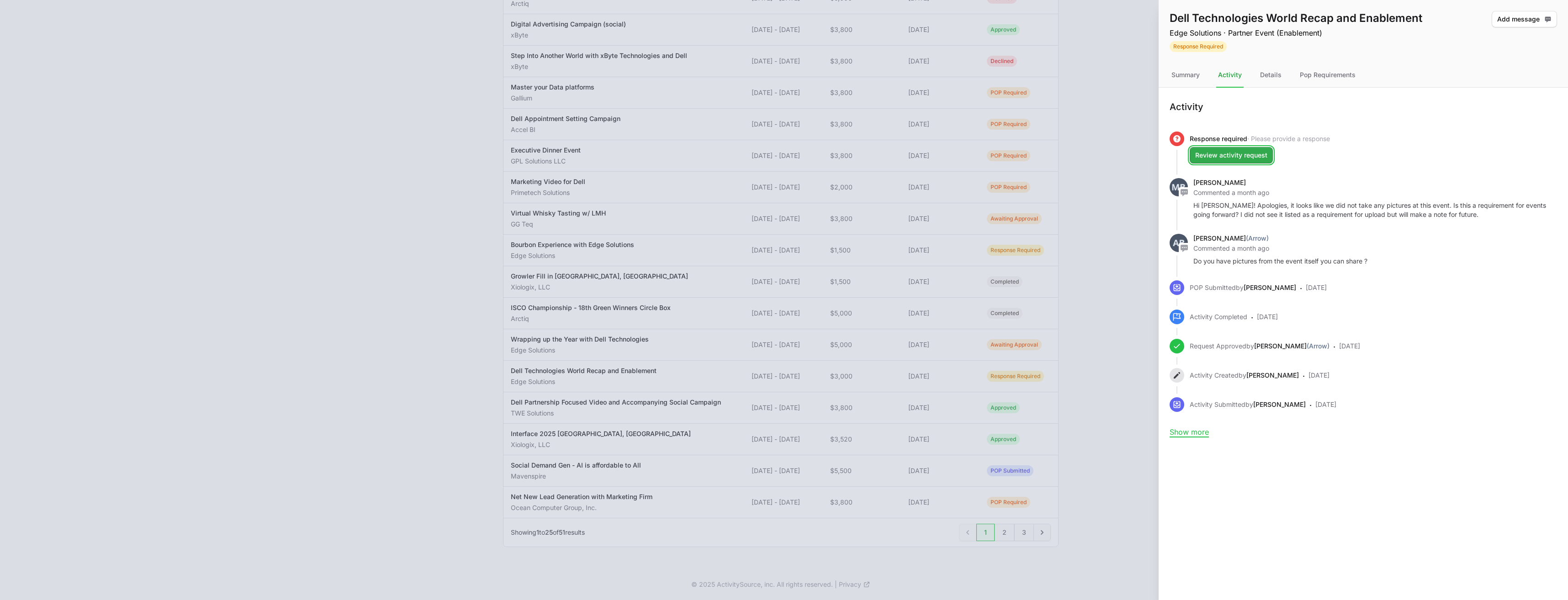
click at [1249, 156] on span "Review activity request" at bounding box center [1231, 155] width 72 height 11
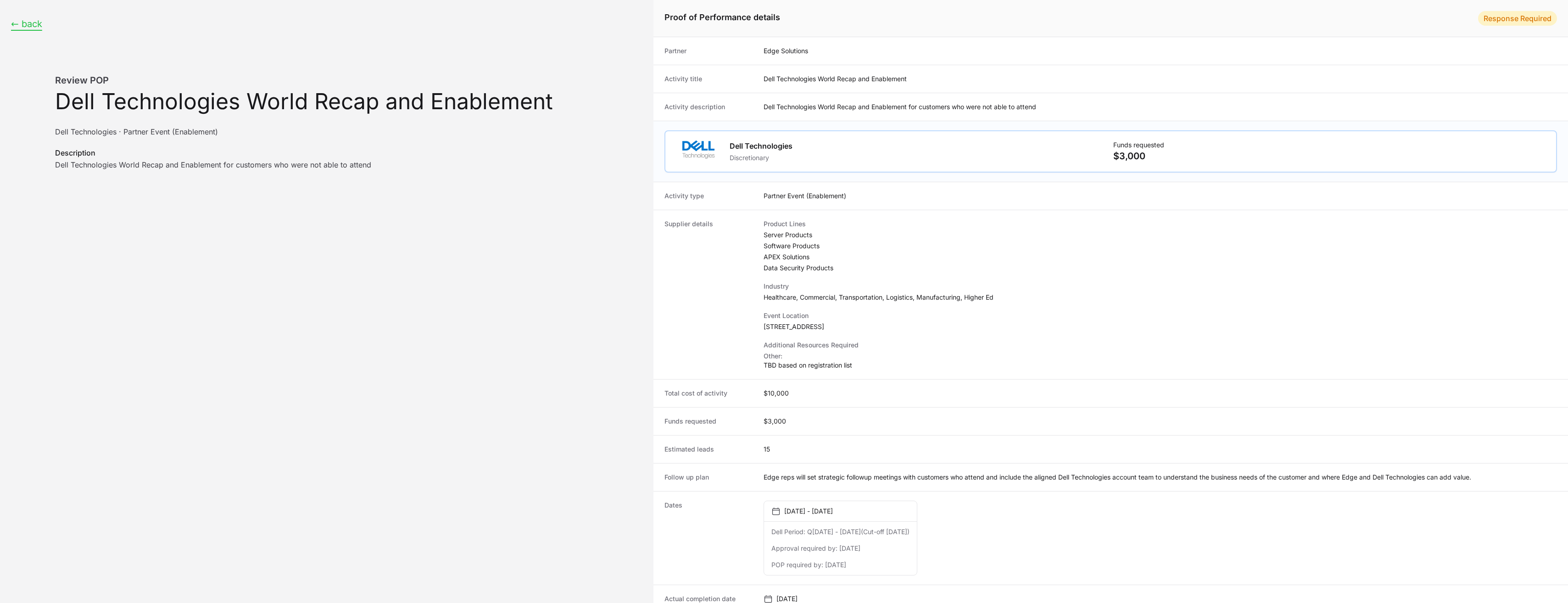
click at [23, 22] on button "← back" at bounding box center [27, 24] width 31 height 12
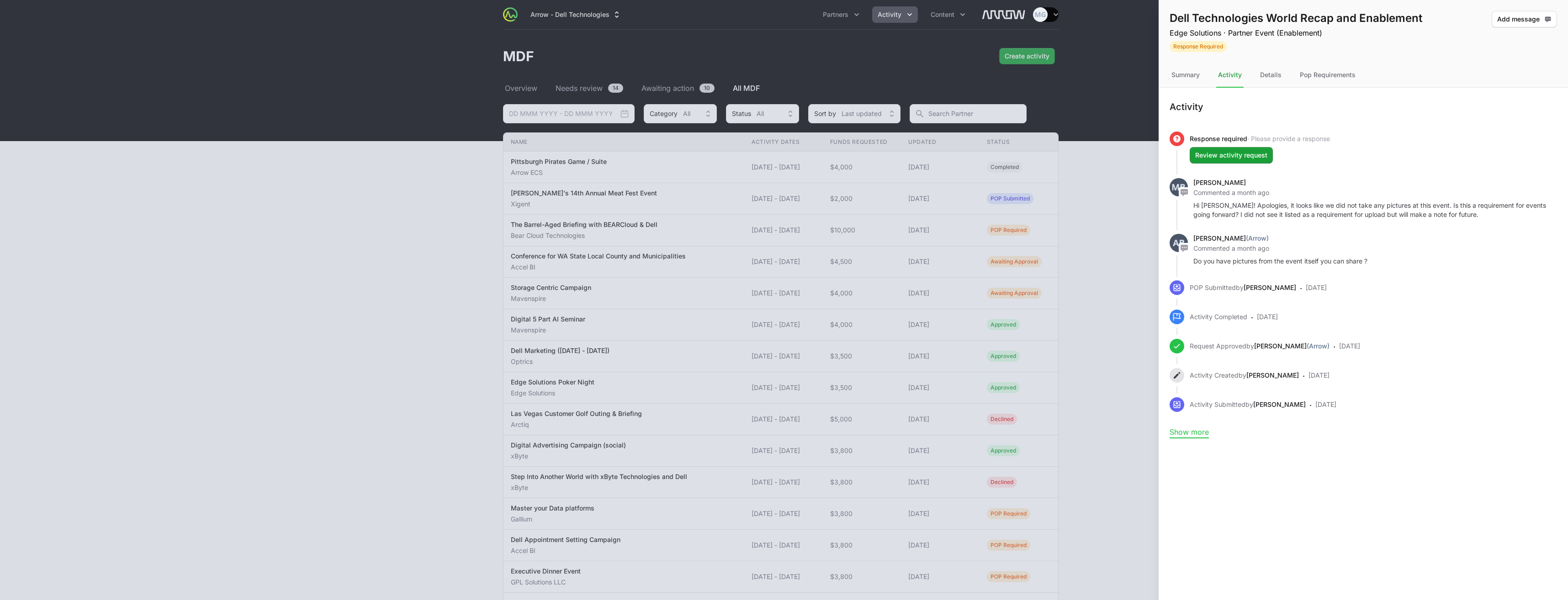
click at [1197, 433] on button "Show more" at bounding box center [1189, 432] width 40 height 9
click at [1184, 191] on icon "Activity history timeline" at bounding box center [1184, 193] width 7 height 7
click at [1194, 77] on div "Summary" at bounding box center [1186, 76] width 32 height 25
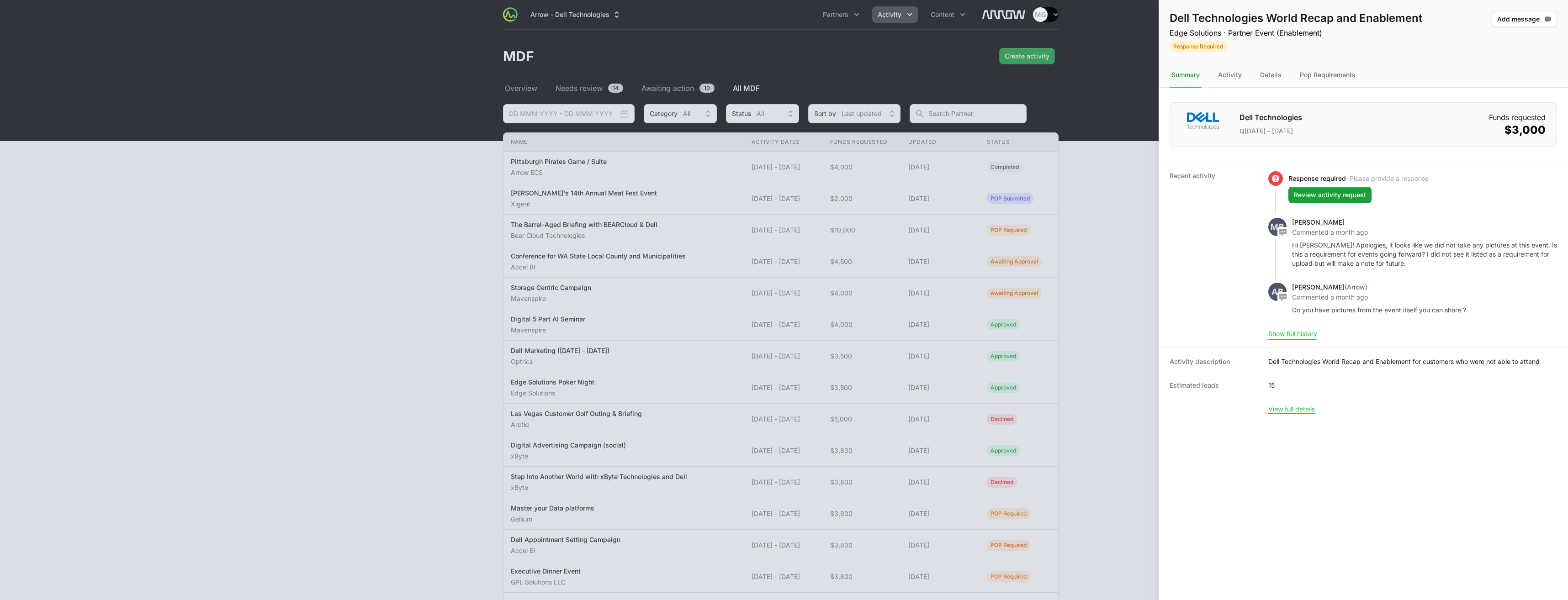
click at [1291, 333] on button "Show full history" at bounding box center [1293, 333] width 49 height 8
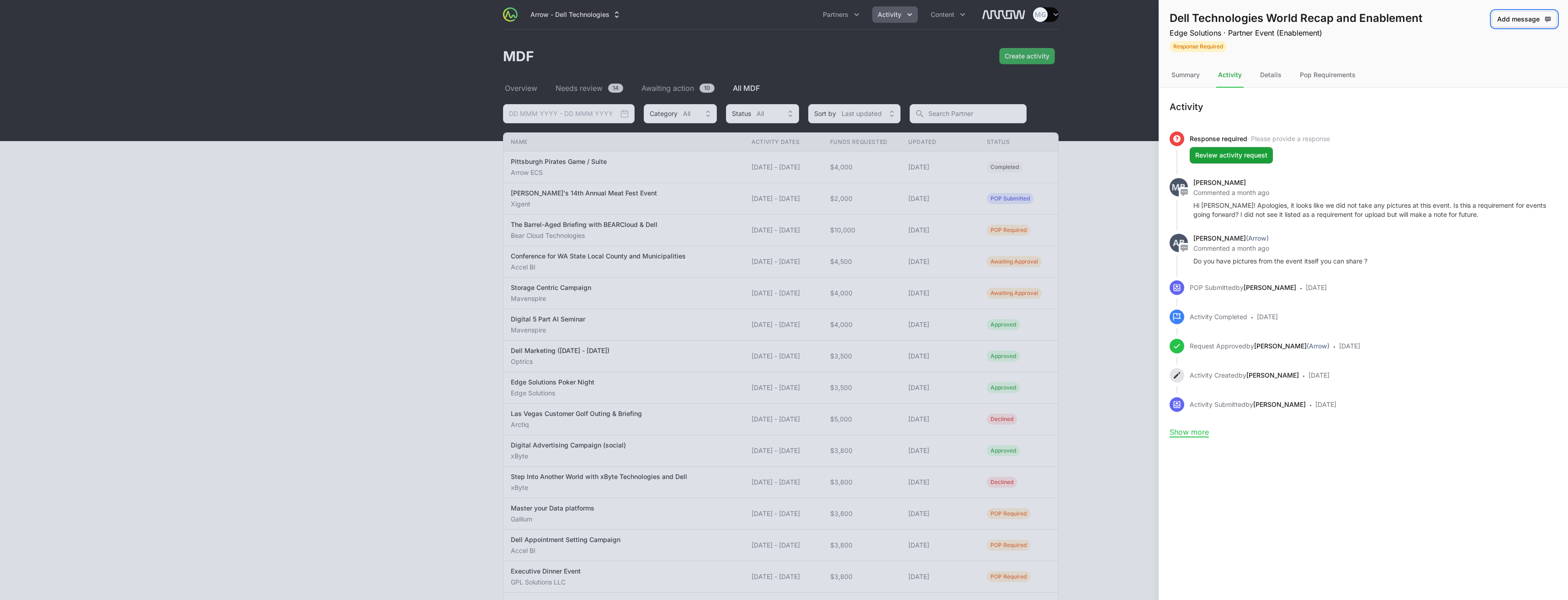
click at [1515, 20] on span "Add message" at bounding box center [1525, 19] width 54 height 11
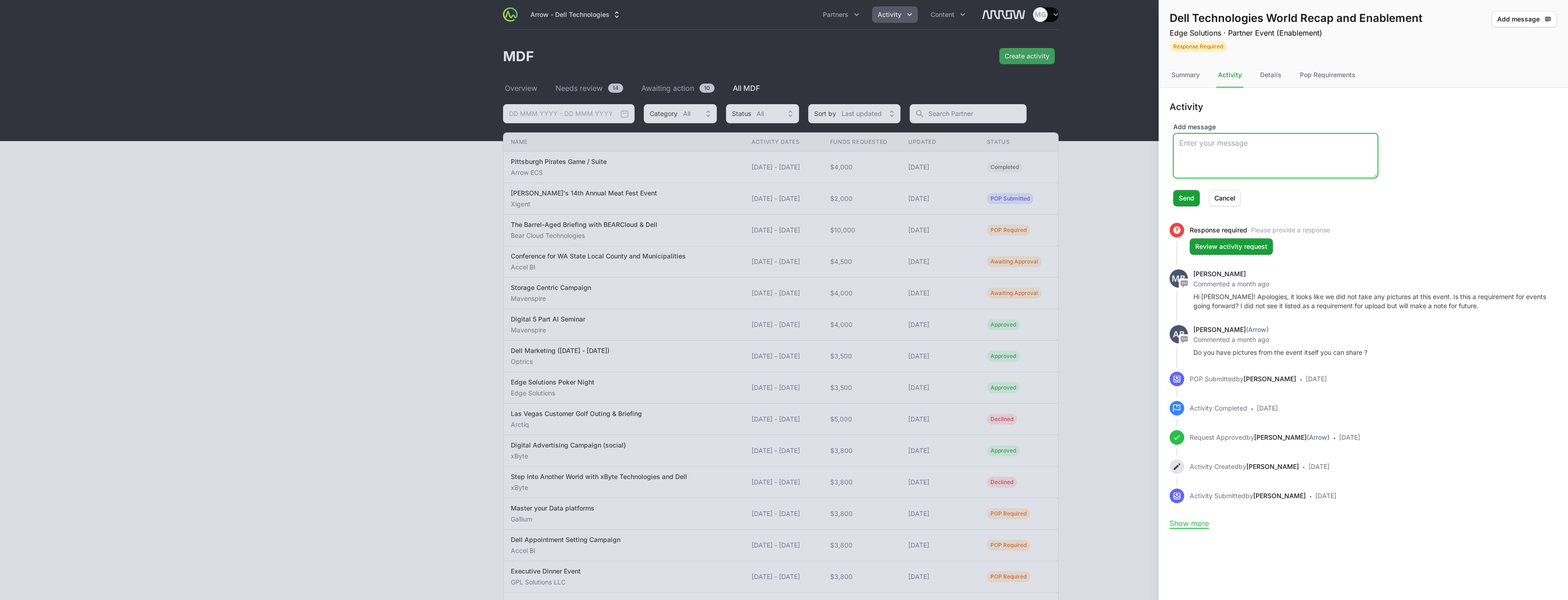
click at [1236, 142] on textarea "Add message" at bounding box center [1276, 156] width 204 height 44
paste textarea "Proof of event branding in the form of agenda, invite or presentation materials"
click at [1227, 140] on textarea "Hi [PERSON_NAME], Proof of event branding in the form of agenda, invite or pres…" at bounding box center [1276, 156] width 204 height 44
click at [1260, 158] on textarea "Hi [PERSON_NAME], any photos from the events help us show proof of event brandi…" at bounding box center [1276, 156] width 204 height 44
drag, startPoint x: 1344, startPoint y: 154, endPoint x: 1284, endPoint y: 187, distance: 68.5
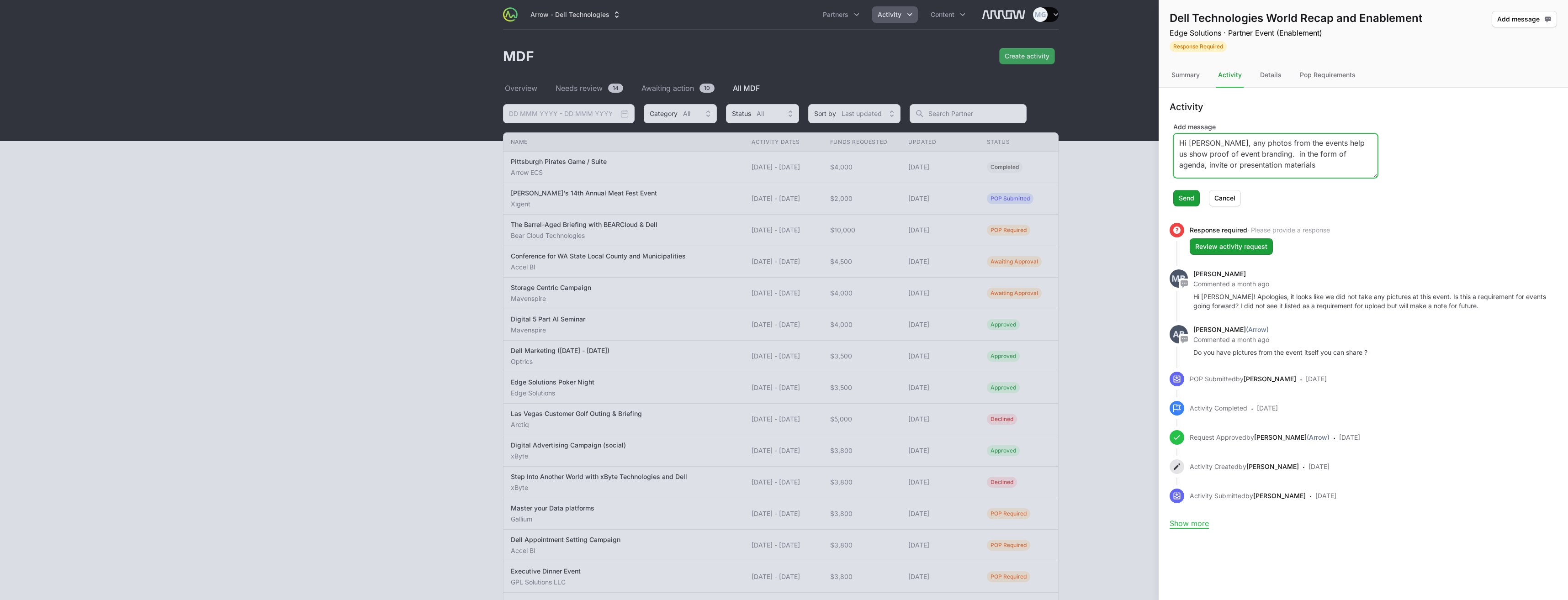
click at [1266, 152] on textarea "Hi [PERSON_NAME], any photos from the events help us show proof of event brandi…" at bounding box center [1276, 156] width 204 height 44
drag, startPoint x: 1214, startPoint y: 167, endPoint x: 1302, endPoint y: 156, distance: 88.7
click at [1302, 156] on textarea "Hi [PERSON_NAME], any photos from the events help us show proof of event brandi…" at bounding box center [1276, 156] width 204 height 44
type textarea "Hi [PERSON_NAME], any photos from the events help us show proof of event brandi…"
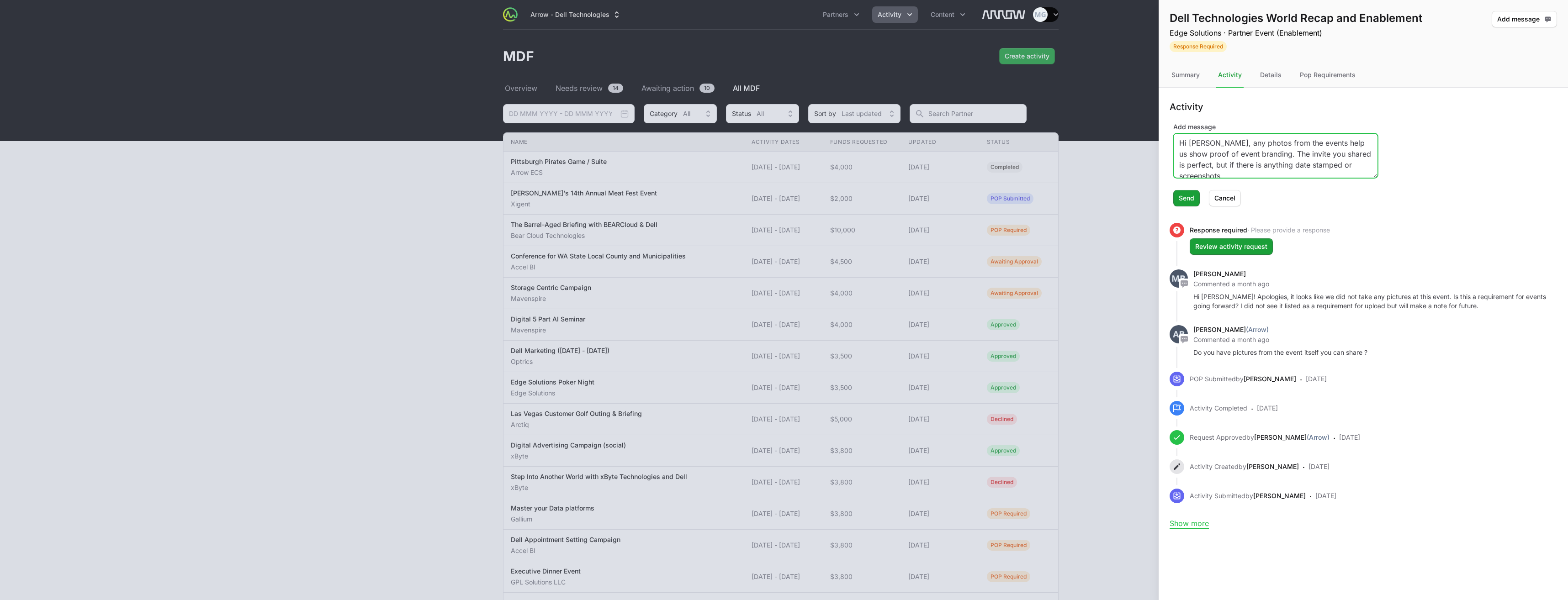
scroll to position [7, 0]
drag, startPoint x: 1180, startPoint y: 140, endPoint x: 1302, endPoint y: 183, distance: 129.4
click at [1302, 183] on form "Add message Hi [PERSON_NAME], any photos from the events help us show proof of …" at bounding box center [1363, 164] width 410 height 84
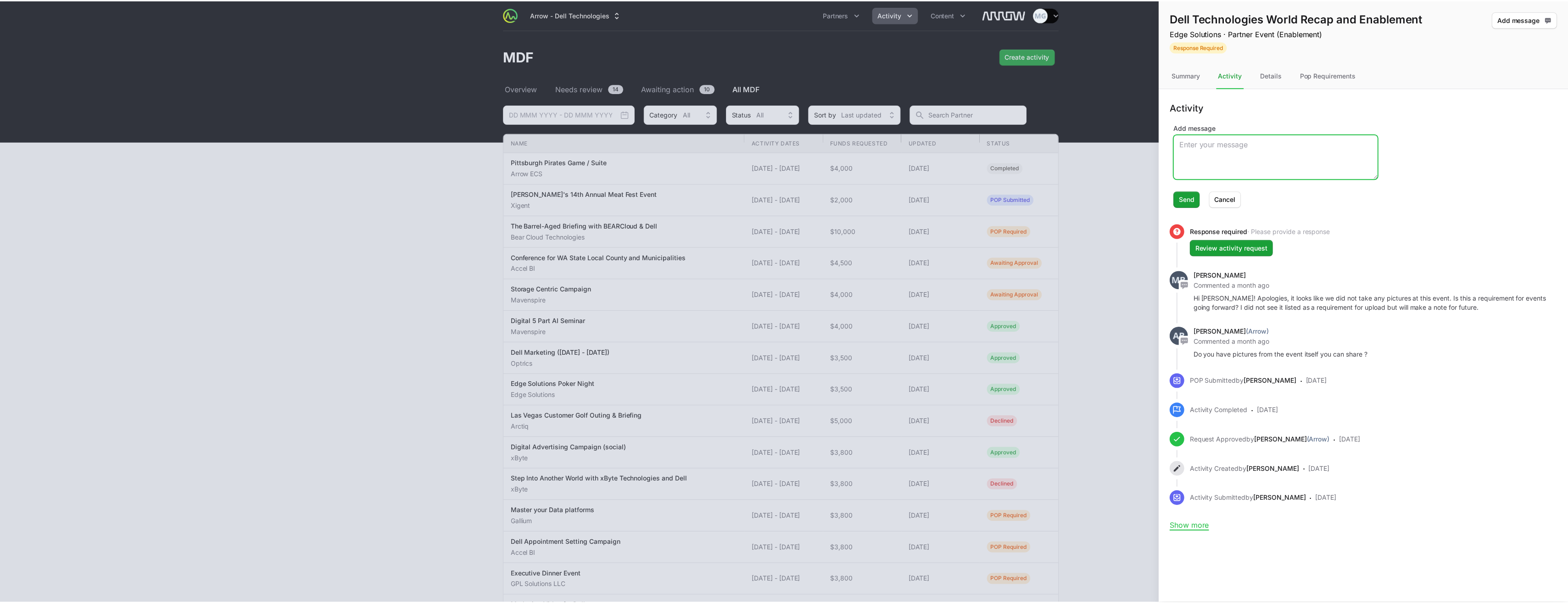
scroll to position [0, 0]
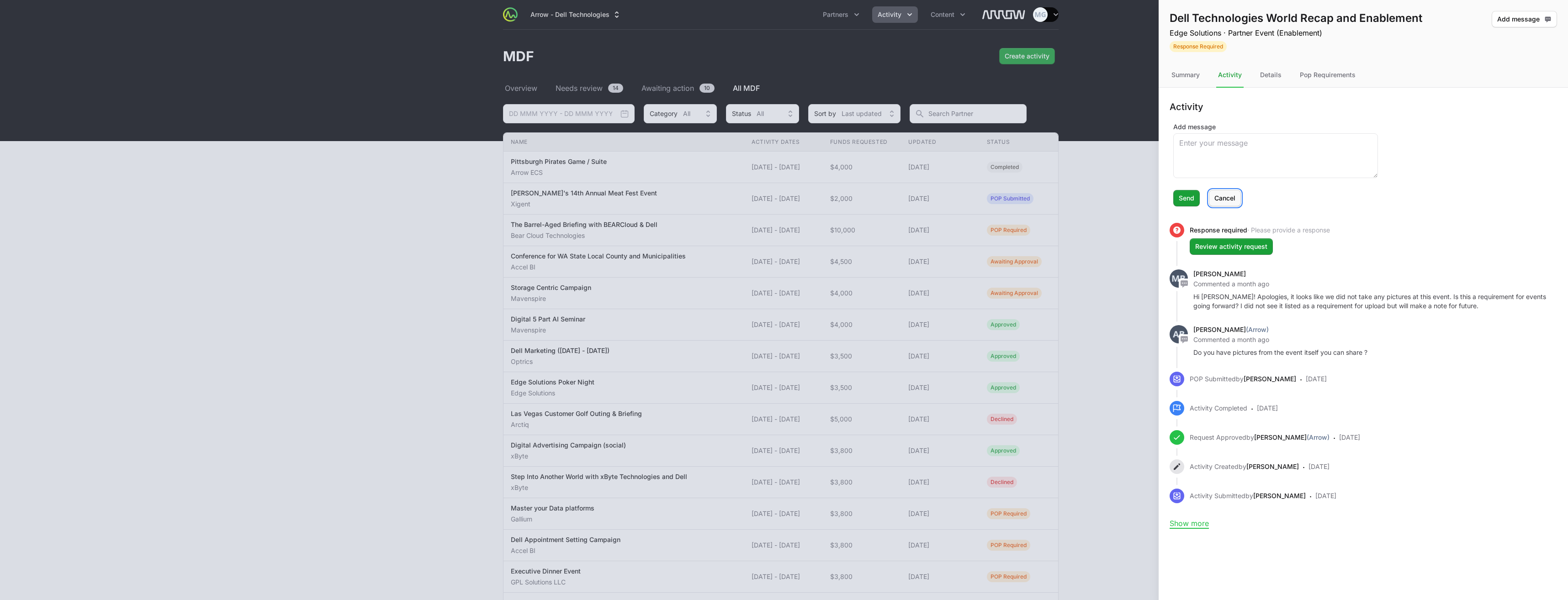
click at [1233, 197] on span "Cancel" at bounding box center [1224, 198] width 21 height 11
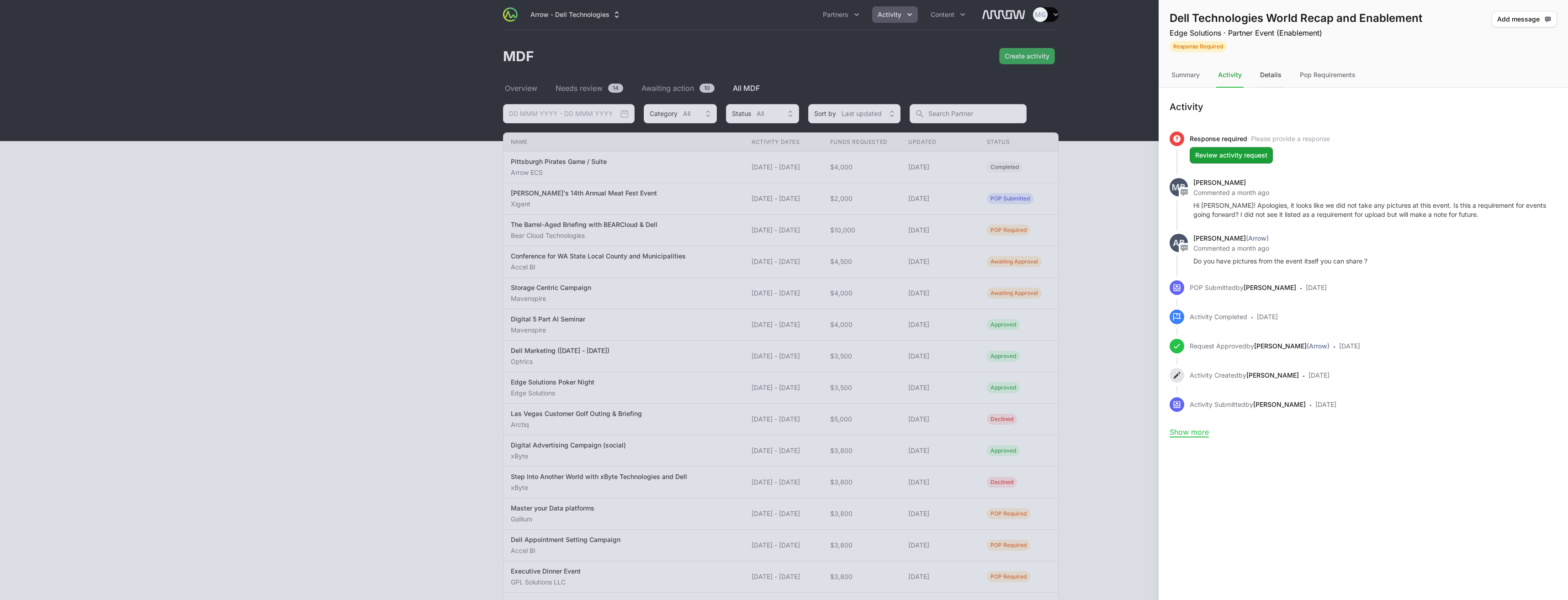
click at [1280, 75] on div "Details" at bounding box center [1271, 76] width 25 height 25
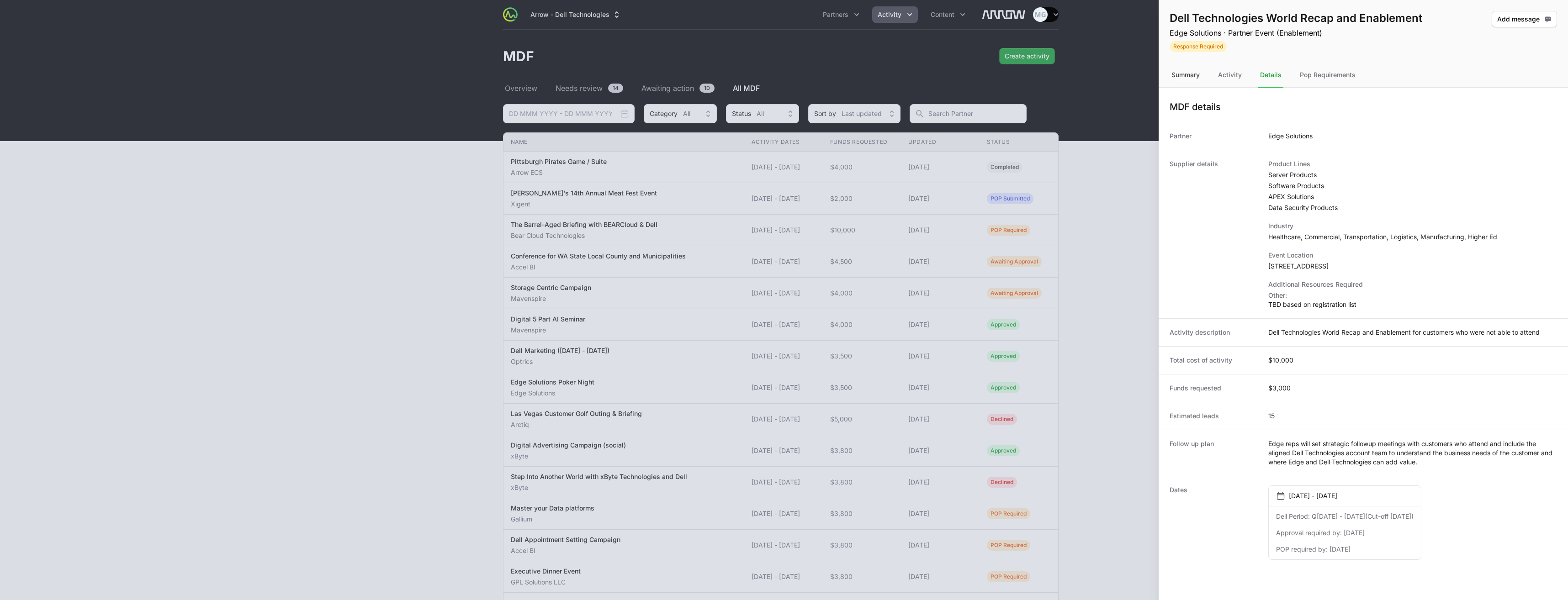
click at [1188, 78] on div "Summary" at bounding box center [1186, 76] width 32 height 25
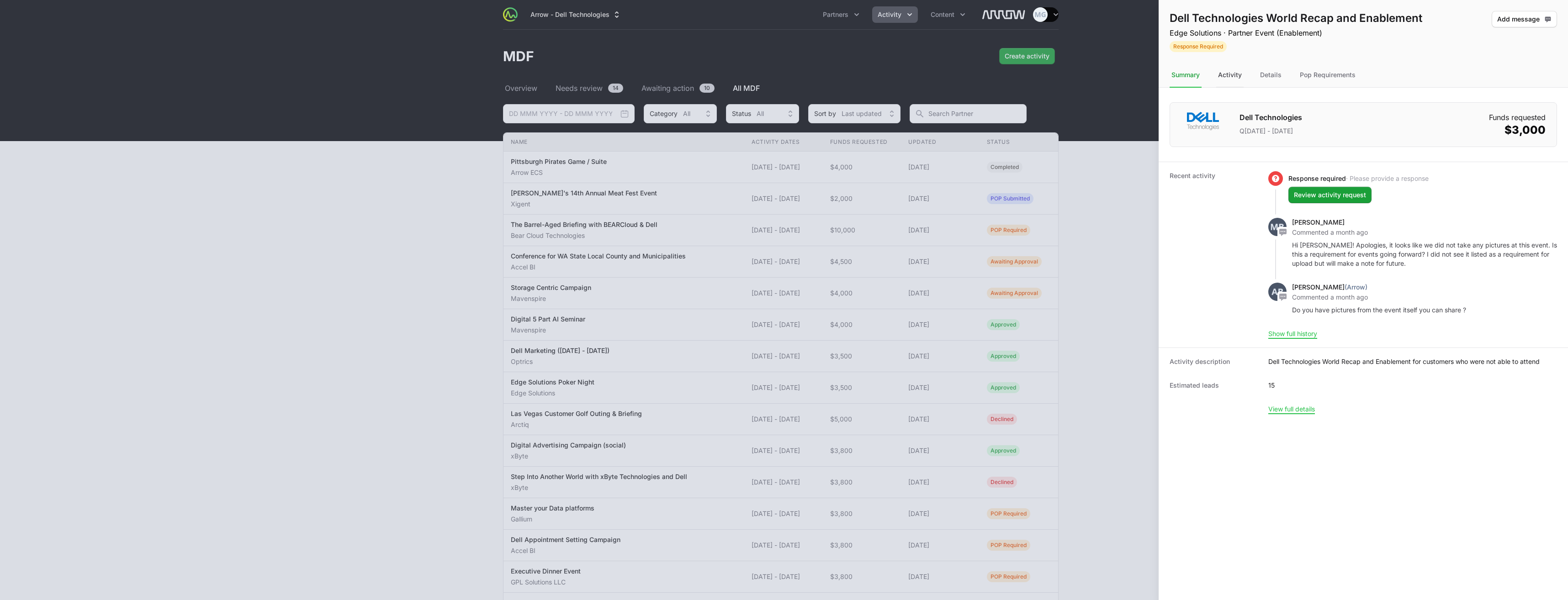
click at [1226, 74] on div "Activity" at bounding box center [1230, 76] width 27 height 25
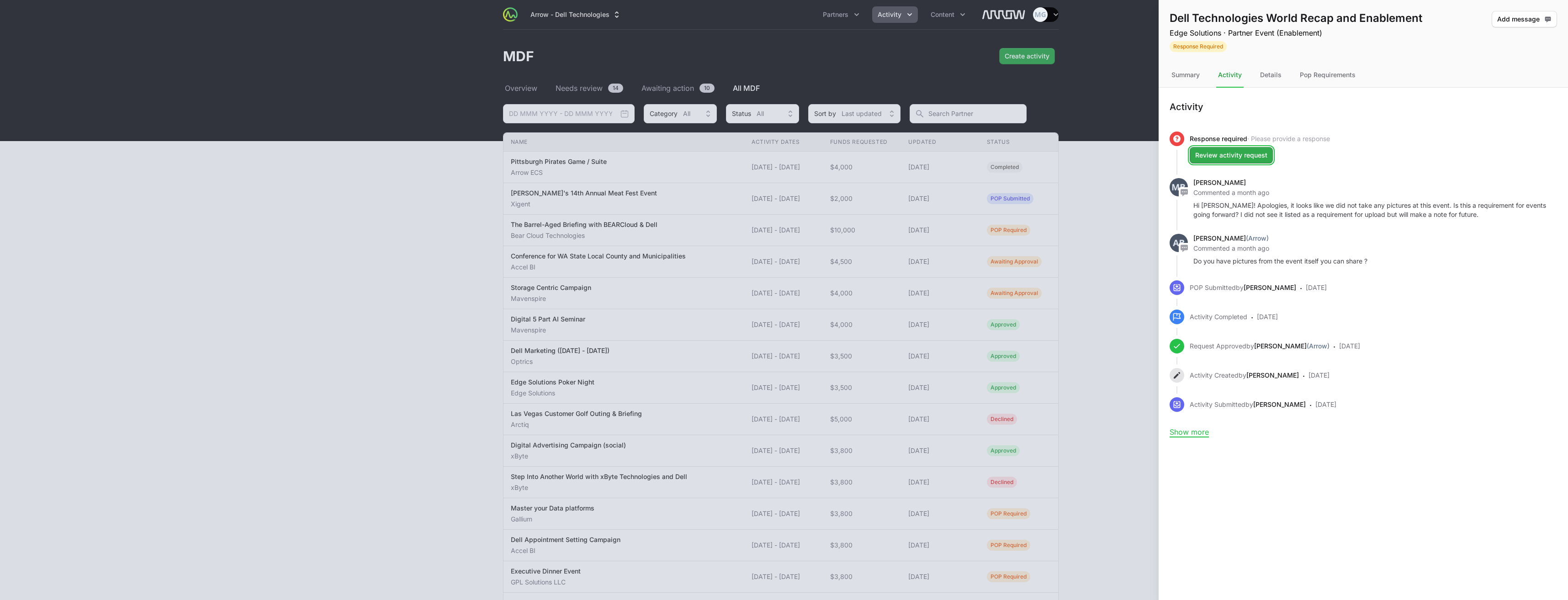
click at [1234, 158] on span "Review activity request" at bounding box center [1231, 155] width 72 height 11
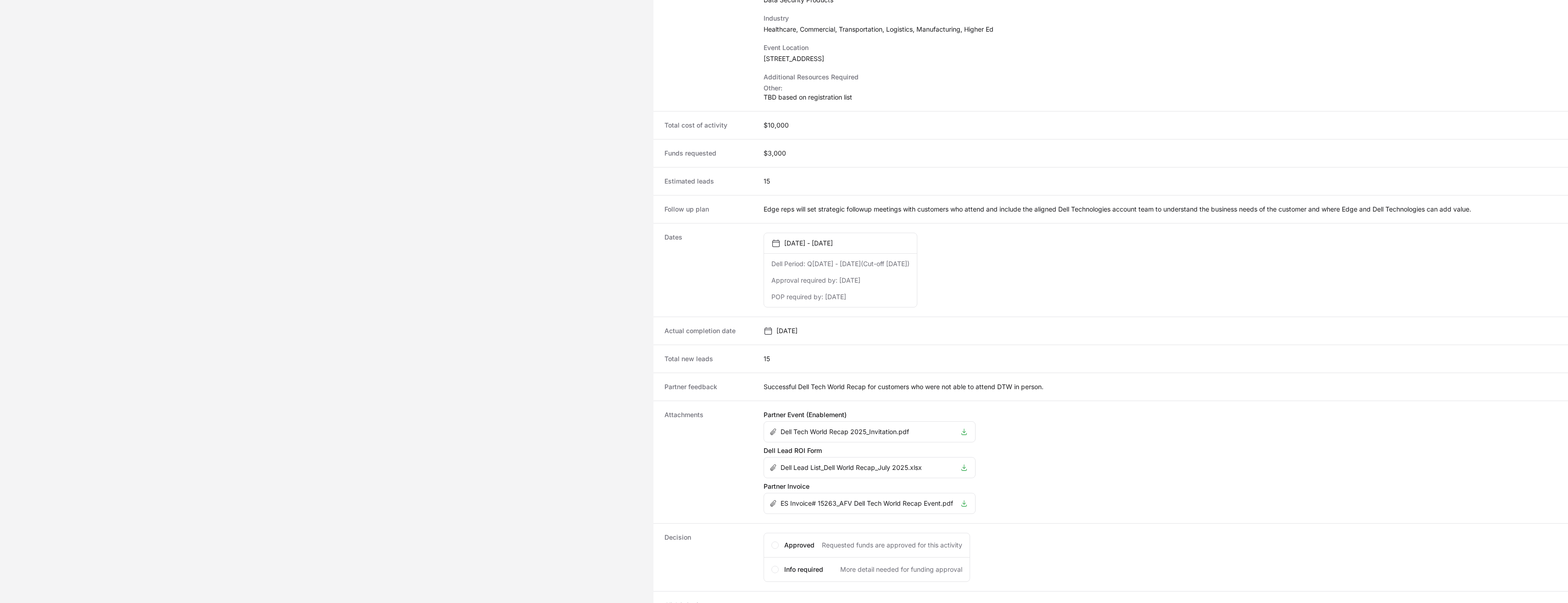
scroll to position [306, 0]
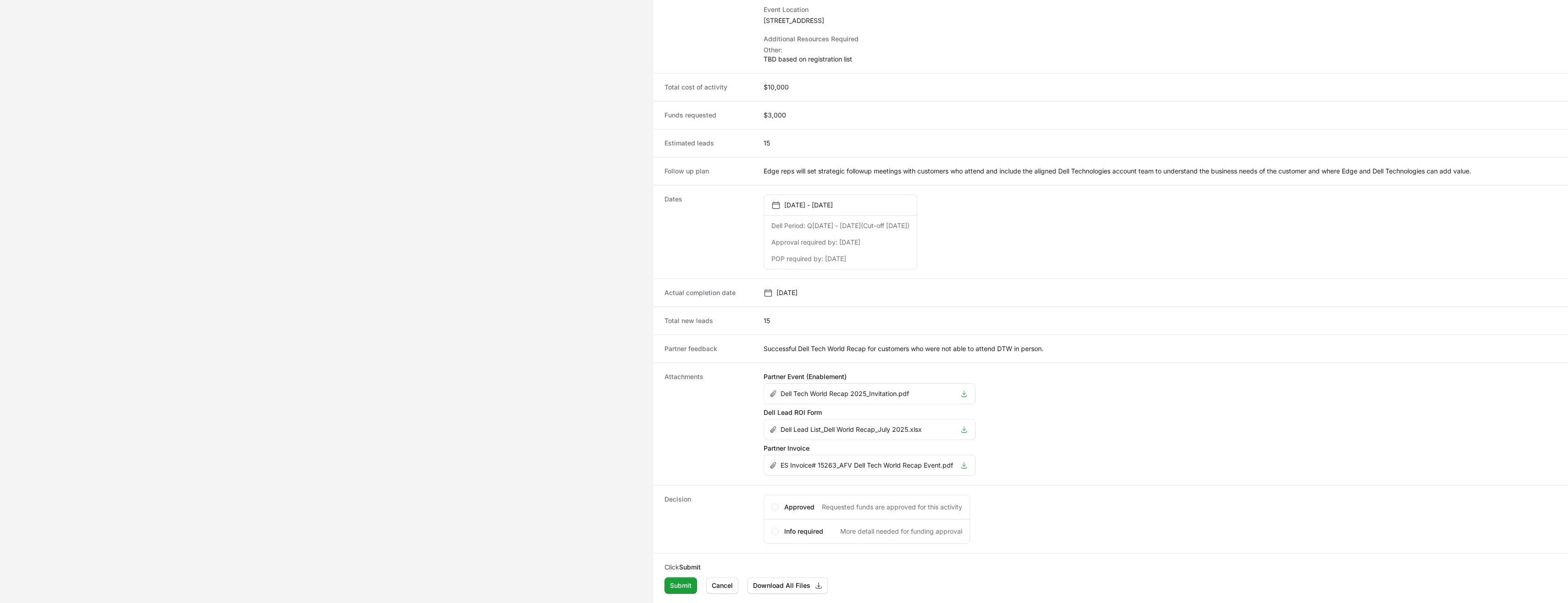
click at [840, 391] on p "Dell Tech World Recap 2025_Invitation.pdf" at bounding box center [845, 394] width 128 height 9
click at [966, 394] on icon "Activity details" at bounding box center [964, 394] width 7 height 7
click at [829, 426] on p "Dell Lead List_Dell World Recap_July 2025.xlsx" at bounding box center [851, 429] width 142 height 9
click at [968, 432] on icon "Activity details" at bounding box center [964, 430] width 7 height 7
click at [963, 466] on icon "Activity details" at bounding box center [964, 465] width 7 height 7
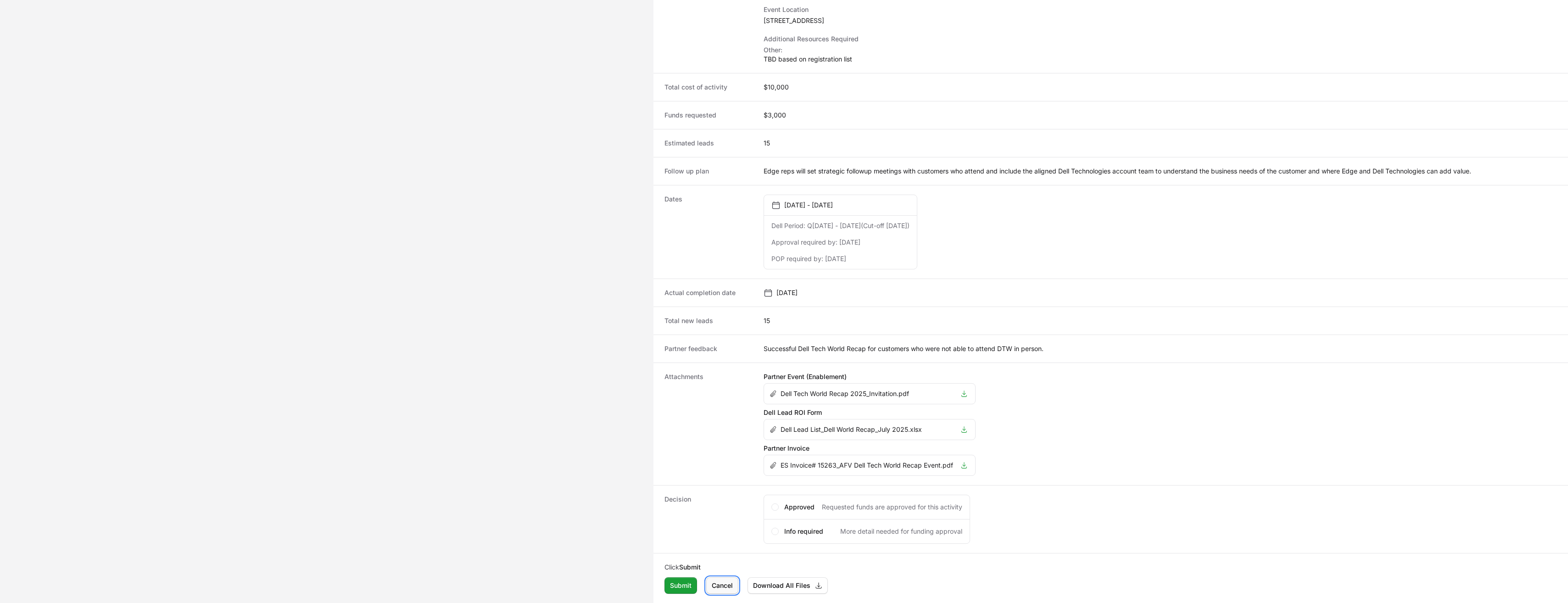
click at [725, 589] on span "Cancel" at bounding box center [722, 585] width 21 height 11
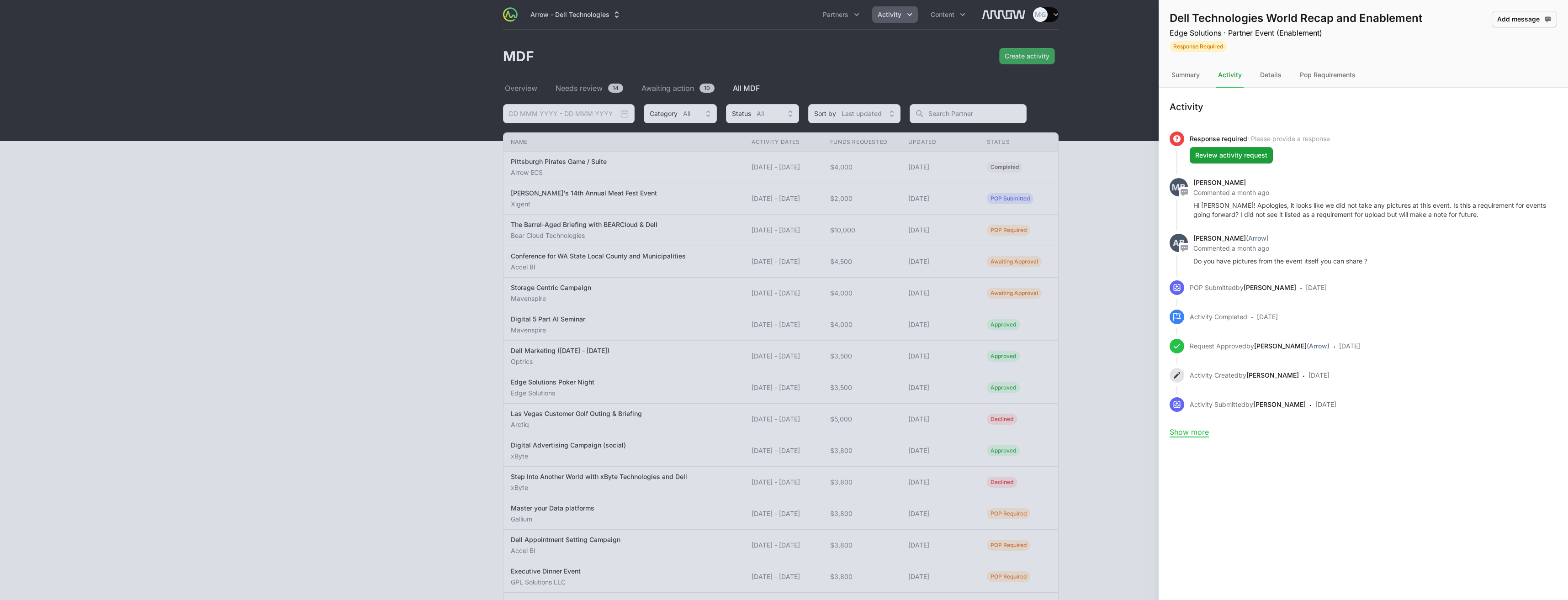
click at [1520, 19] on span "Add message" at bounding box center [1525, 19] width 54 height 11
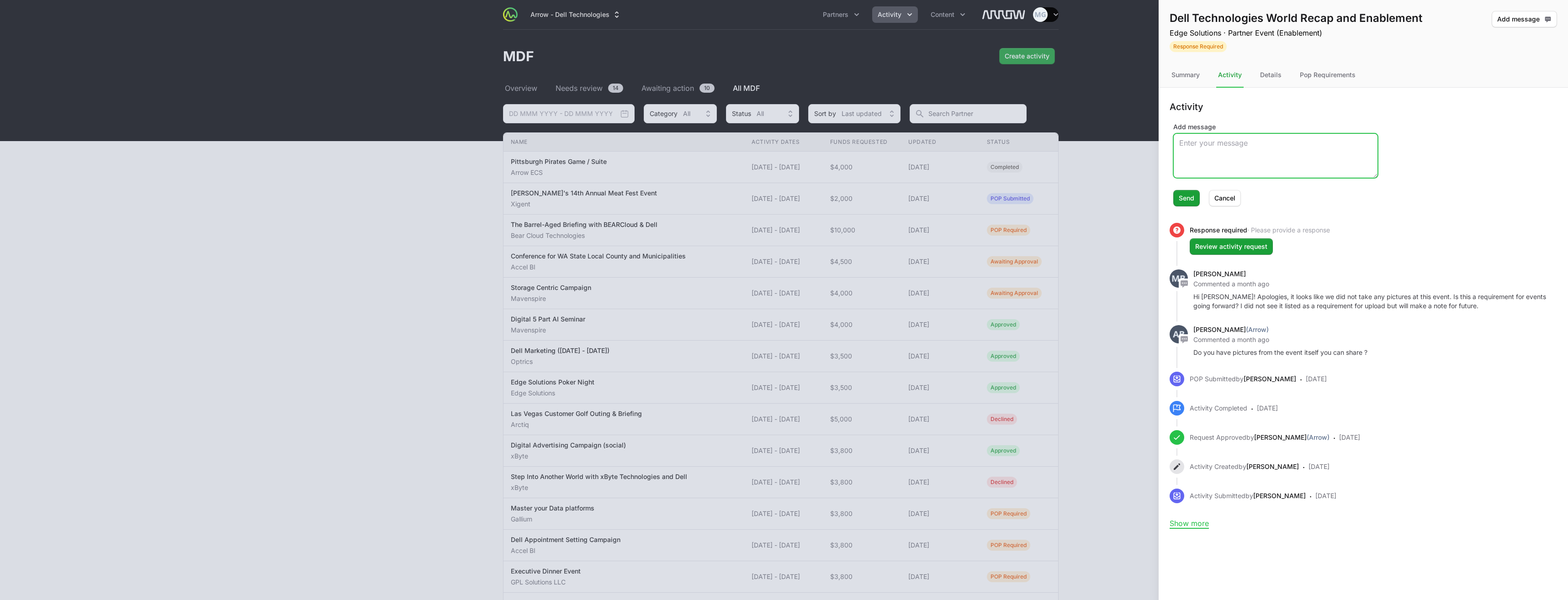
click at [1210, 146] on textarea "Add message" at bounding box center [1276, 156] width 204 height 44
paste textarea "Hi [PERSON_NAME], any photos from the events help us show proof of event brandi…"
click at [1316, 140] on textarea "Hi [PERSON_NAME], any photos from the events help us show proof of event brandi…" at bounding box center [1276, 156] width 204 height 44
click at [1227, 164] on textarea "Hi [PERSON_NAME], any photos from the event help us show proof of event brandin…" at bounding box center [1276, 156] width 204 height 44
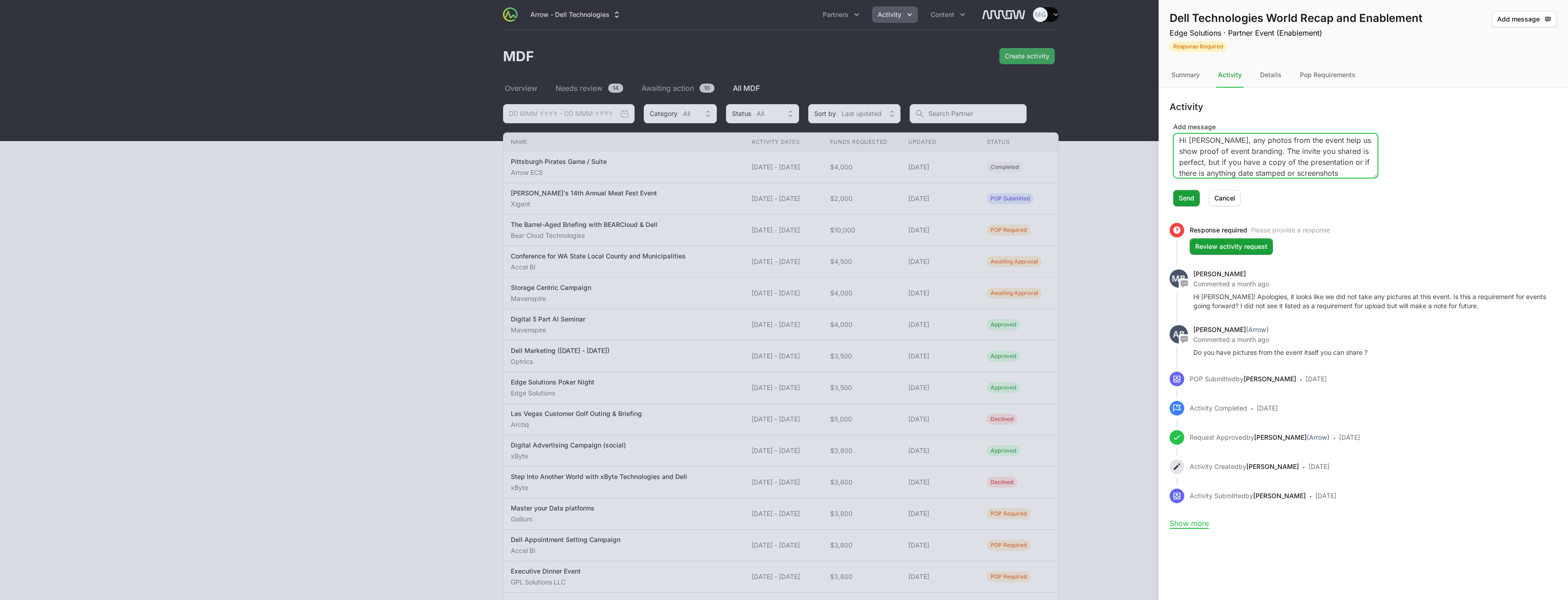
click at [1354, 172] on textarea "Hi [PERSON_NAME], any photos from the event help us show proof of event brandin…" at bounding box center [1276, 156] width 204 height 44
drag, startPoint x: 1296, startPoint y: 158, endPoint x: 1179, endPoint y: 158, distance: 117.0
click at [1179, 158] on textarea "Hi [PERSON_NAME], any photos from the event help us show proof of event brandin…" at bounding box center [1276, 156] width 204 height 44
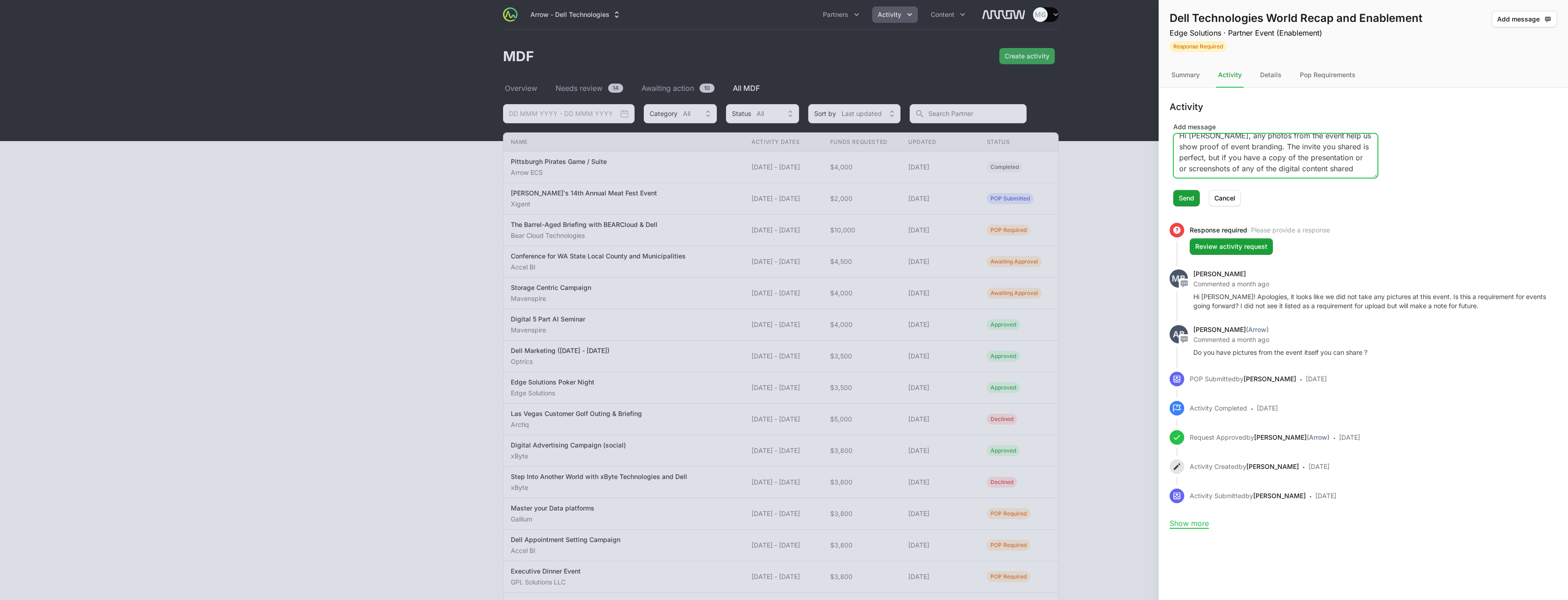
click at [1188, 169] on textarea "Hi [PERSON_NAME], any photos from the event help us show proof of event brandin…" at bounding box center [1276, 156] width 204 height 44
click at [1346, 167] on textarea "Hi [PERSON_NAME], any photos from the event help us show proof of event brandin…" at bounding box center [1276, 156] width 204 height 44
click at [1365, 157] on textarea "Hi [PERSON_NAME], any photos from the event help us show proof of event brandin…" at bounding box center [1276, 156] width 204 height 44
click at [1260, 170] on textarea "Hi [PERSON_NAME], any photos from the event help us show proof of event brandin…" at bounding box center [1276, 156] width 204 height 44
click at [1342, 162] on textarea "Hi [PERSON_NAME], any photos from the event help us show proof of event brandin…" at bounding box center [1276, 156] width 204 height 44
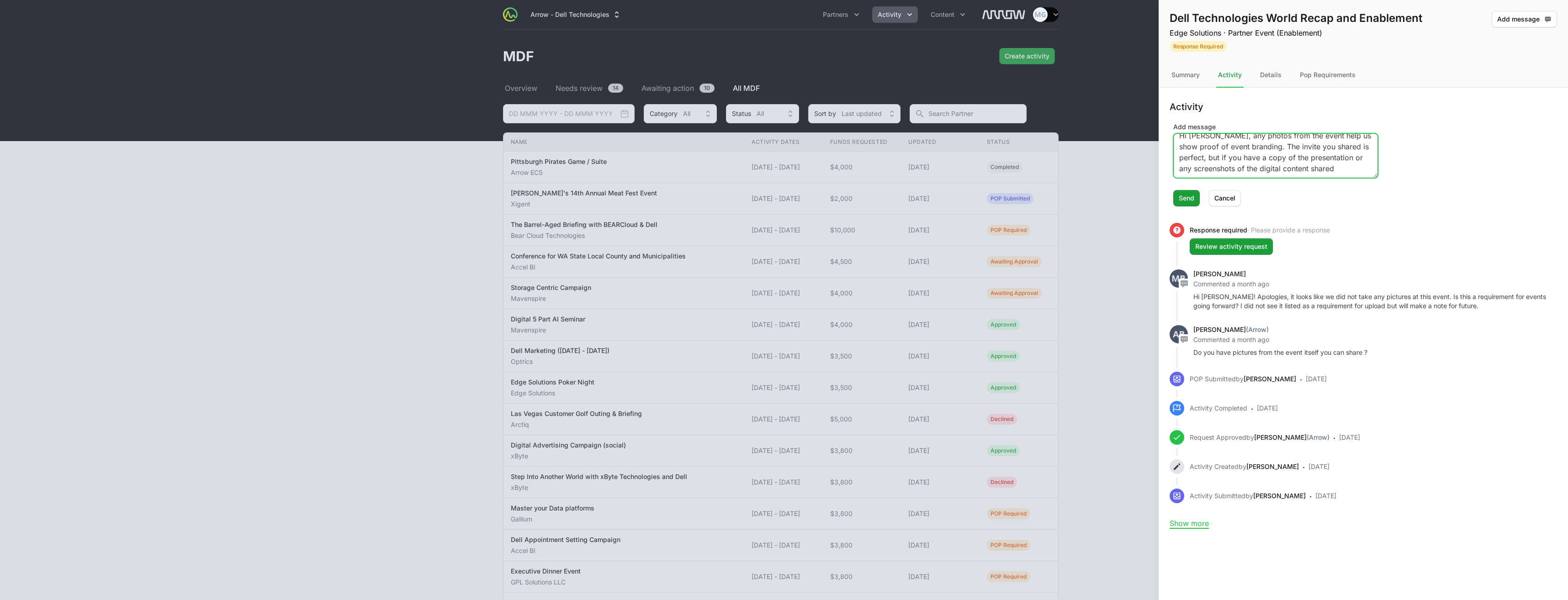
click at [1342, 168] on textarea "Hi [PERSON_NAME], any photos from the event help us show proof of event brandin…" at bounding box center [1276, 156] width 204 height 44
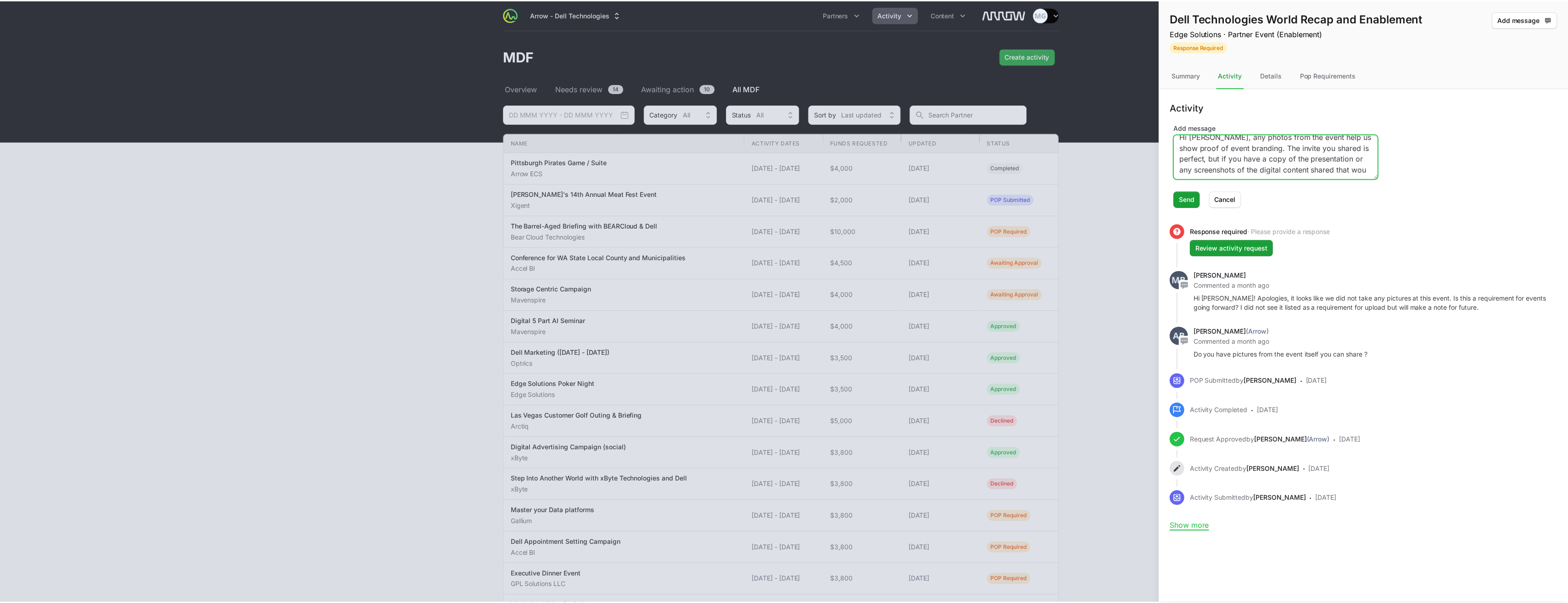
scroll to position [14, 0]
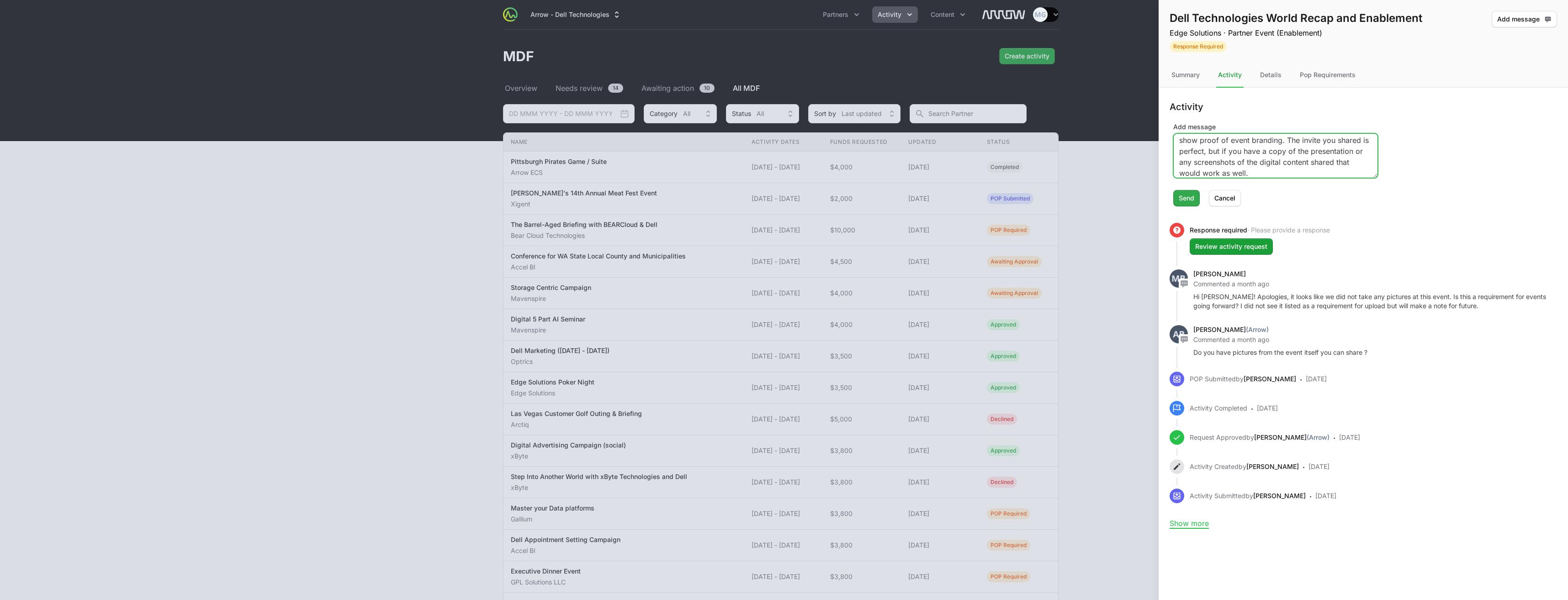
type textarea "Hi [PERSON_NAME], any photos from the event help us show proof of event brandin…"
click at [1186, 200] on span "Send" at bounding box center [1186, 198] width 15 height 11
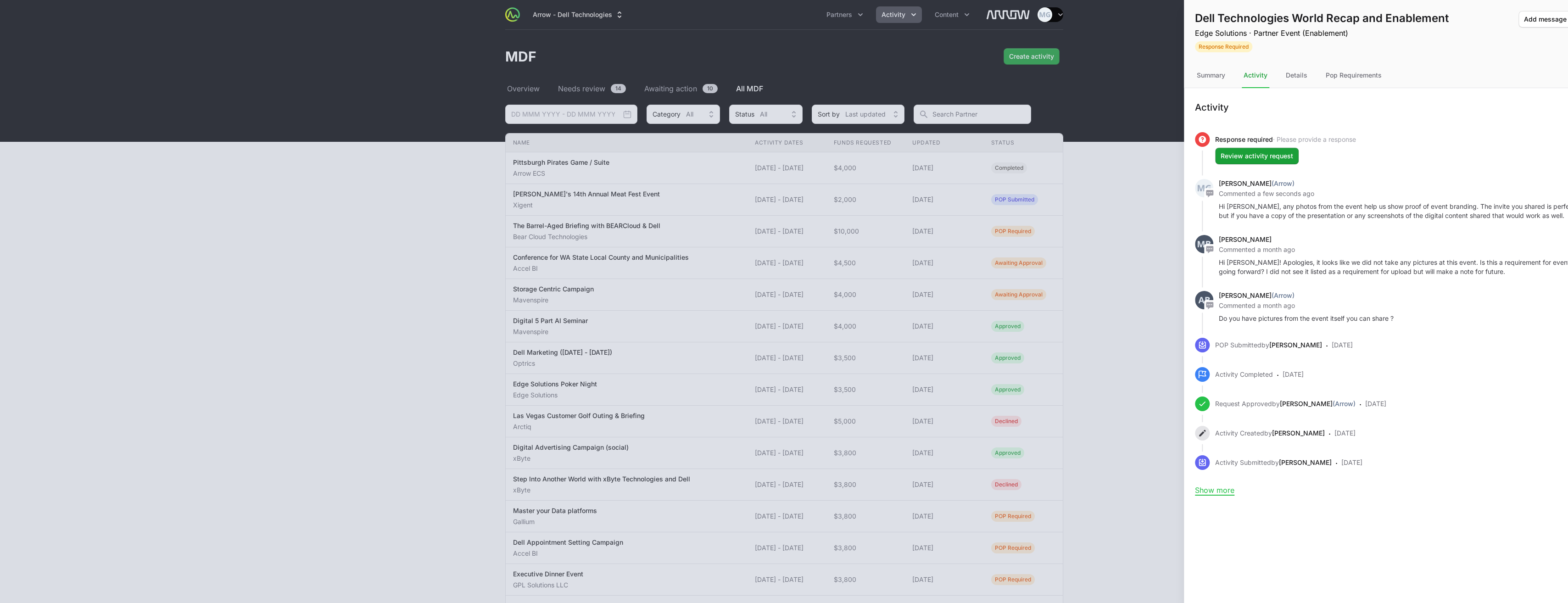
click at [1111, 562] on div at bounding box center [784, 302] width 1568 height 603
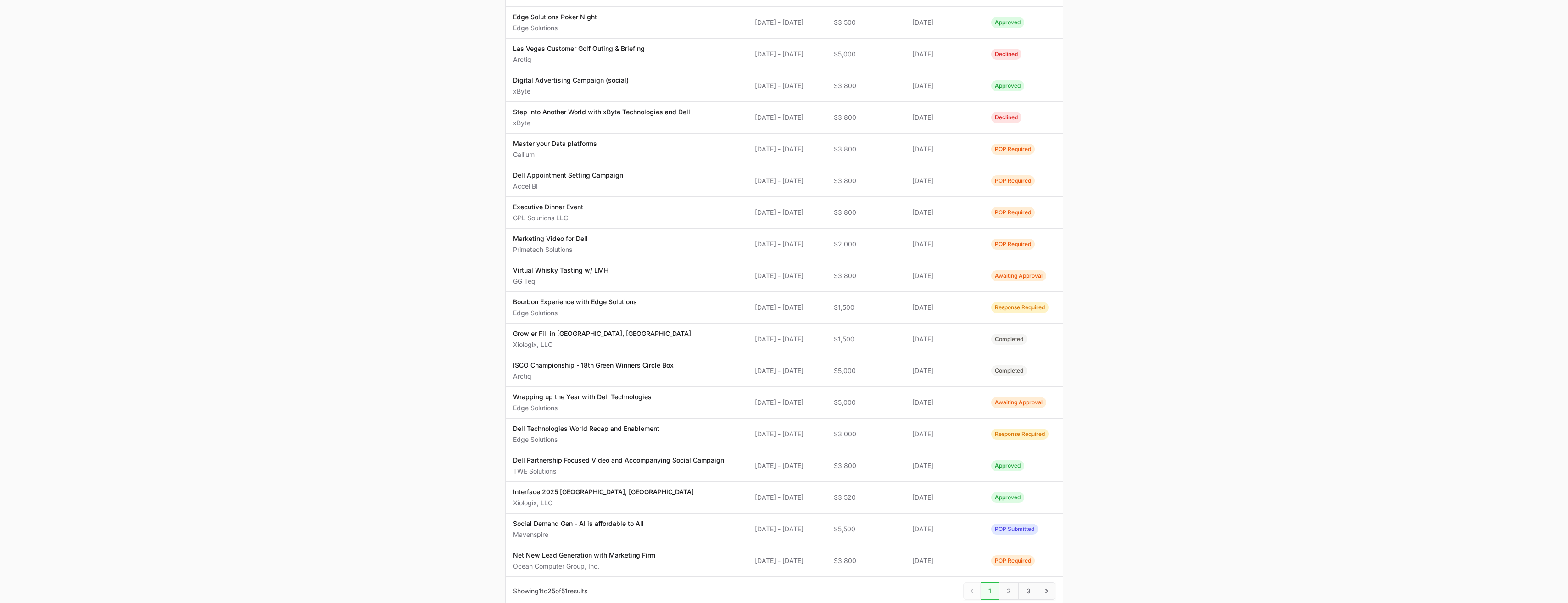
scroll to position [321, 0]
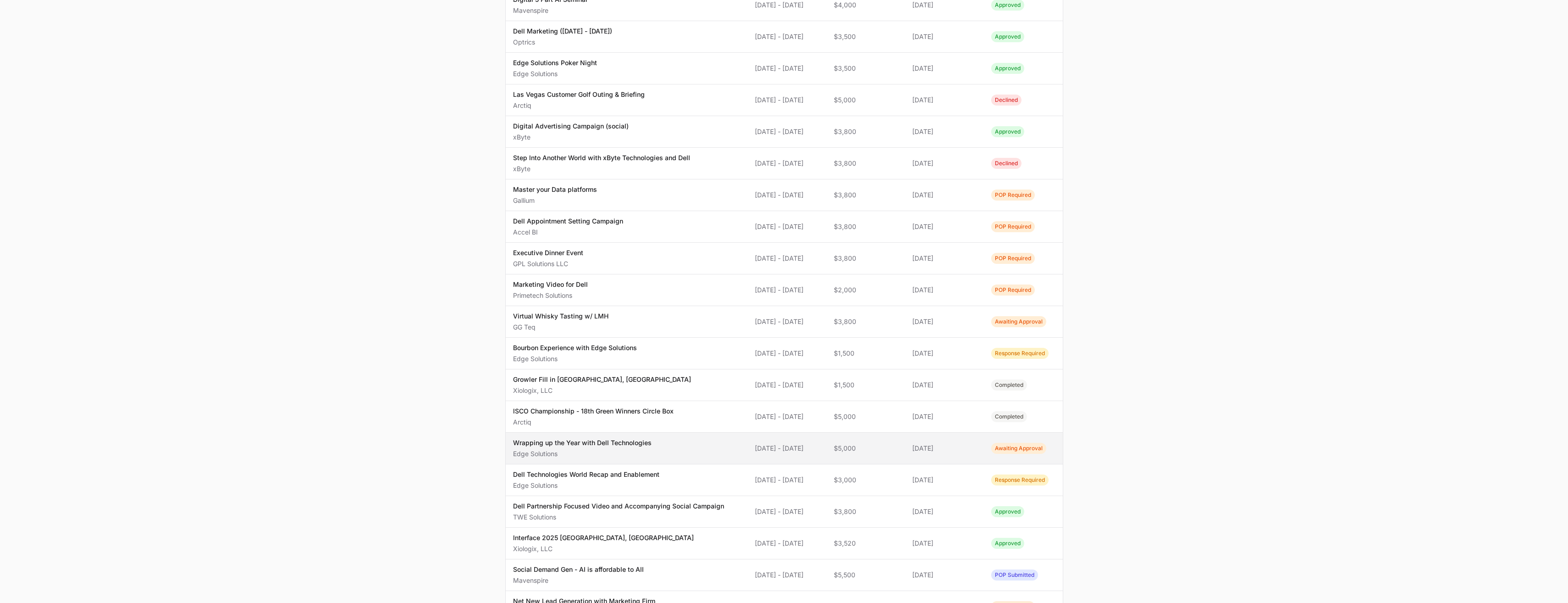
click at [590, 447] on p "Wrapping up the Year with Dell Technologies" at bounding box center [582, 442] width 139 height 9
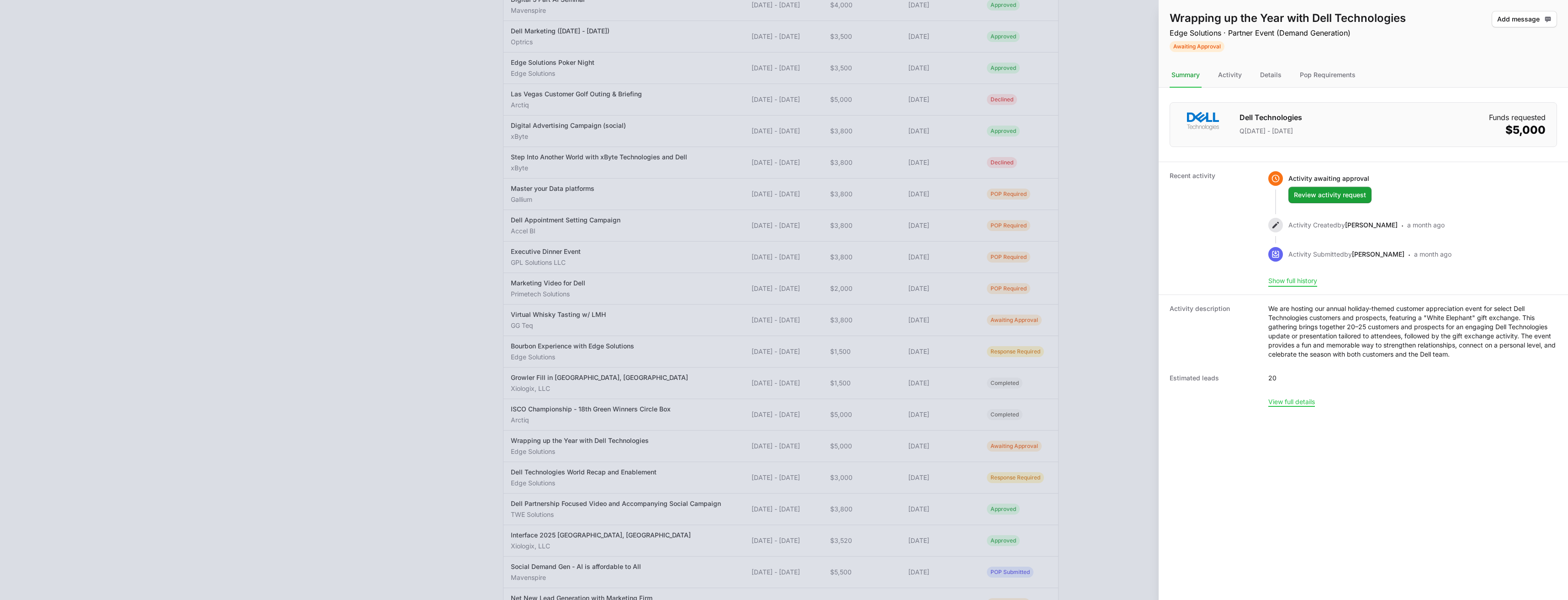
click at [1296, 281] on button "Show full history" at bounding box center [1293, 280] width 49 height 8
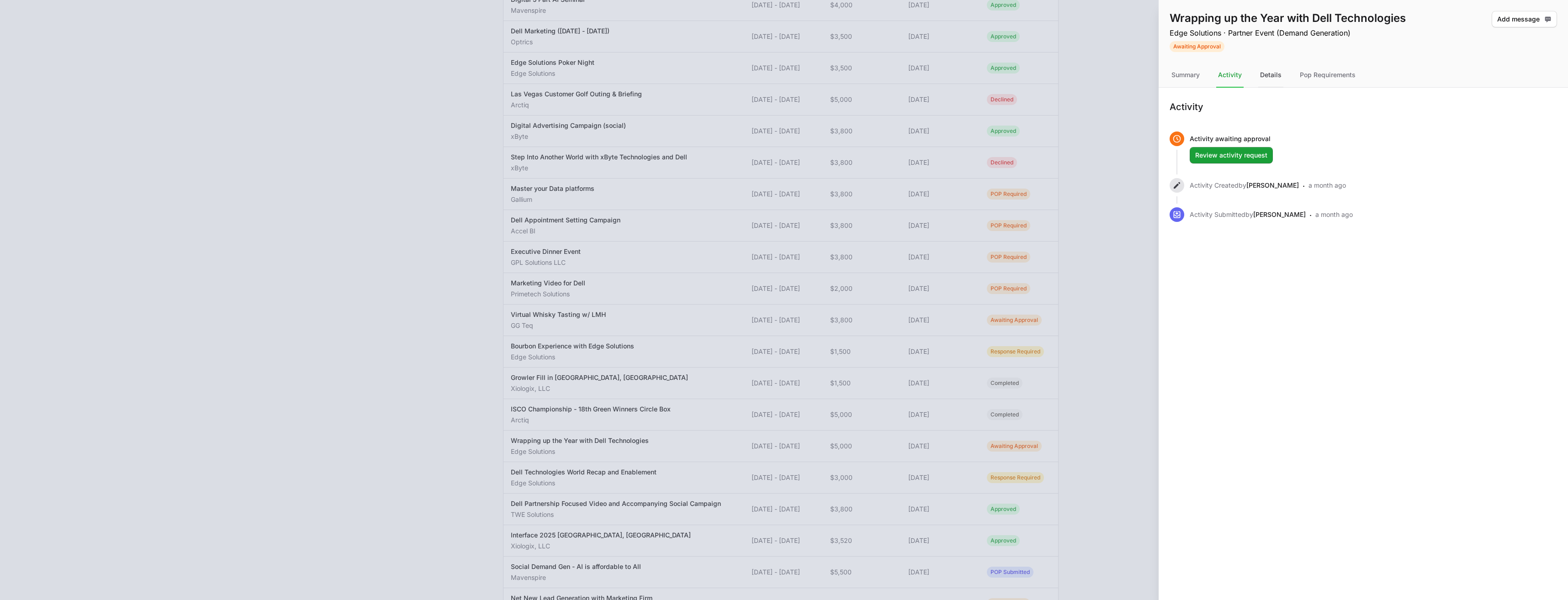
click at [1263, 74] on div "Details" at bounding box center [1271, 76] width 25 height 25
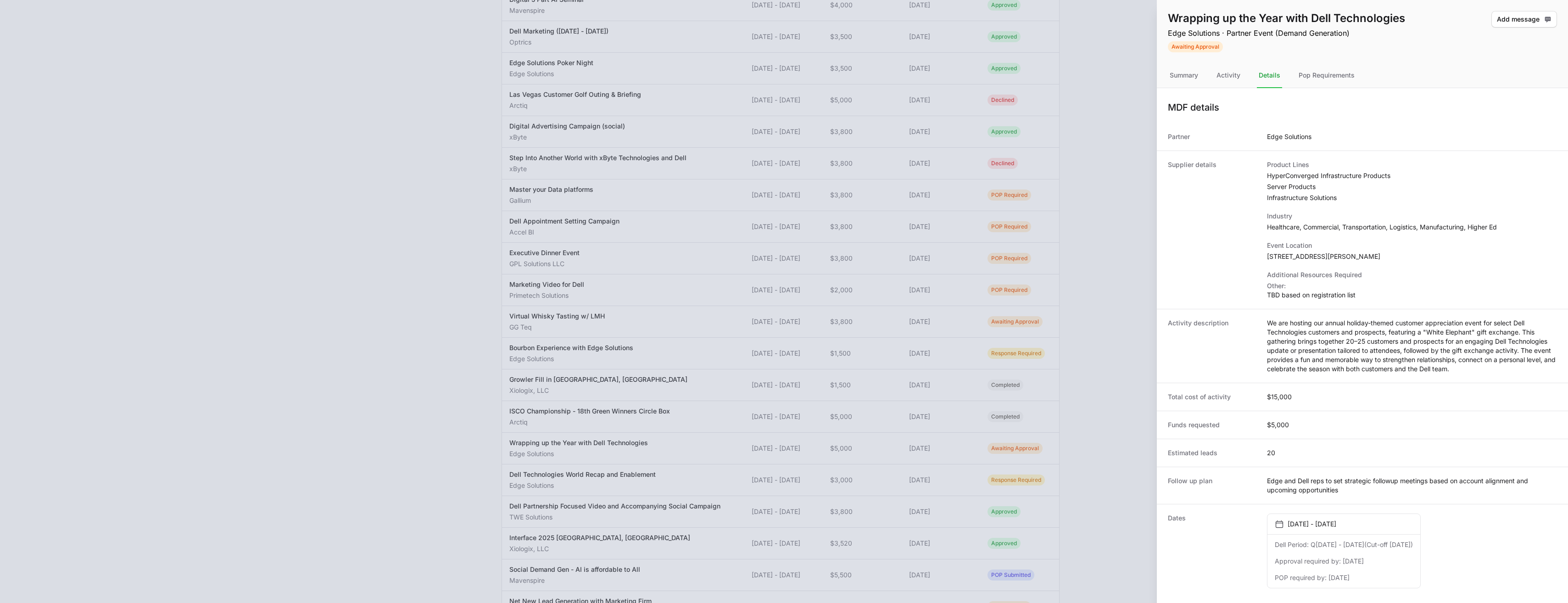
click at [1105, 182] on div at bounding box center [784, 302] width 1568 height 603
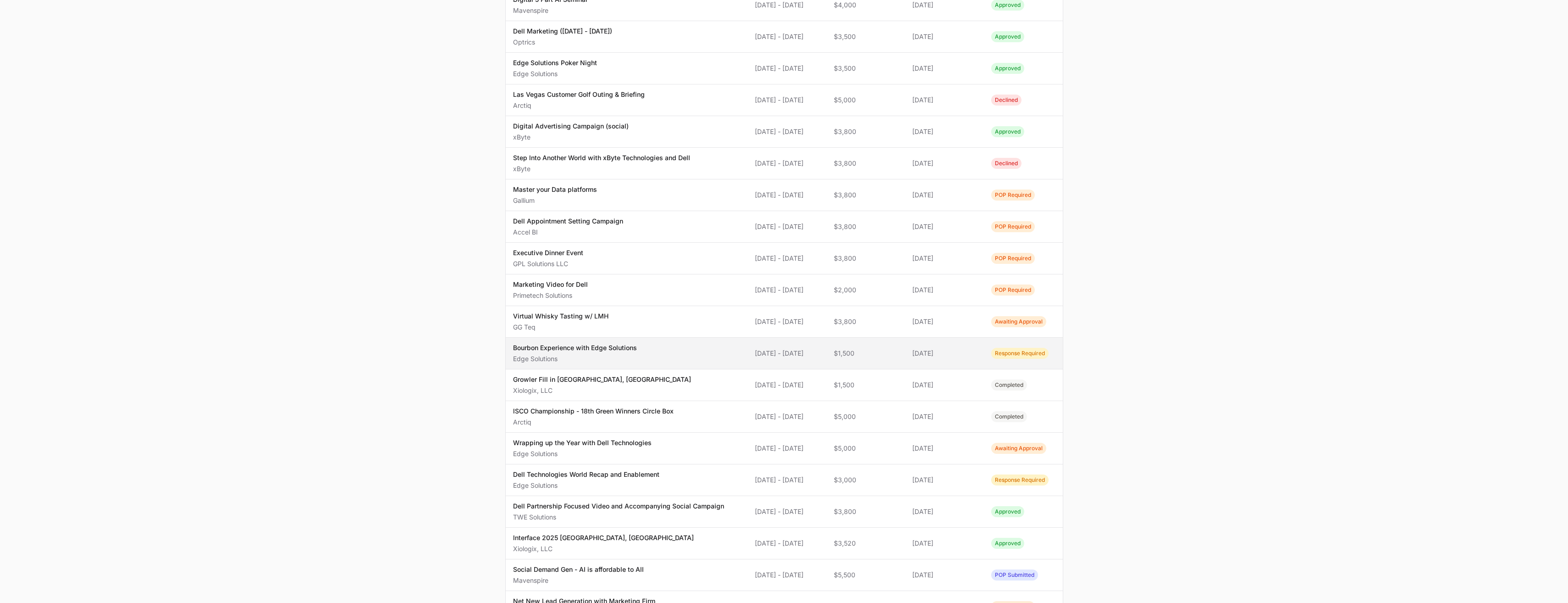
click at [950, 355] on span "[DATE]" at bounding box center [944, 353] width 64 height 9
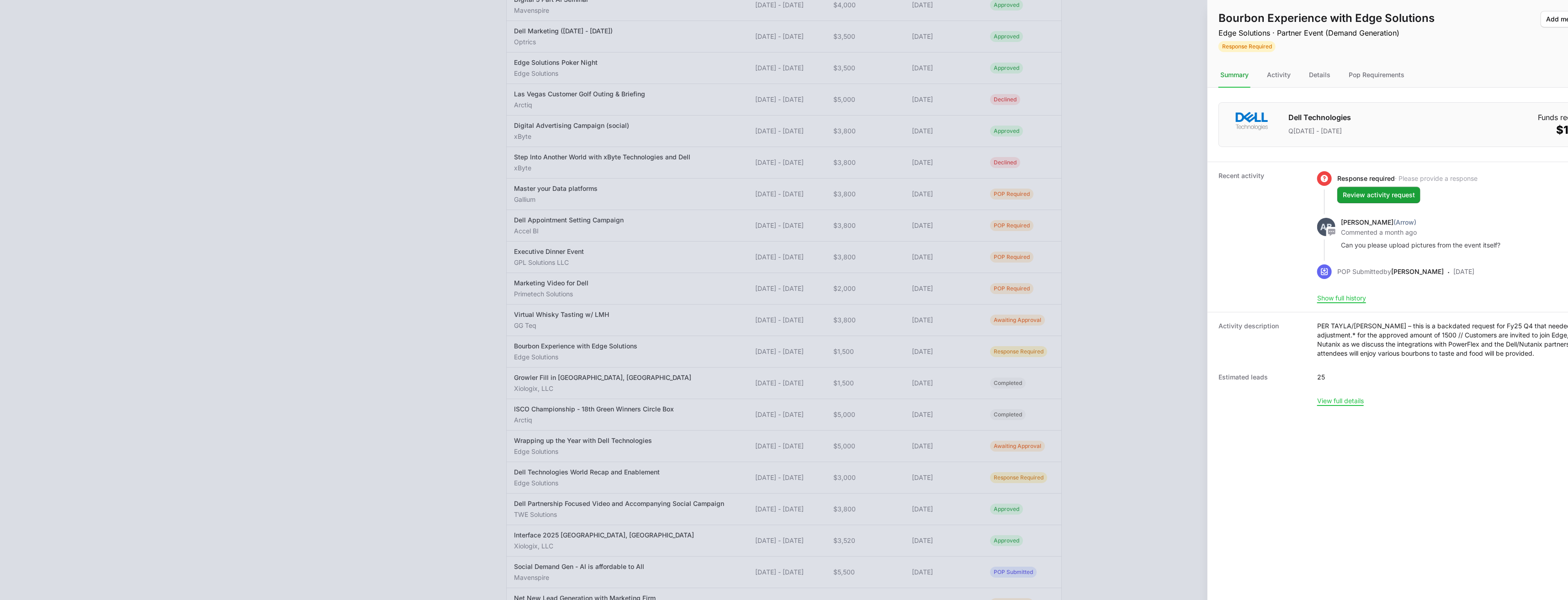
click at [305, 442] on div at bounding box center [784, 300] width 1568 height 600
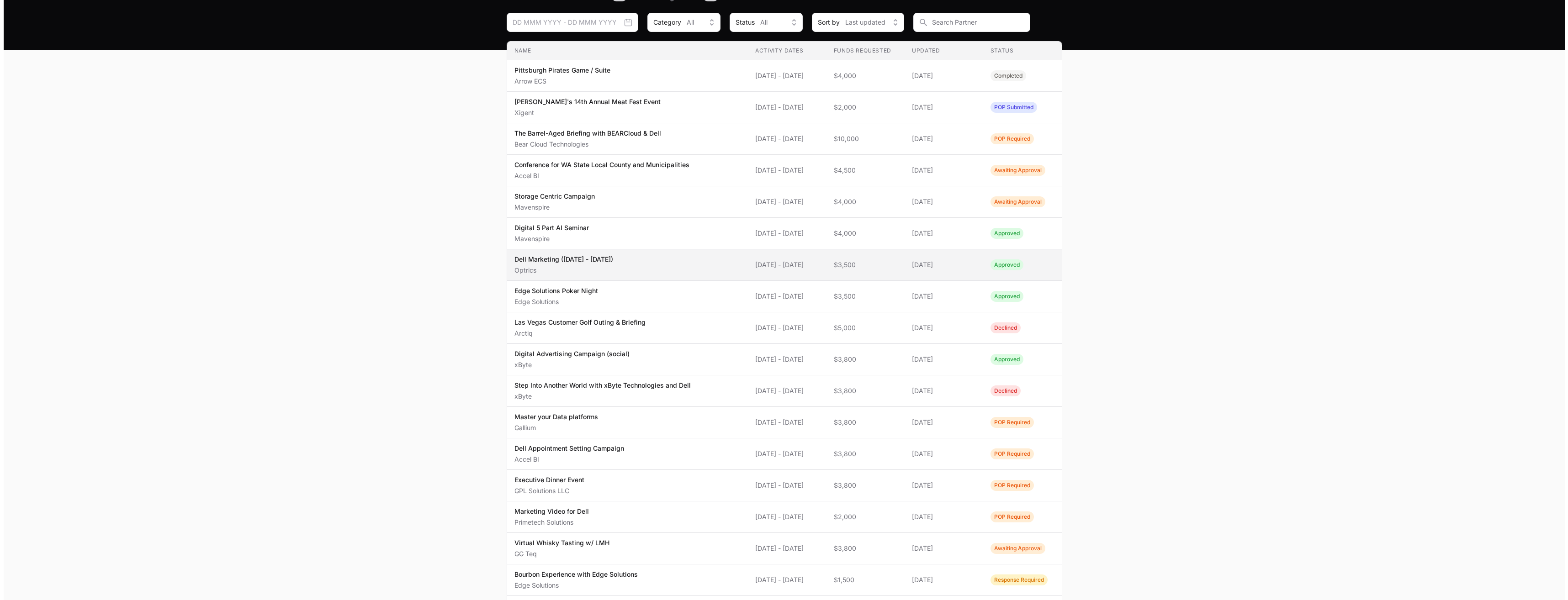
scroll to position [45, 0]
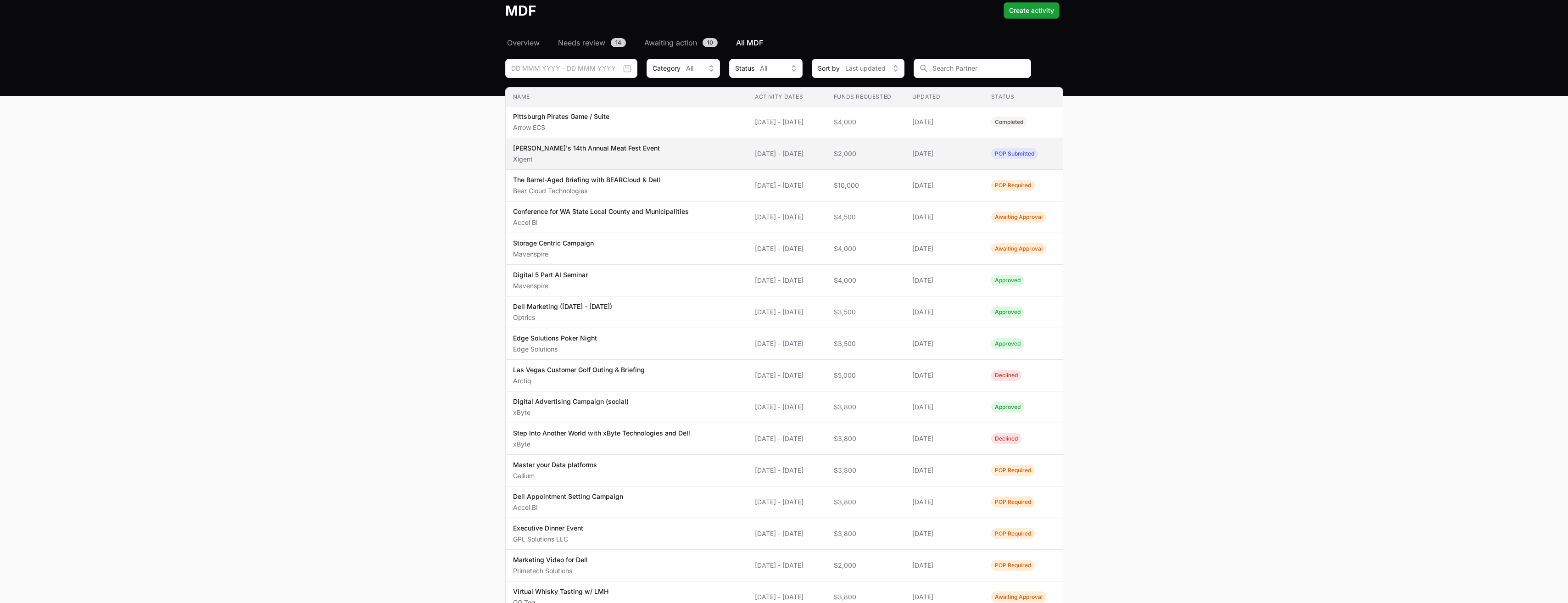
click at [635, 154] on span "[PERSON_NAME]'s 14th Annual Meat Fest Event Xigent" at bounding box center [627, 153] width 228 height 20
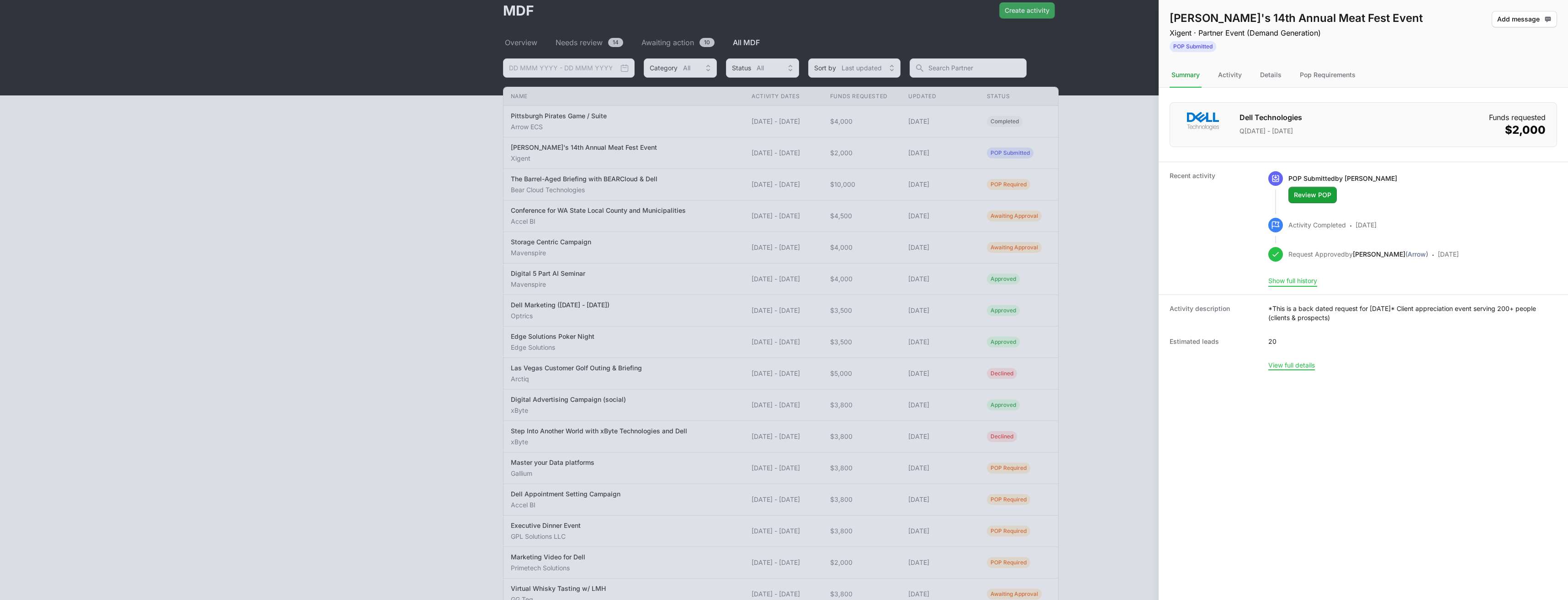
click at [1310, 285] on button "Show full history" at bounding box center [1293, 280] width 49 height 8
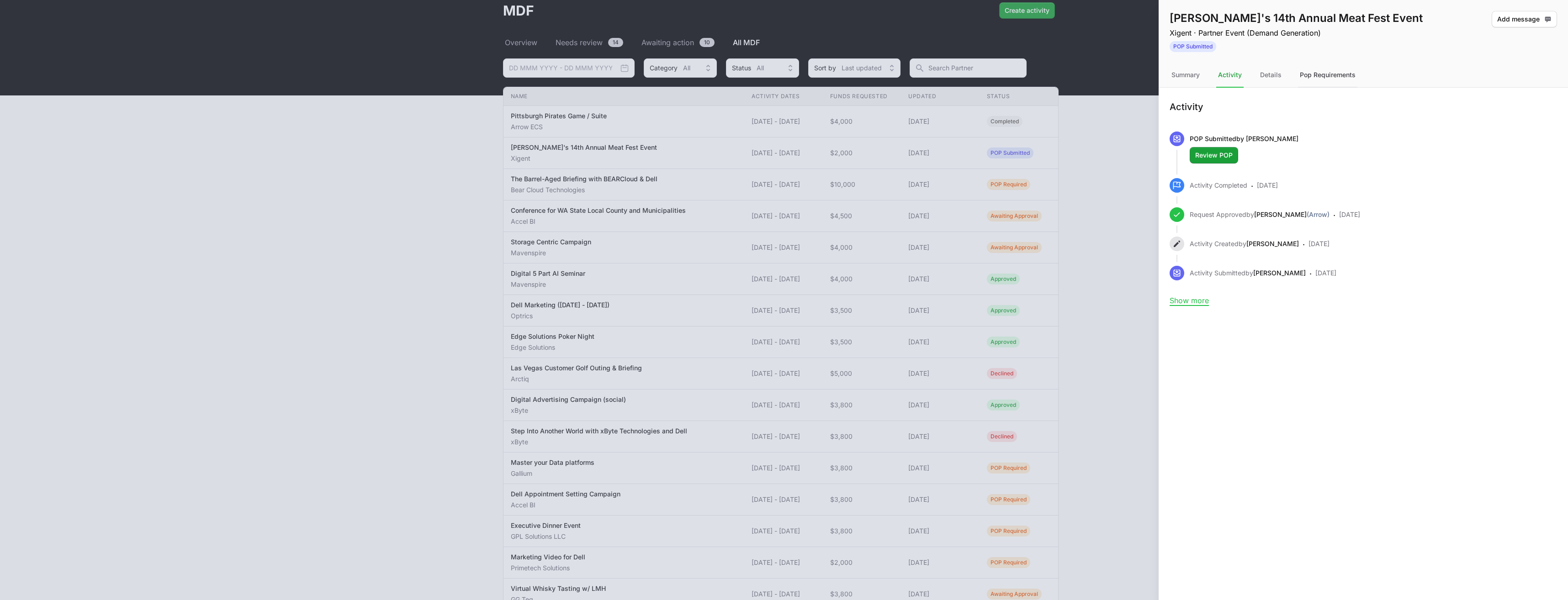
click at [1311, 75] on div "Pop Requirements" at bounding box center [1327, 76] width 59 height 25
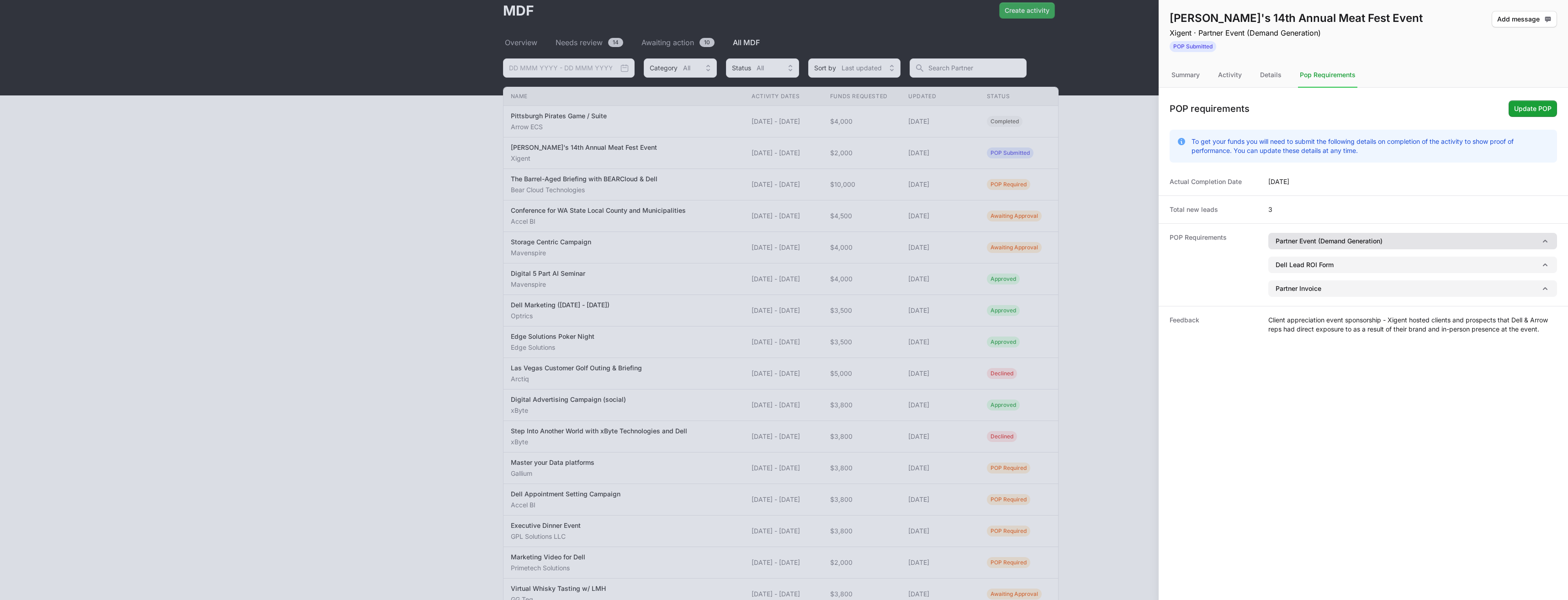
click at [1515, 238] on button "Partner Event (Demand Generation)" at bounding box center [1412, 241] width 288 height 16
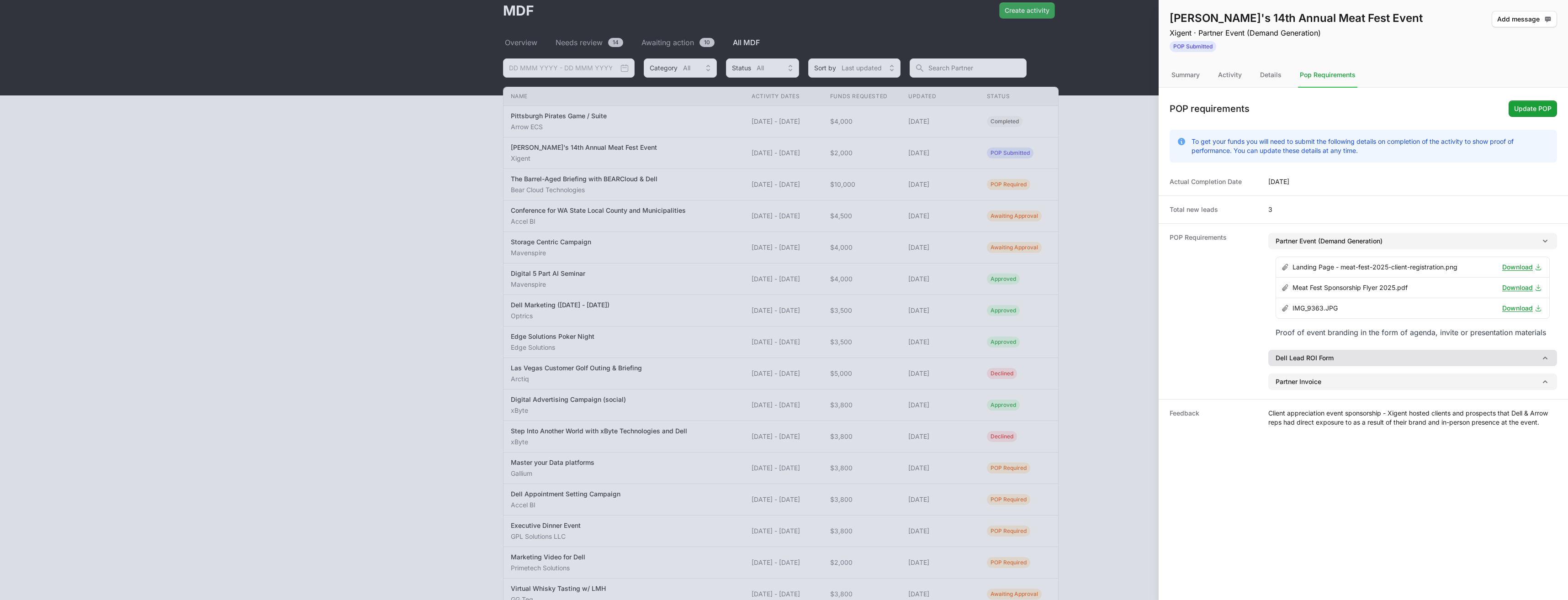
click at [1366, 361] on button "Dell Lead ROI Form" at bounding box center [1412, 358] width 288 height 16
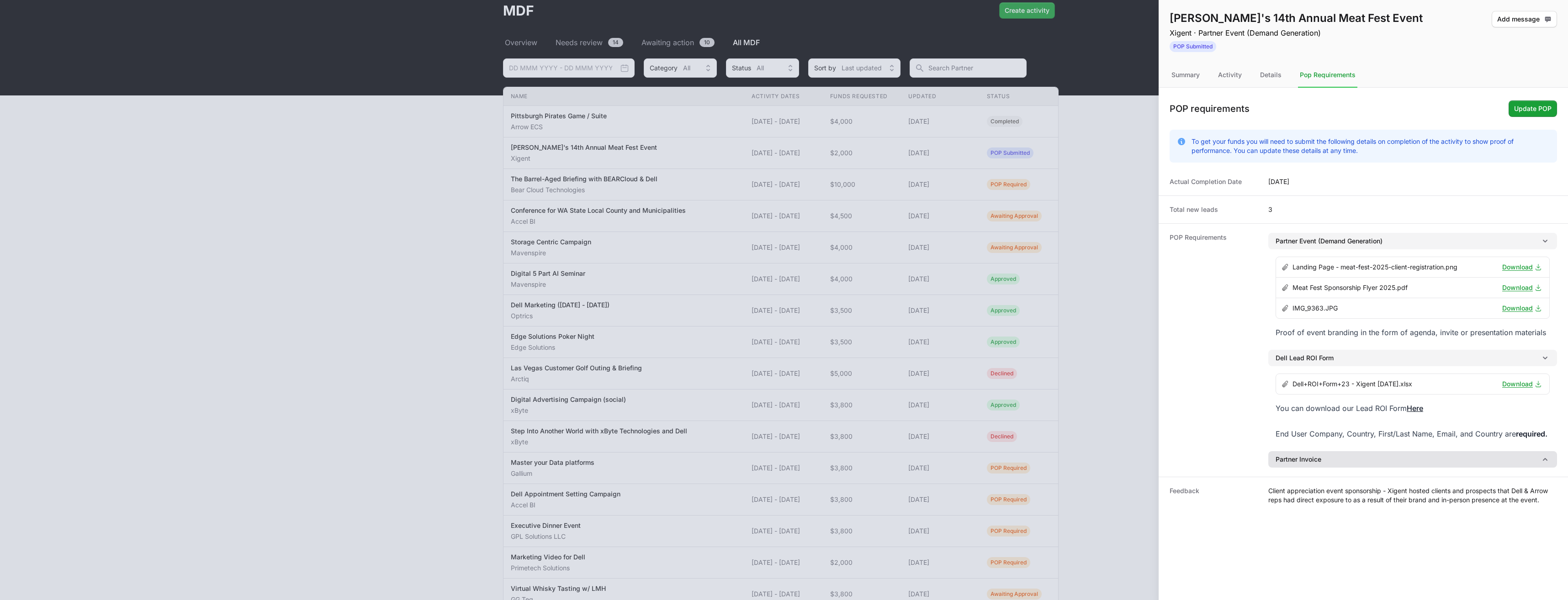
click at [1343, 461] on button "Partner Invoice" at bounding box center [1412, 459] width 288 height 16
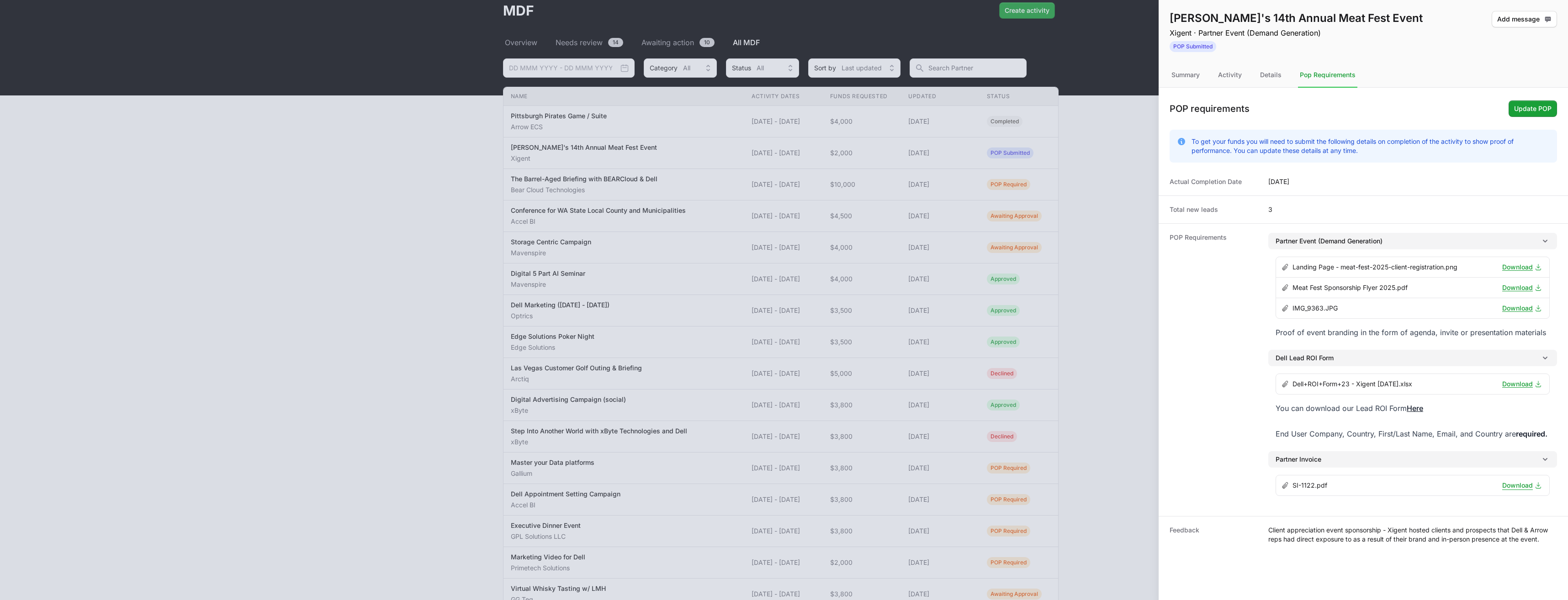
click at [1513, 486] on link "Download" at bounding box center [1522, 485] width 40 height 9
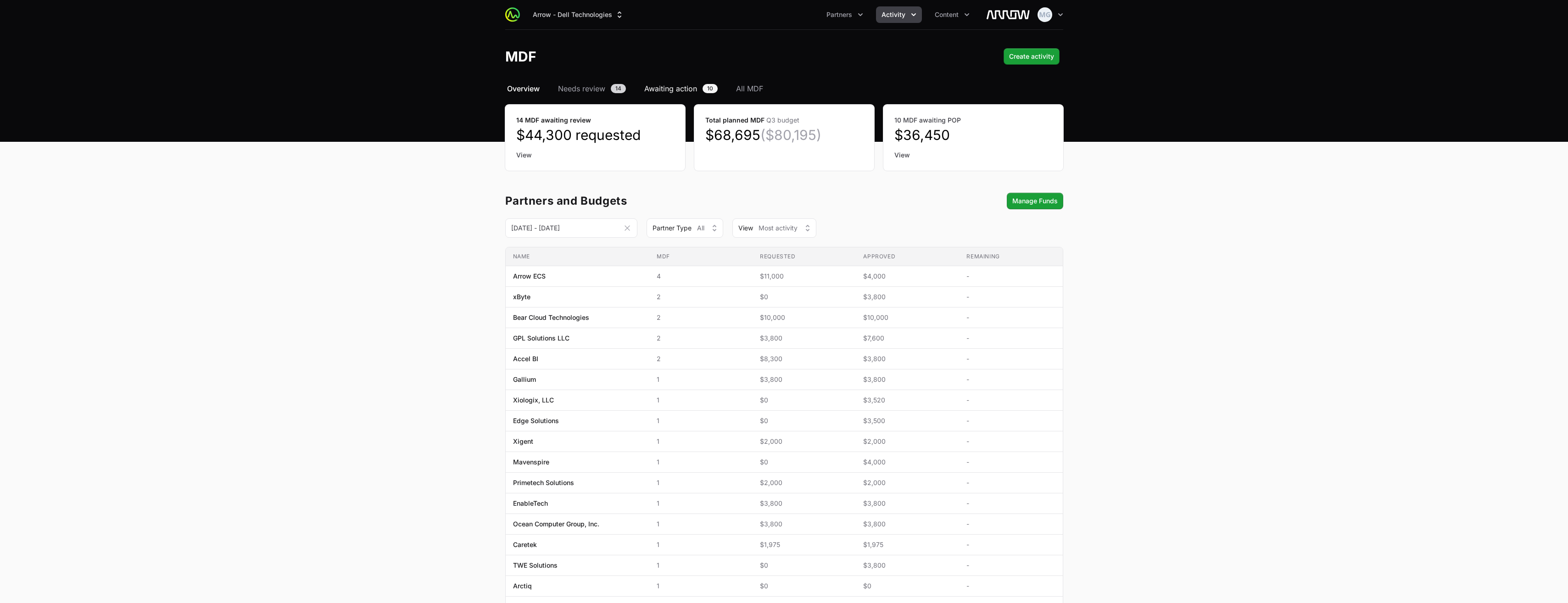
click at [662, 91] on span "Awaiting action" at bounding box center [671, 88] width 53 height 11
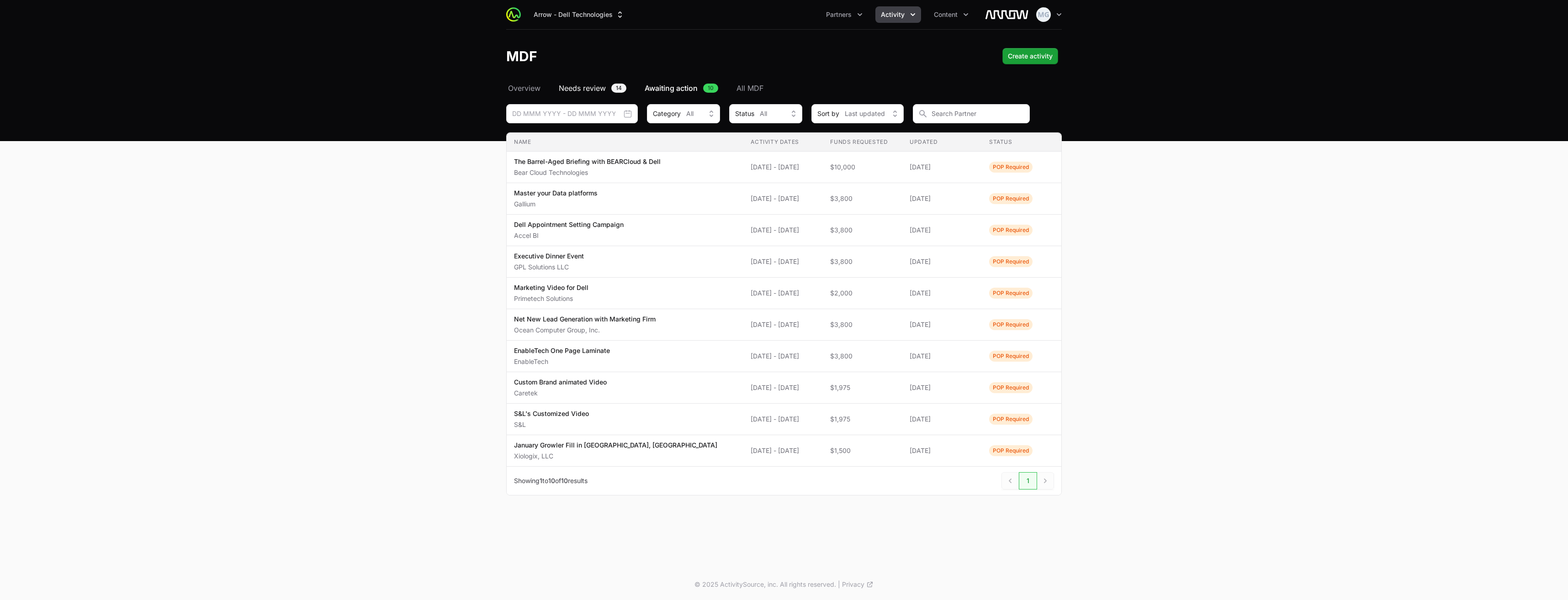
click at [590, 88] on span "Needs review" at bounding box center [582, 88] width 47 height 11
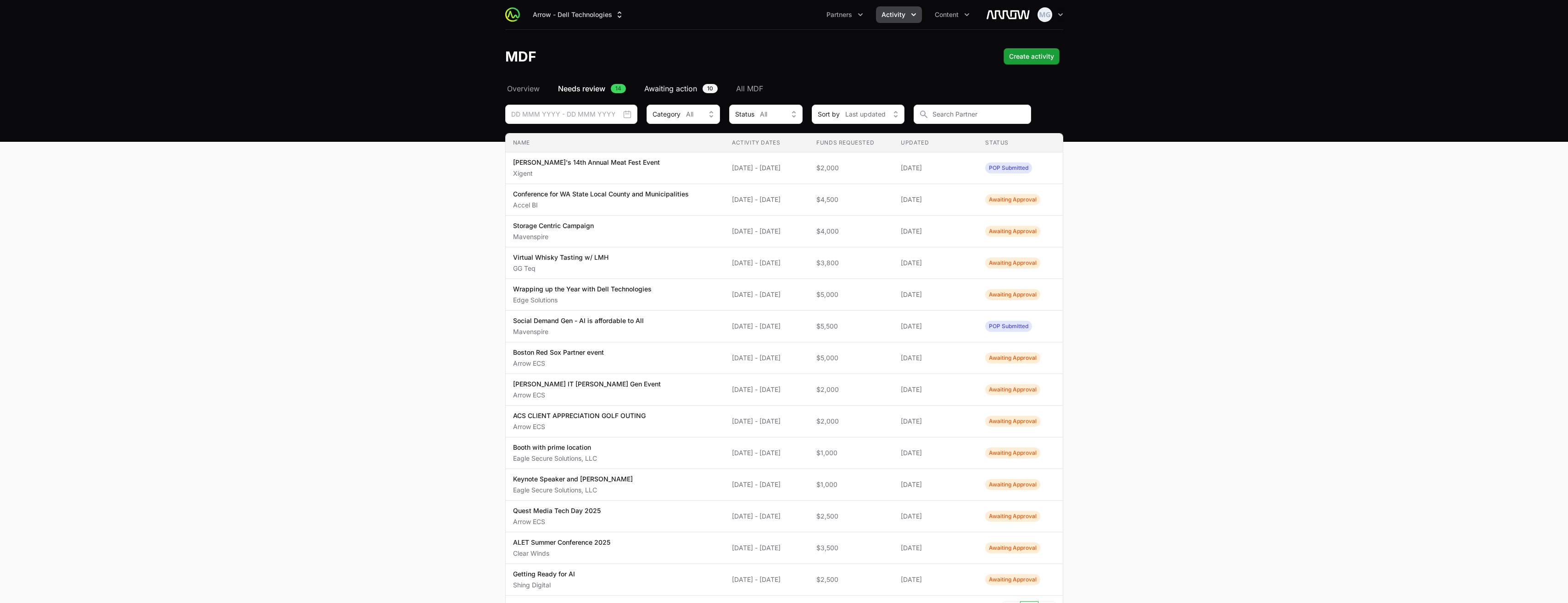
click at [687, 89] on span "Awaiting action" at bounding box center [671, 88] width 53 height 11
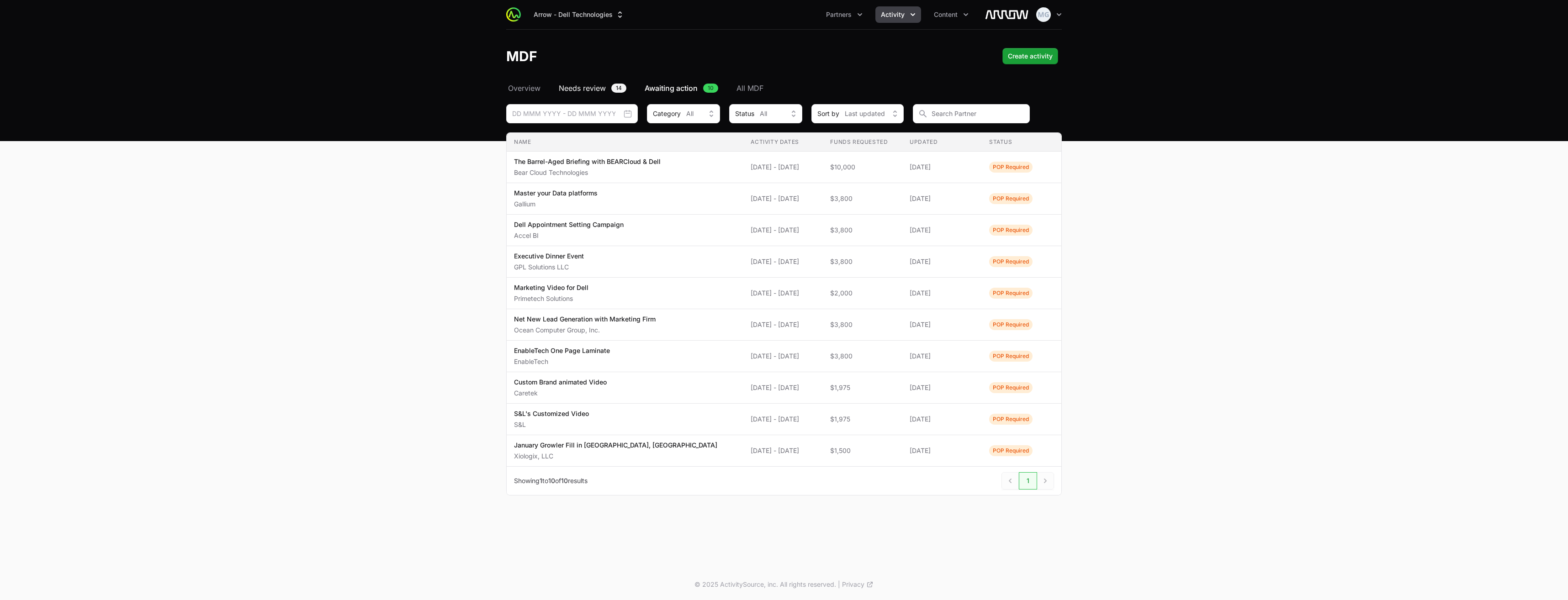
click at [587, 88] on span "Needs review" at bounding box center [582, 88] width 47 height 11
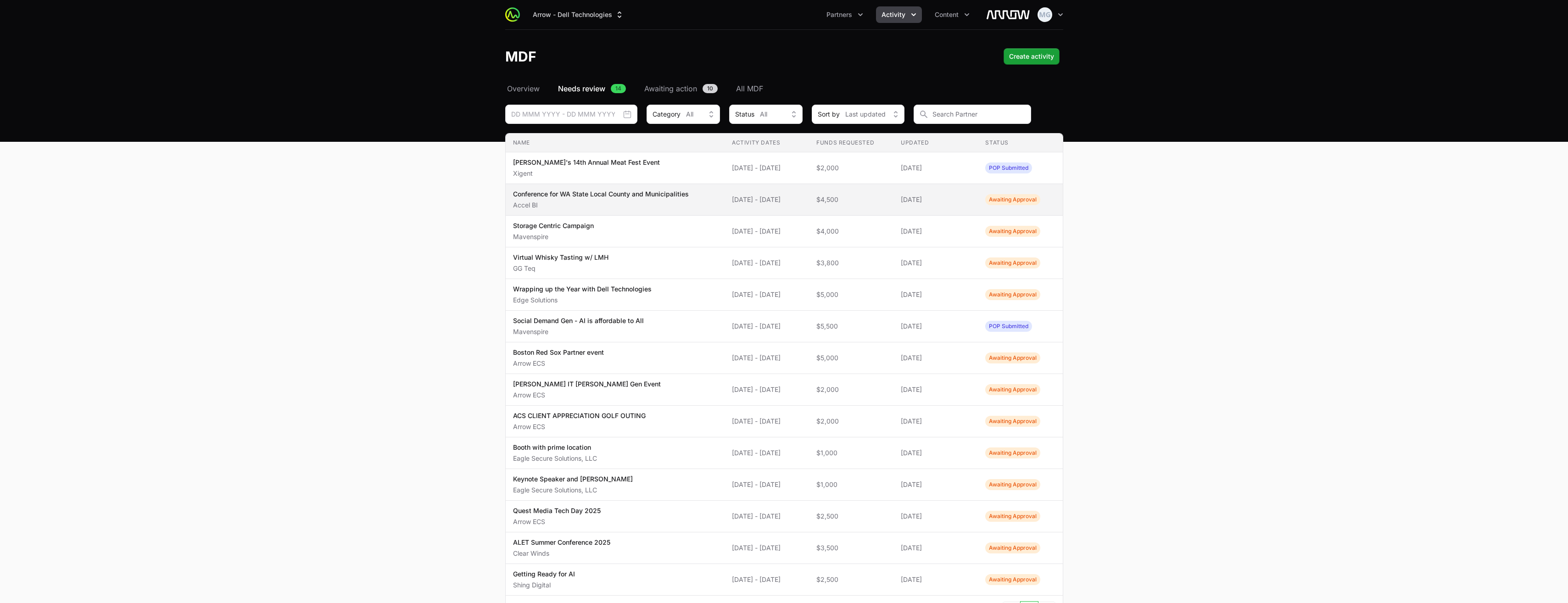
click at [560, 205] on p "Accel BI" at bounding box center [601, 205] width 175 height 9
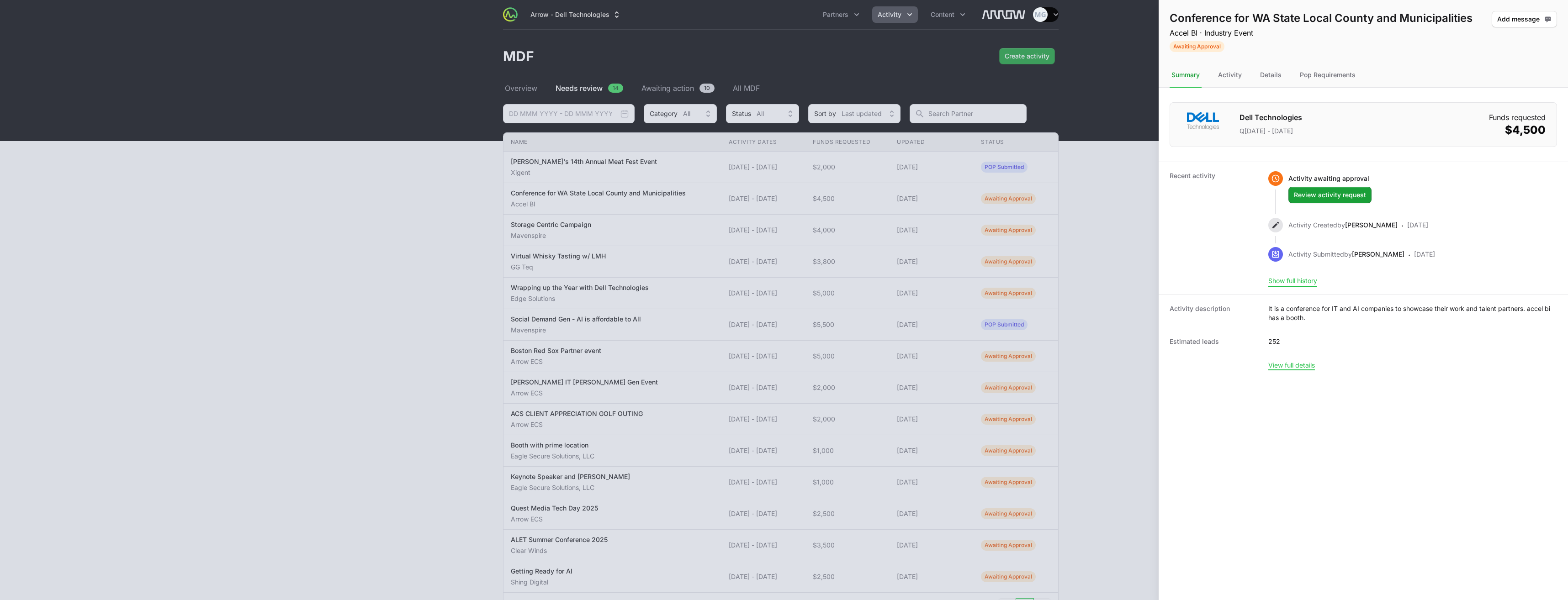
click at [1307, 285] on button "Show full history" at bounding box center [1293, 280] width 49 height 8
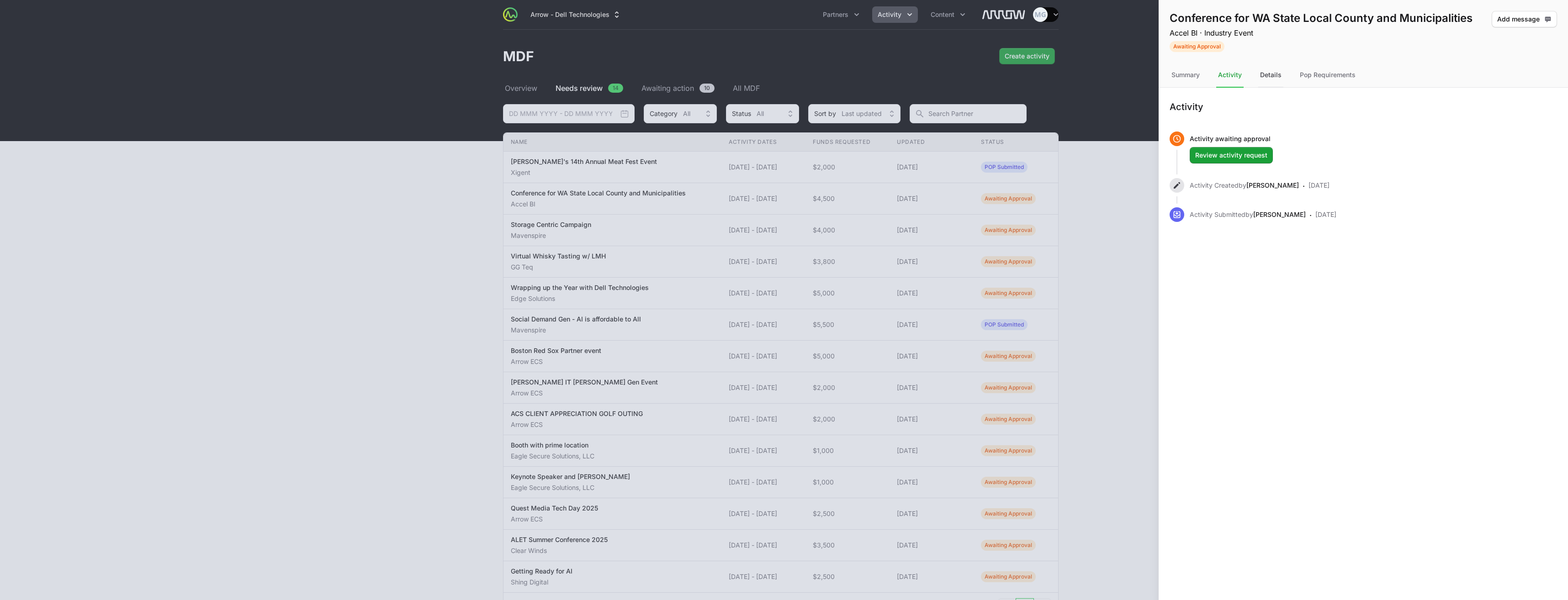
click at [1275, 76] on div "Details" at bounding box center [1271, 76] width 25 height 25
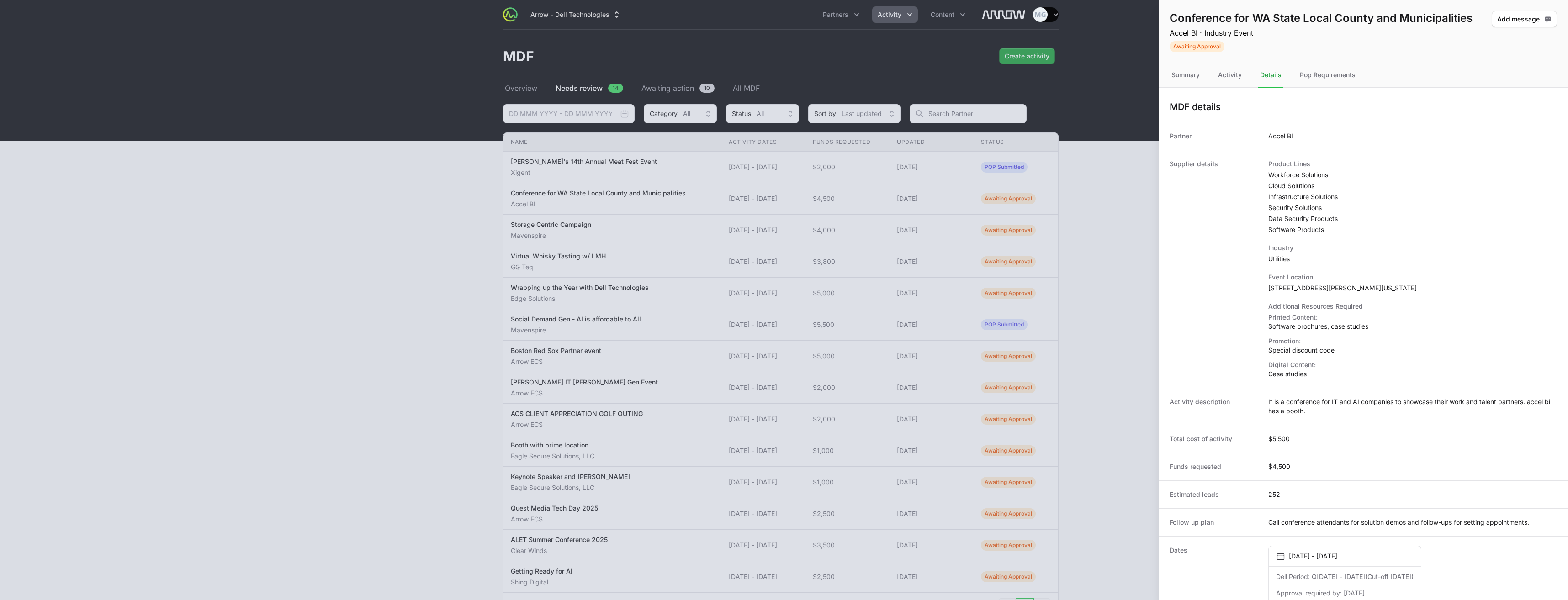
drag, startPoint x: 1318, startPoint y: 411, endPoint x: 1268, endPoint y: 402, distance: 50.8
click at [1268, 402] on dd "It is a conference for IT and AI companies to showcase their work and talent pa…" at bounding box center [1412, 406] width 288 height 18
drag, startPoint x: 1268, startPoint y: 402, endPoint x: 1293, endPoint y: 409, distance: 26.0
copy dd "It is a conference for IT and AI companies to showcase their work and talent pa…"
drag, startPoint x: 1337, startPoint y: 68, endPoint x: 1336, endPoint y: 73, distance: 5.1
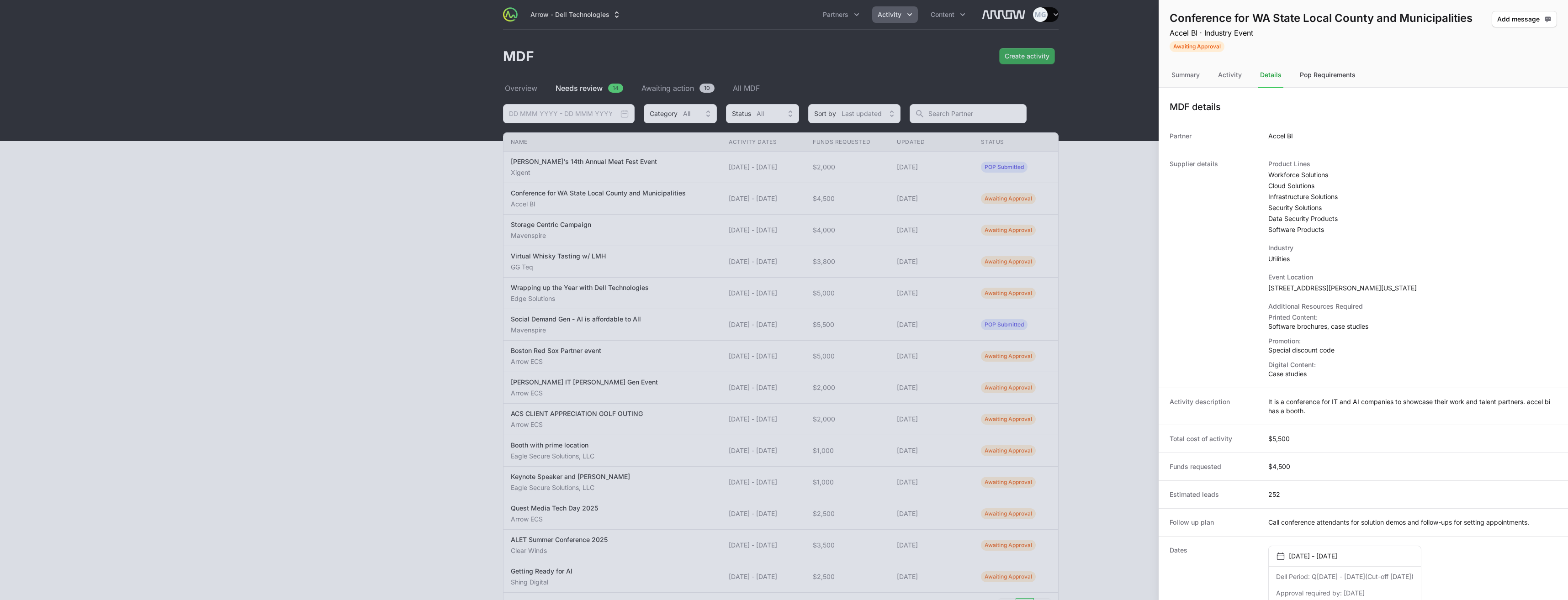
click at [1336, 70] on div "Pop Requirements" at bounding box center [1327, 76] width 59 height 25
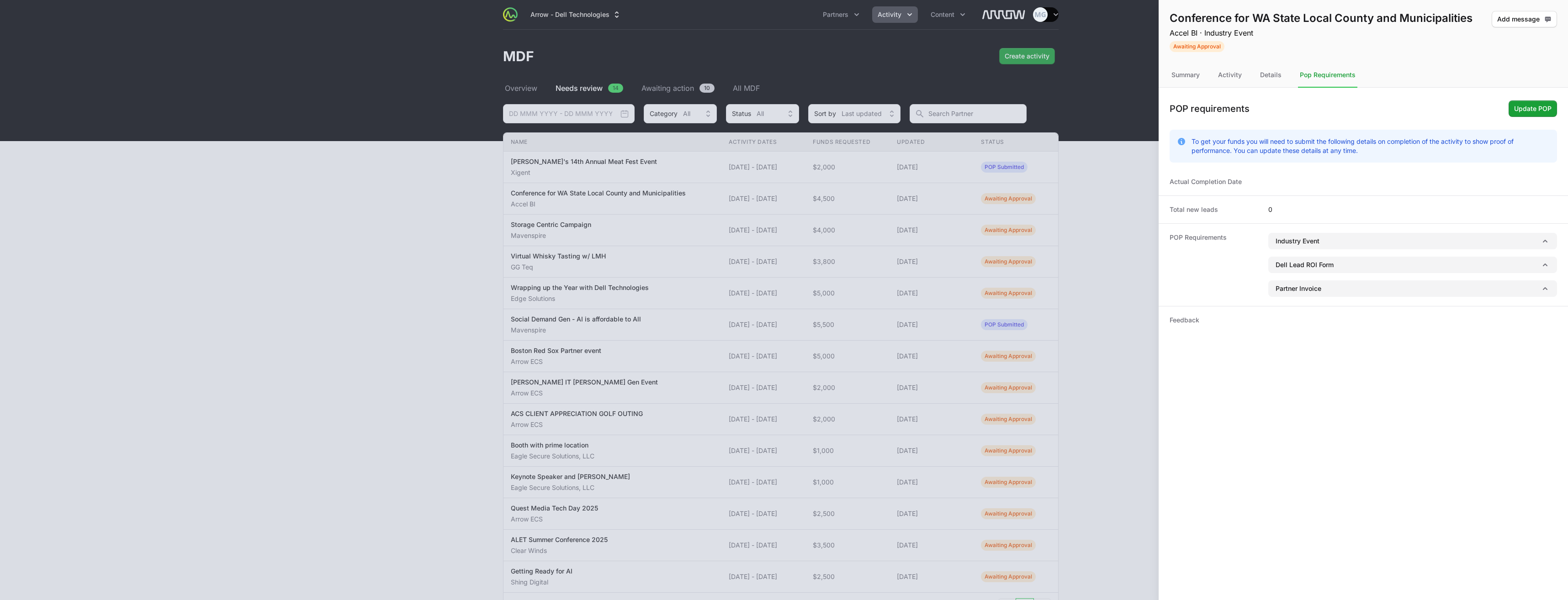
click at [1335, 77] on div "Pop Requirements" at bounding box center [1327, 76] width 59 height 25
click at [1324, 243] on button "Industry Event" at bounding box center [1412, 241] width 288 height 16
click at [1266, 76] on div "Details" at bounding box center [1271, 76] width 25 height 25
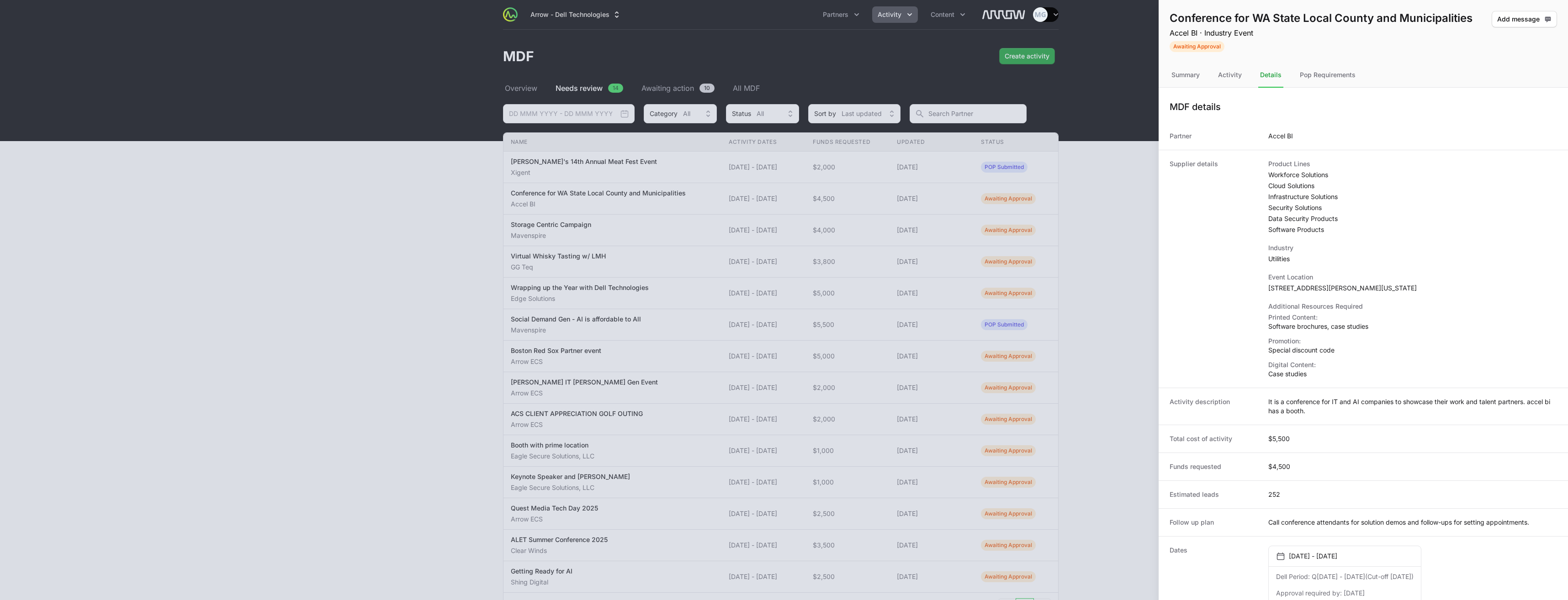
click at [1454, 428] on div "Total cost of activity $5,500" at bounding box center [1363, 439] width 410 height 28
click at [1346, 79] on div "Pop Requirements" at bounding box center [1327, 76] width 59 height 25
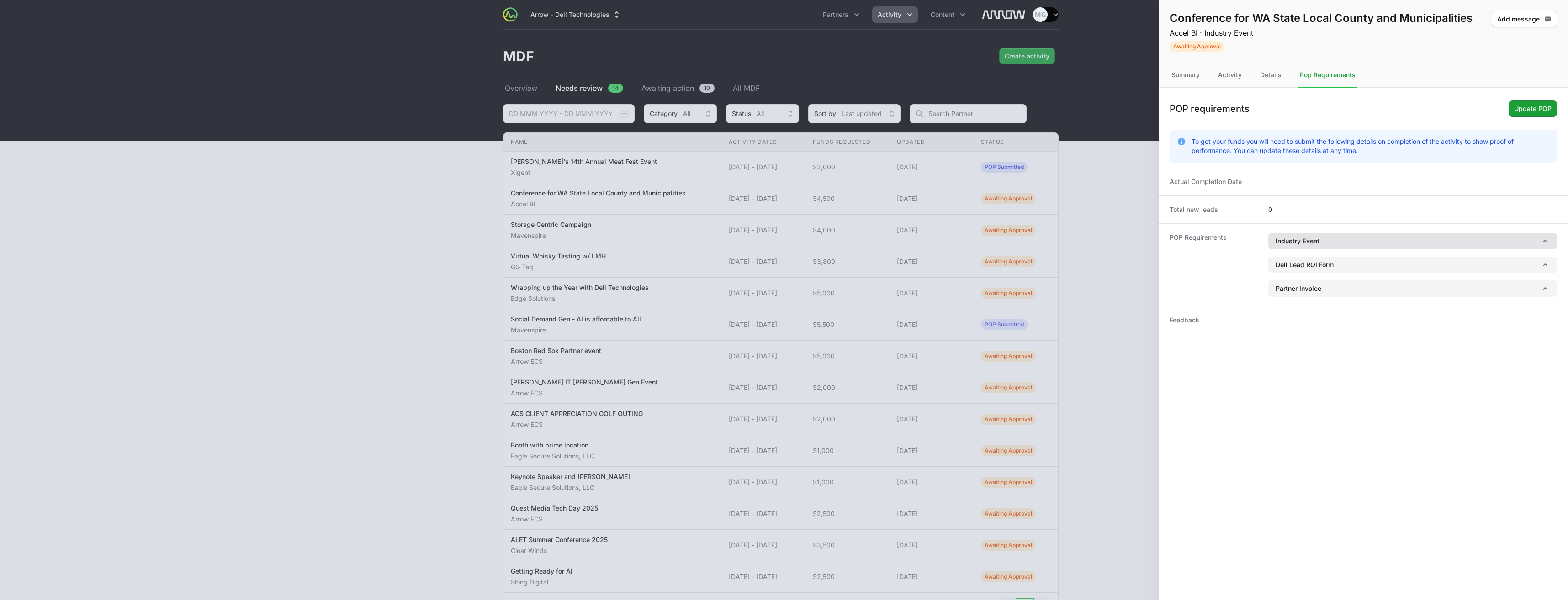
click at [1548, 241] on icon "button" at bounding box center [1545, 241] width 9 height 9
drag, startPoint x: 1544, startPoint y: 263, endPoint x: 1277, endPoint y: 266, distance: 267.0
click at [1277, 266] on div "Proof of event branding in the form of agenda, invite or presentation materials" at bounding box center [1412, 263] width 274 height 12
click at [1476, 396] on div "Conference for WA State Local County and Municipalities Accel BI · Industry Eve…" at bounding box center [1363, 300] width 410 height 600
click at [1547, 243] on icon "button" at bounding box center [1545, 241] width 9 height 9
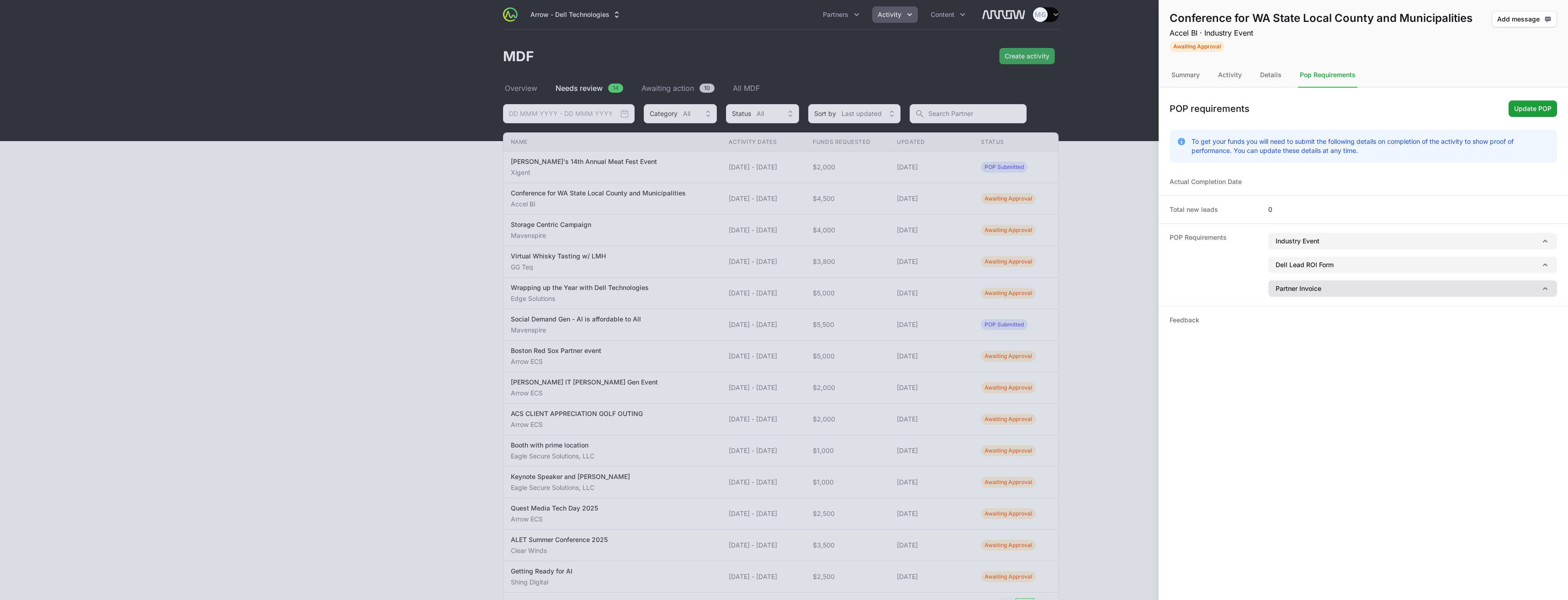
click at [1545, 292] on icon "button" at bounding box center [1545, 288] width 9 height 9
click at [1547, 291] on icon "button" at bounding box center [1545, 288] width 9 height 9
click at [1548, 264] on icon "button" at bounding box center [1545, 265] width 9 height 9
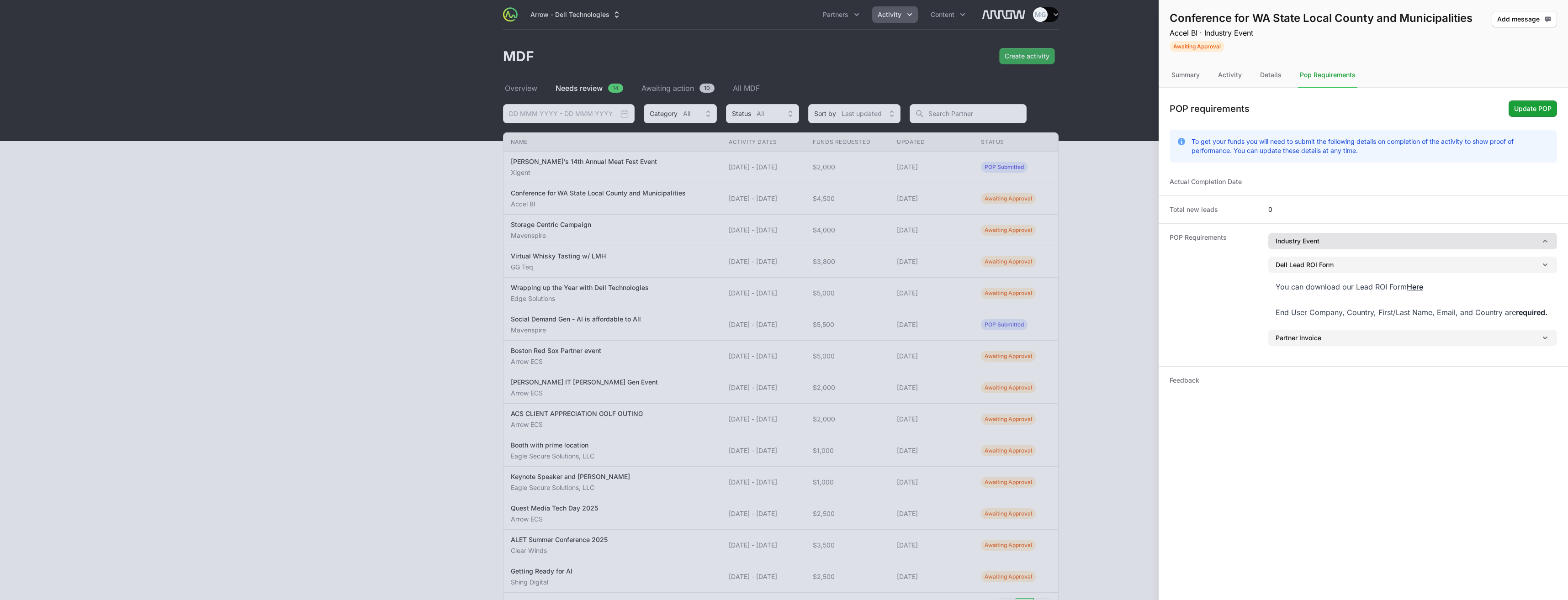
click at [1544, 241] on icon "button" at bounding box center [1545, 241] width 4 height 3
drag, startPoint x: 1548, startPoint y: 263, endPoint x: 1276, endPoint y: 270, distance: 272.1
click at [1276, 270] on div "Proof of event branding in the form of agenda, invite or presentation materials" at bounding box center [1412, 261] width 288 height 23
copy div "Proof of event branding in the form of agenda, invite or presentation materials"
click at [1225, 77] on div "Activity" at bounding box center [1230, 76] width 27 height 25
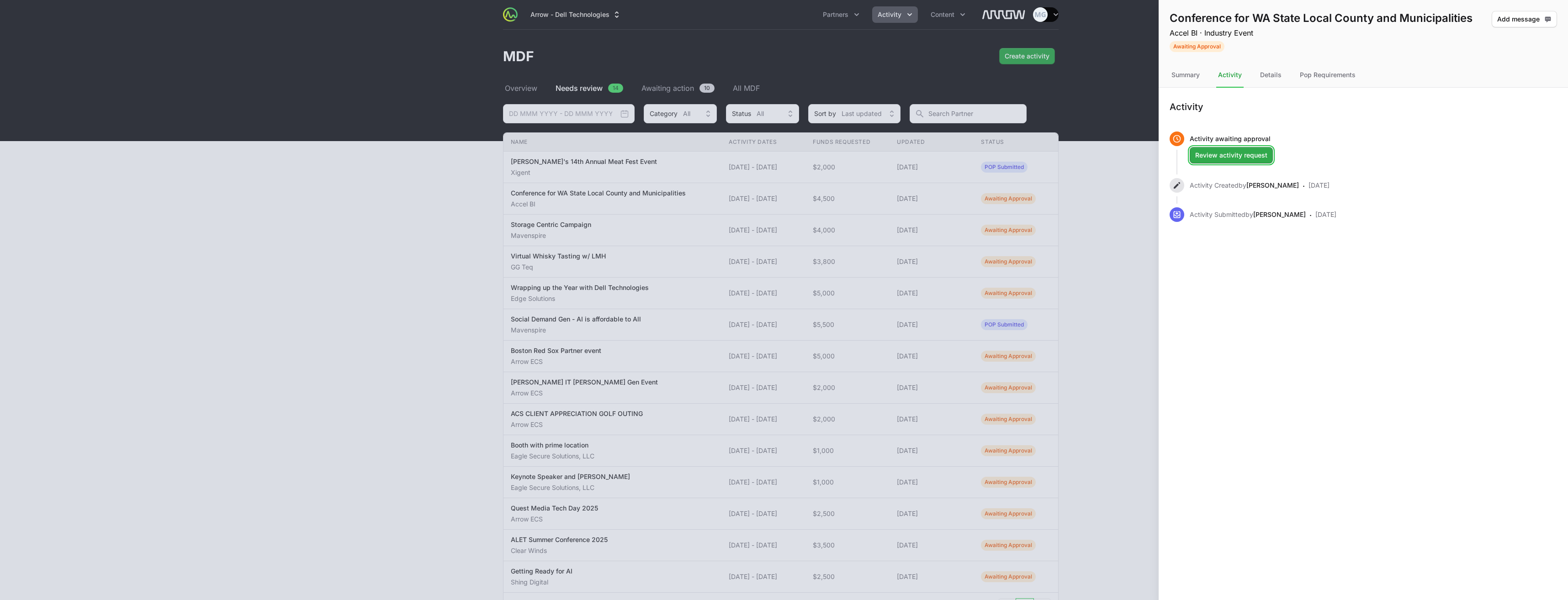
click at [1236, 154] on span "Review activity request" at bounding box center [1231, 155] width 72 height 11
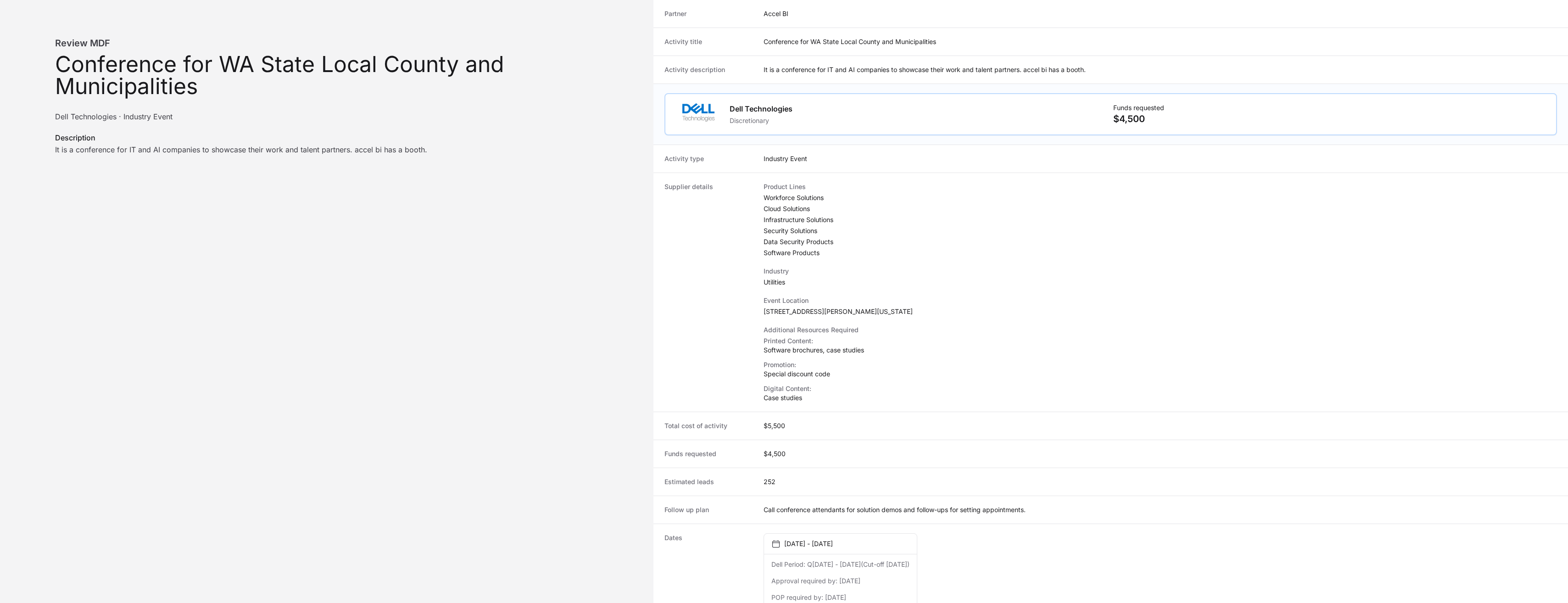
scroll to position [194, 0]
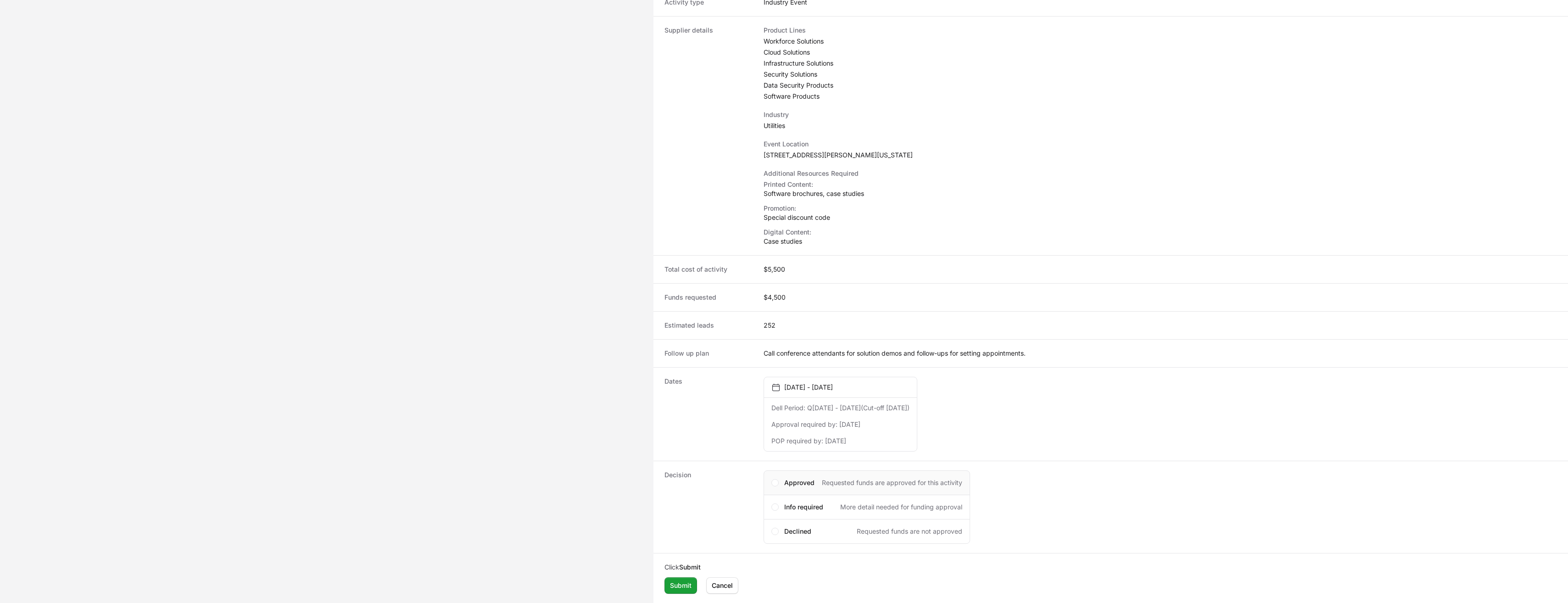
click at [776, 487] on div "Approved Requested funds are approved for this activity" at bounding box center [867, 483] width 206 height 25
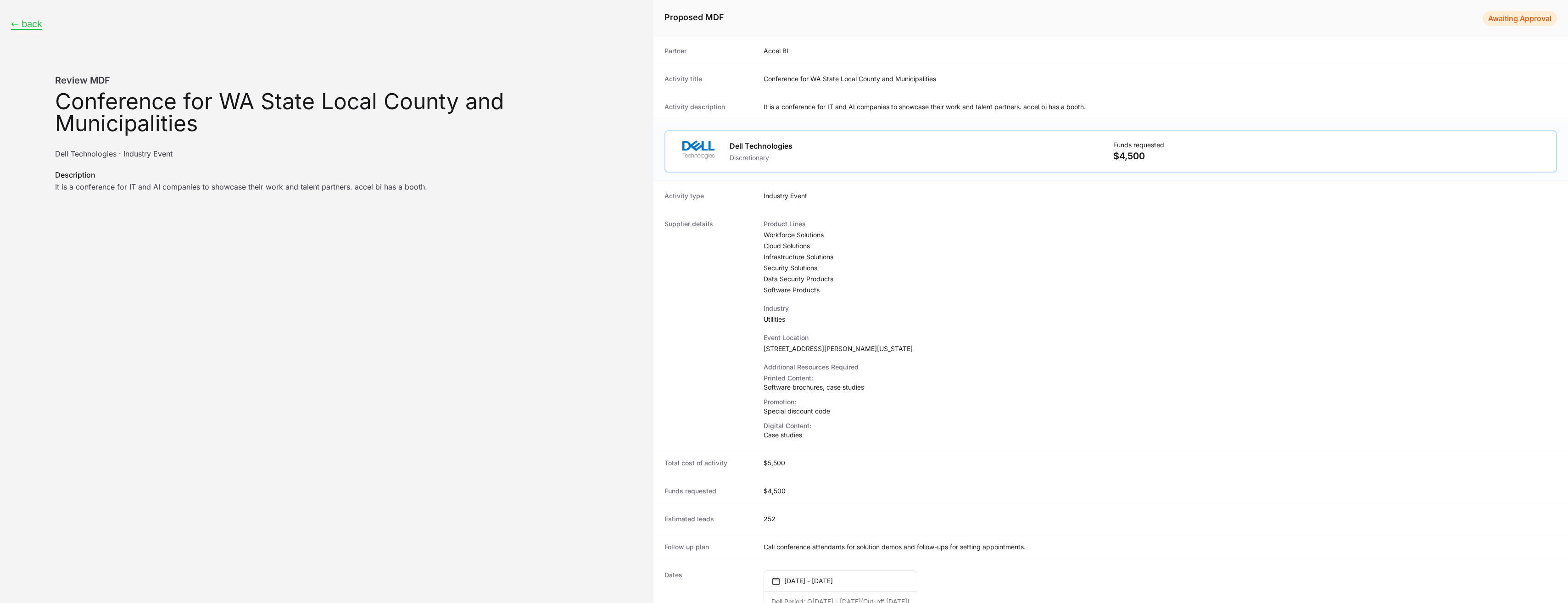
scroll to position [259, 0]
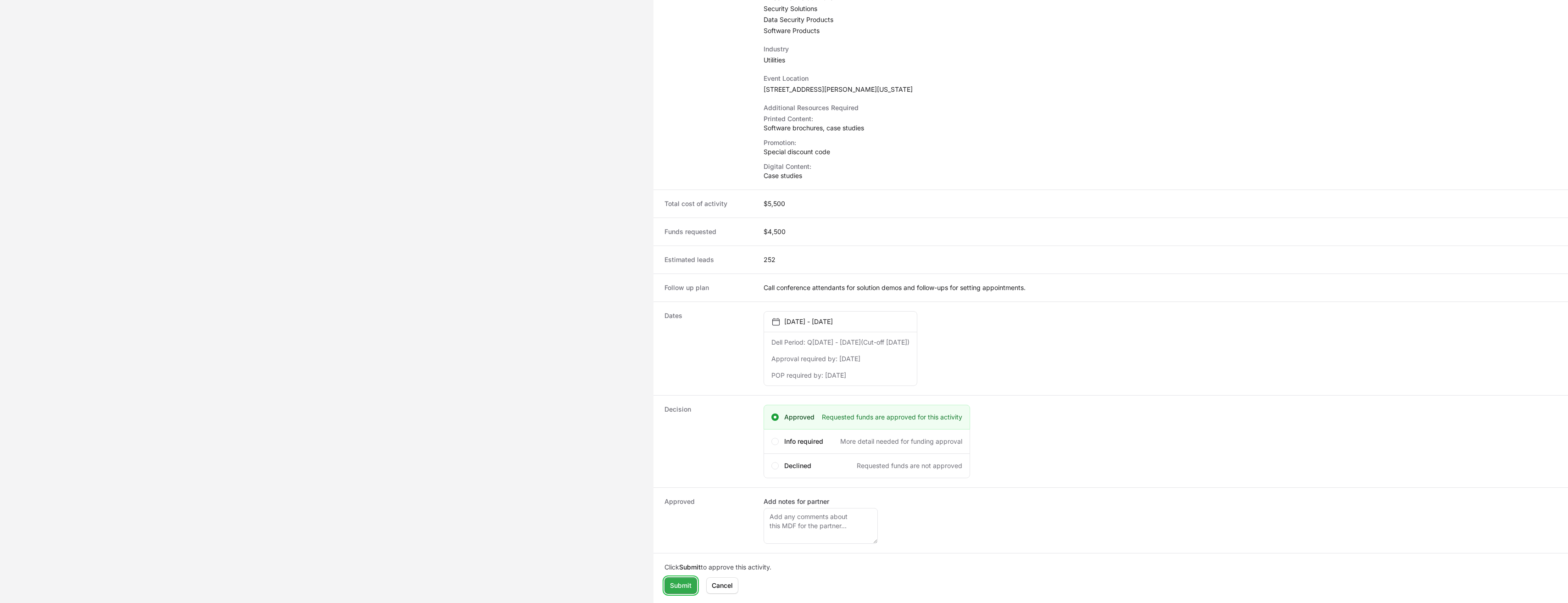
click at [685, 585] on span "Submit" at bounding box center [680, 585] width 21 height 11
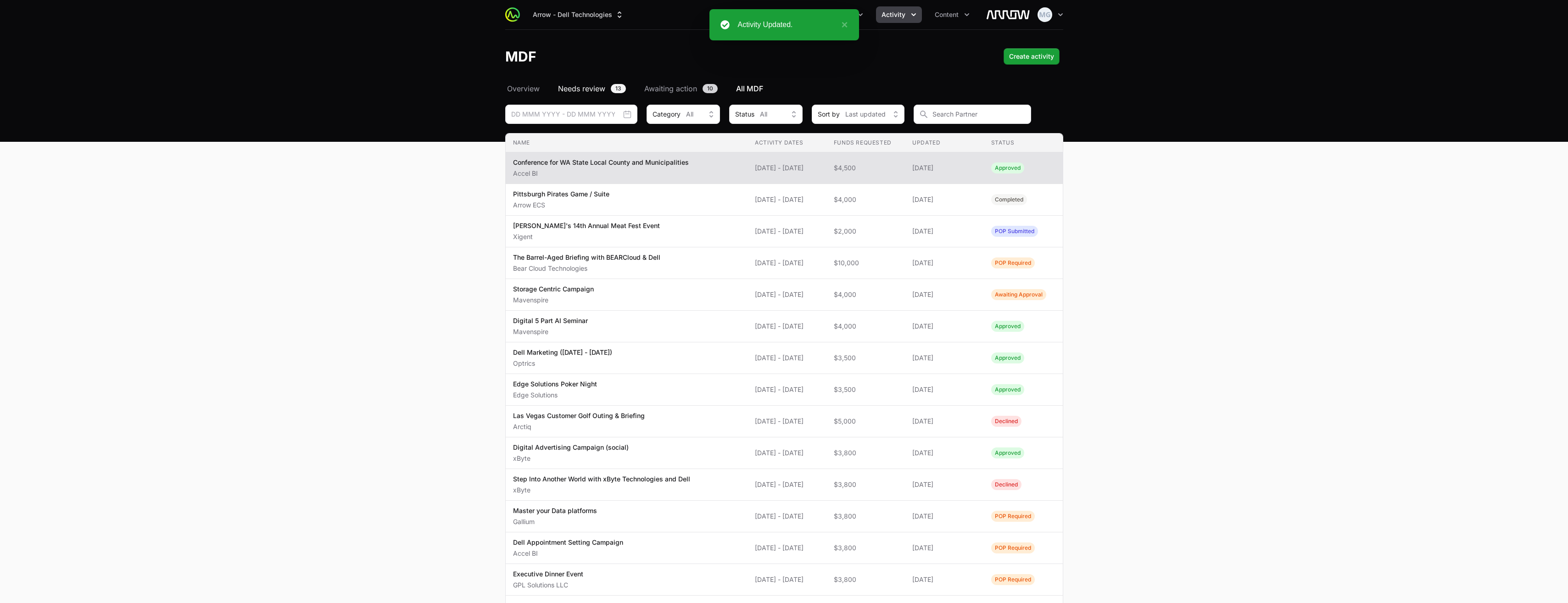
click at [568, 88] on span "Needs review" at bounding box center [582, 88] width 47 height 11
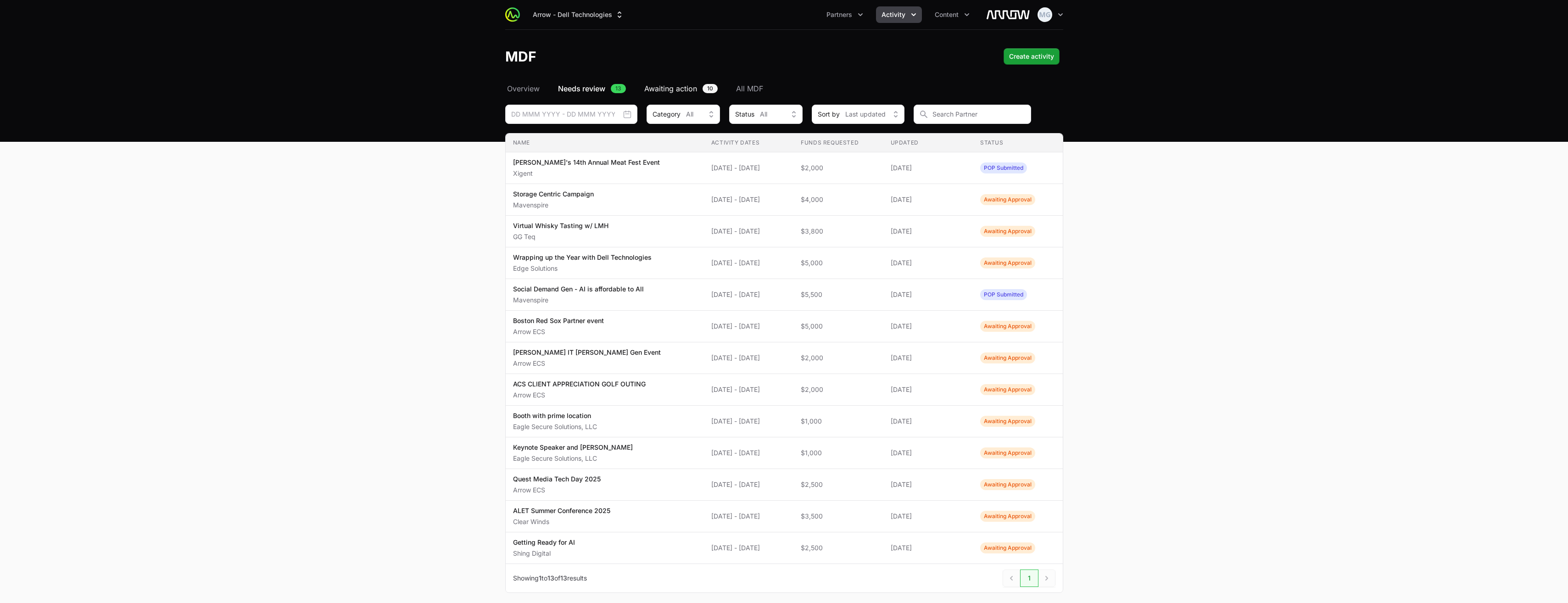
click at [650, 90] on span "Awaiting action" at bounding box center [671, 88] width 53 height 11
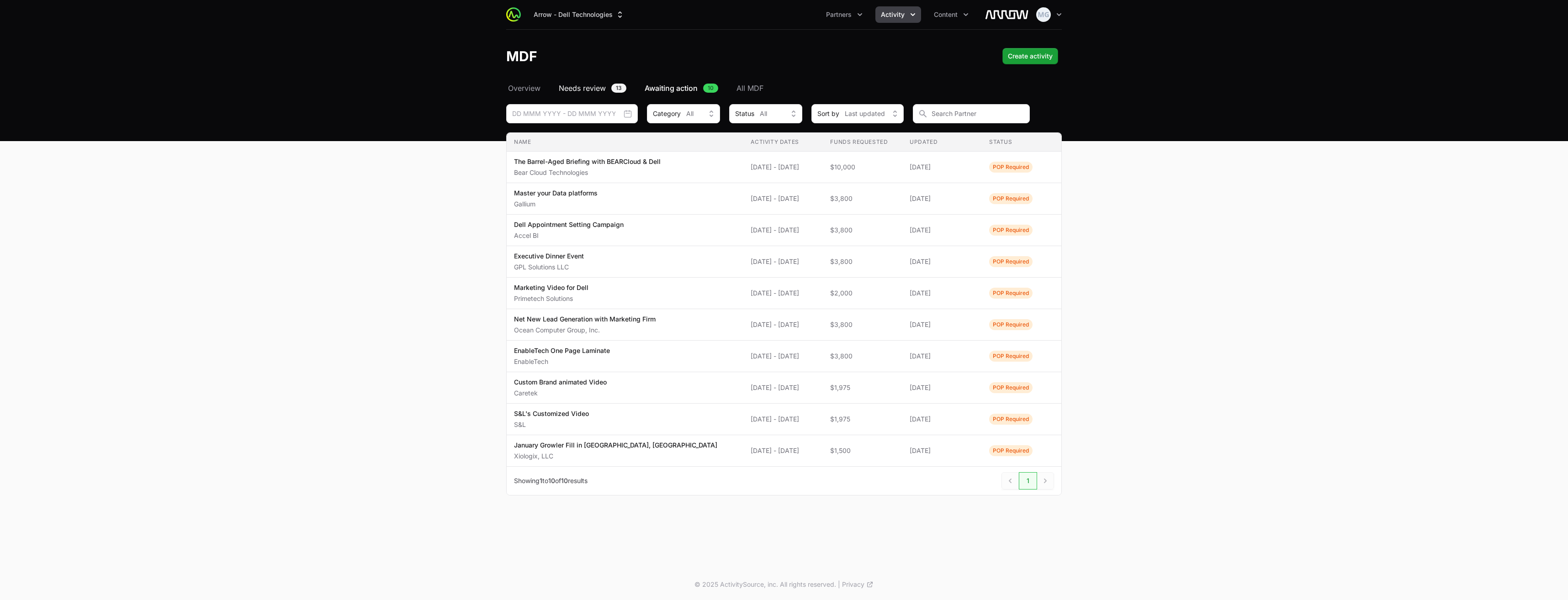
click at [580, 85] on span "Needs review" at bounding box center [582, 88] width 47 height 11
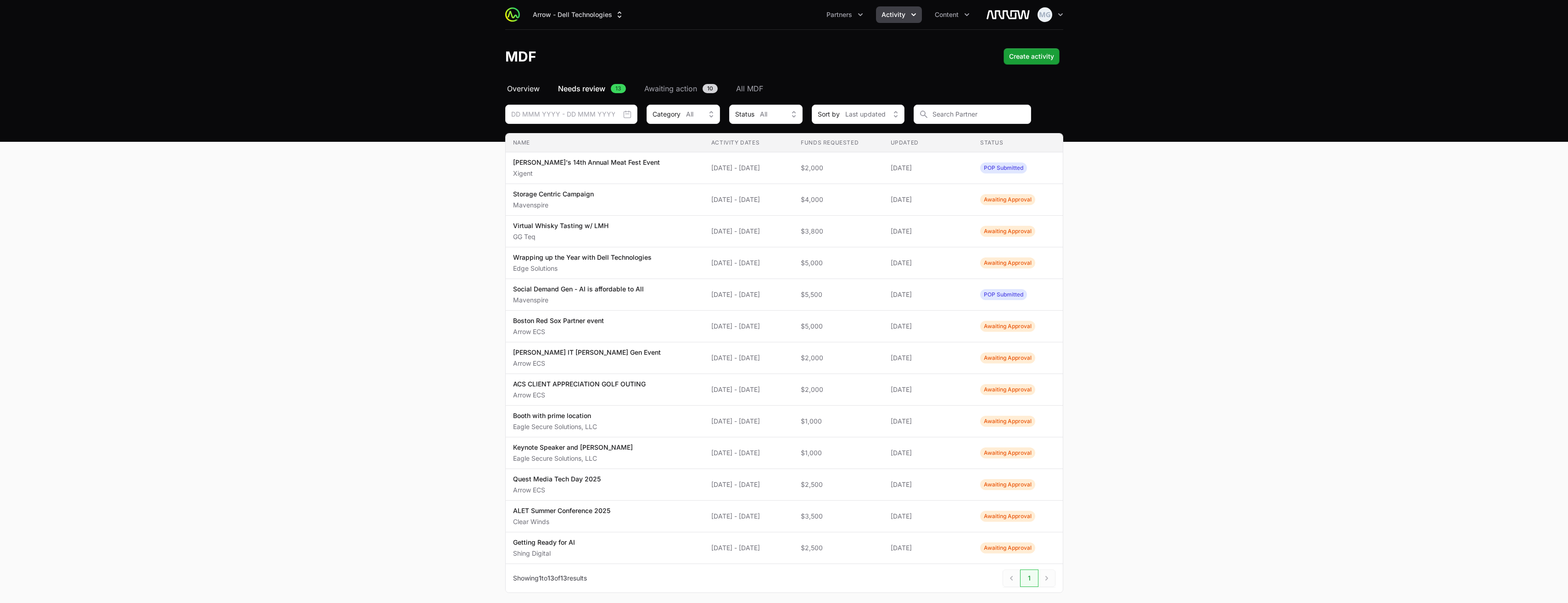
click at [523, 88] on span "Overview" at bounding box center [523, 88] width 32 height 11
